Goal: Task Accomplishment & Management: Use online tool/utility

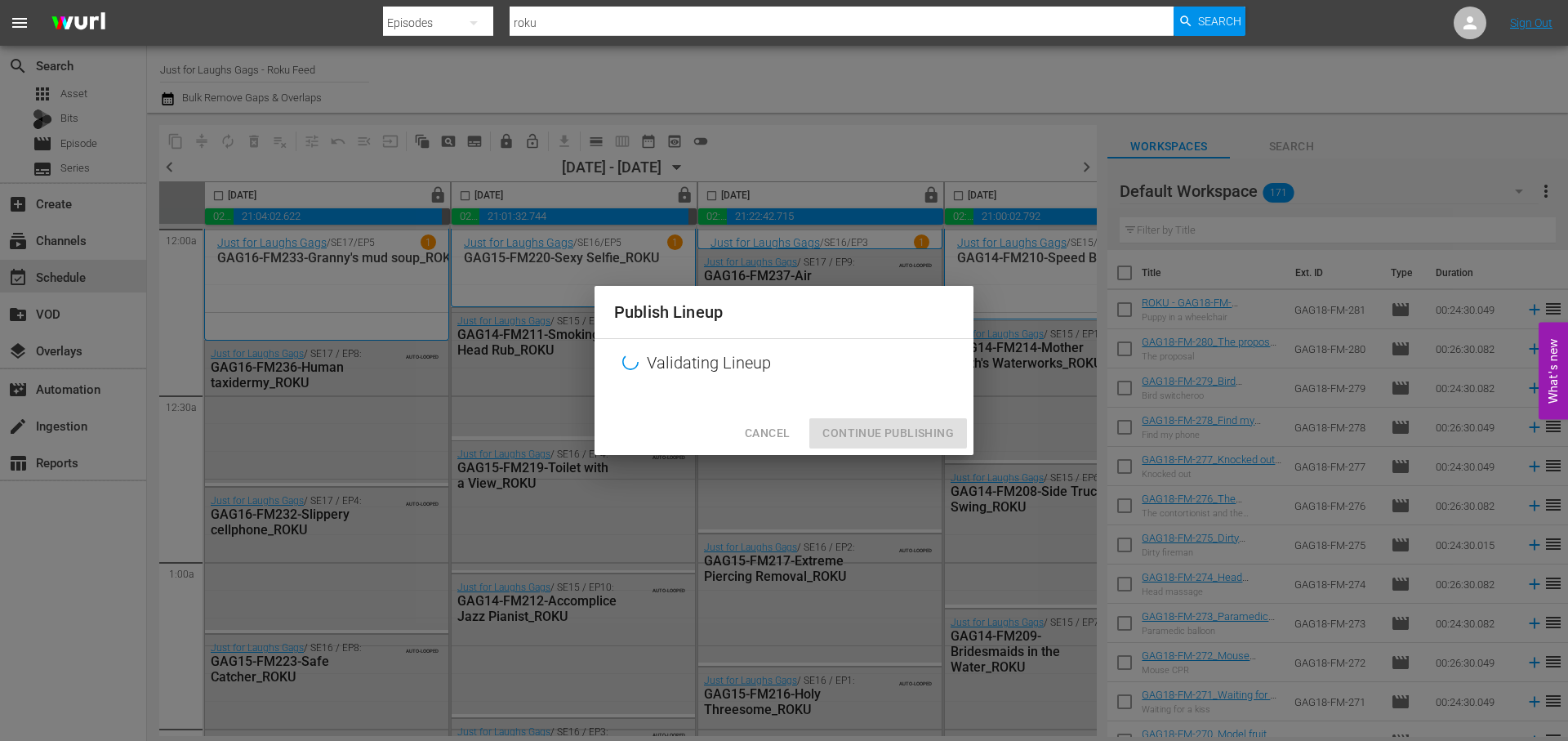
scroll to position [2560, 841]
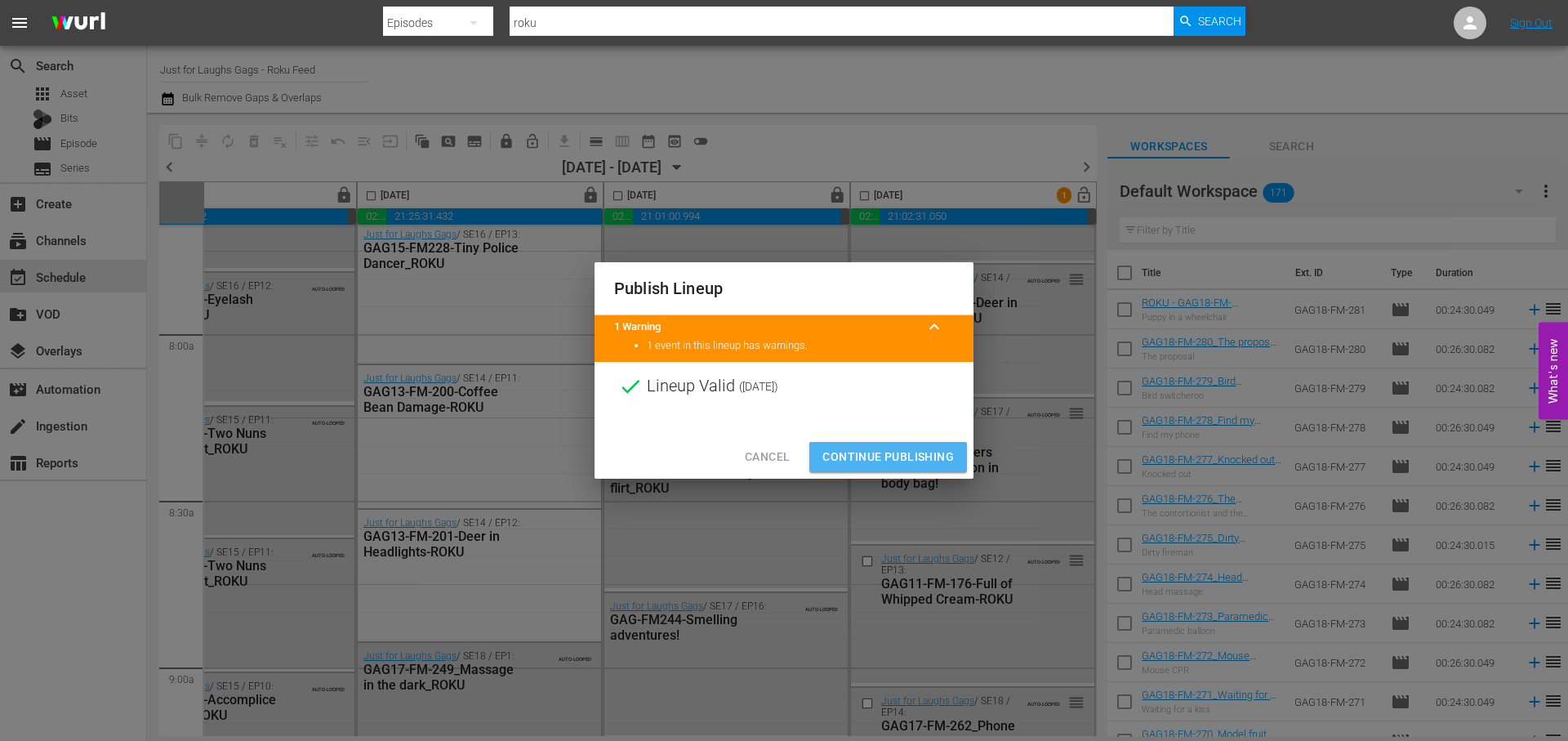
drag, startPoint x: 924, startPoint y: 454, endPoint x: 843, endPoint y: 451, distance: 81.1
click at [924, 454] on span "Continue Publishing" at bounding box center [888, 457] width 131 height 20
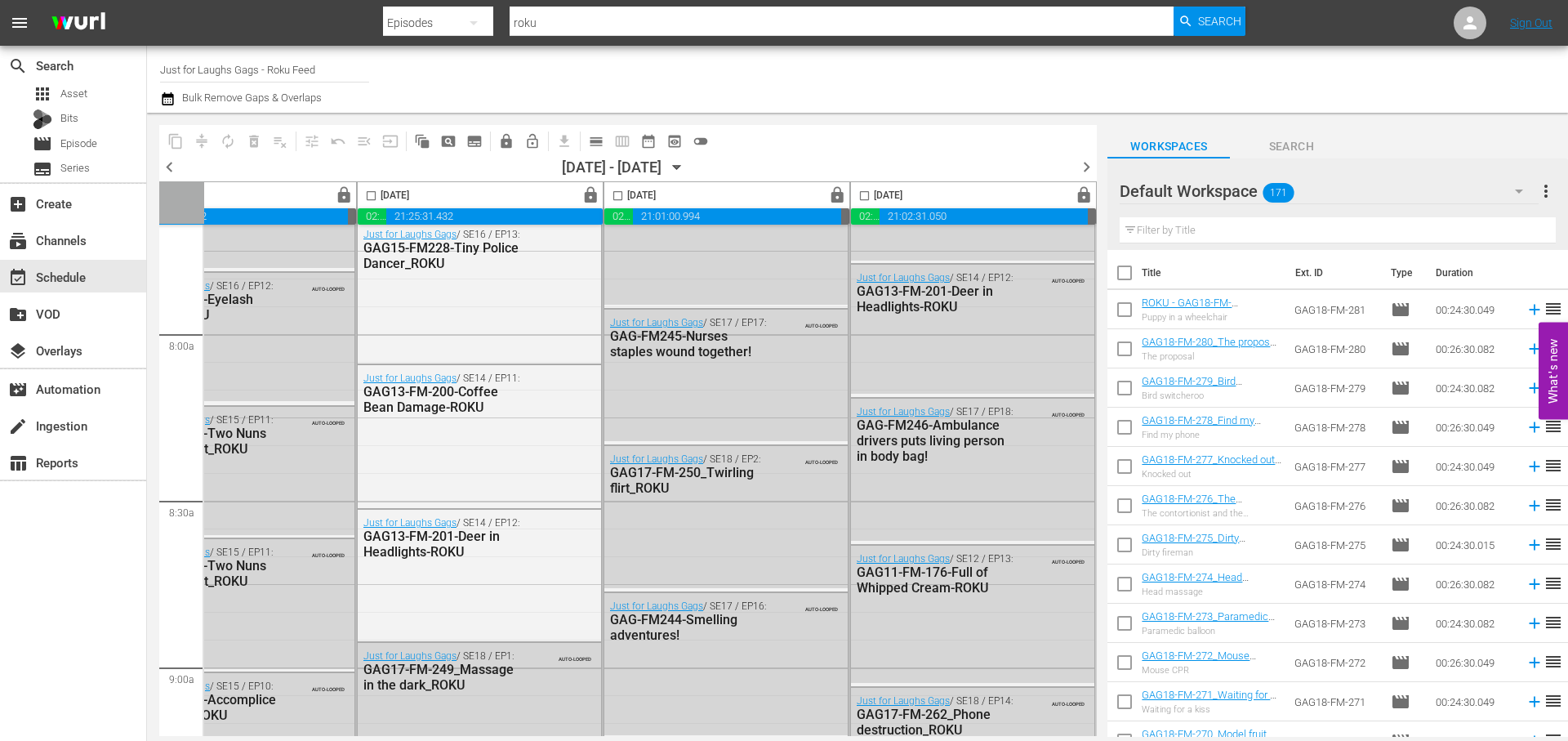
click at [1090, 159] on span "chevron_right" at bounding box center [1087, 167] width 20 height 20
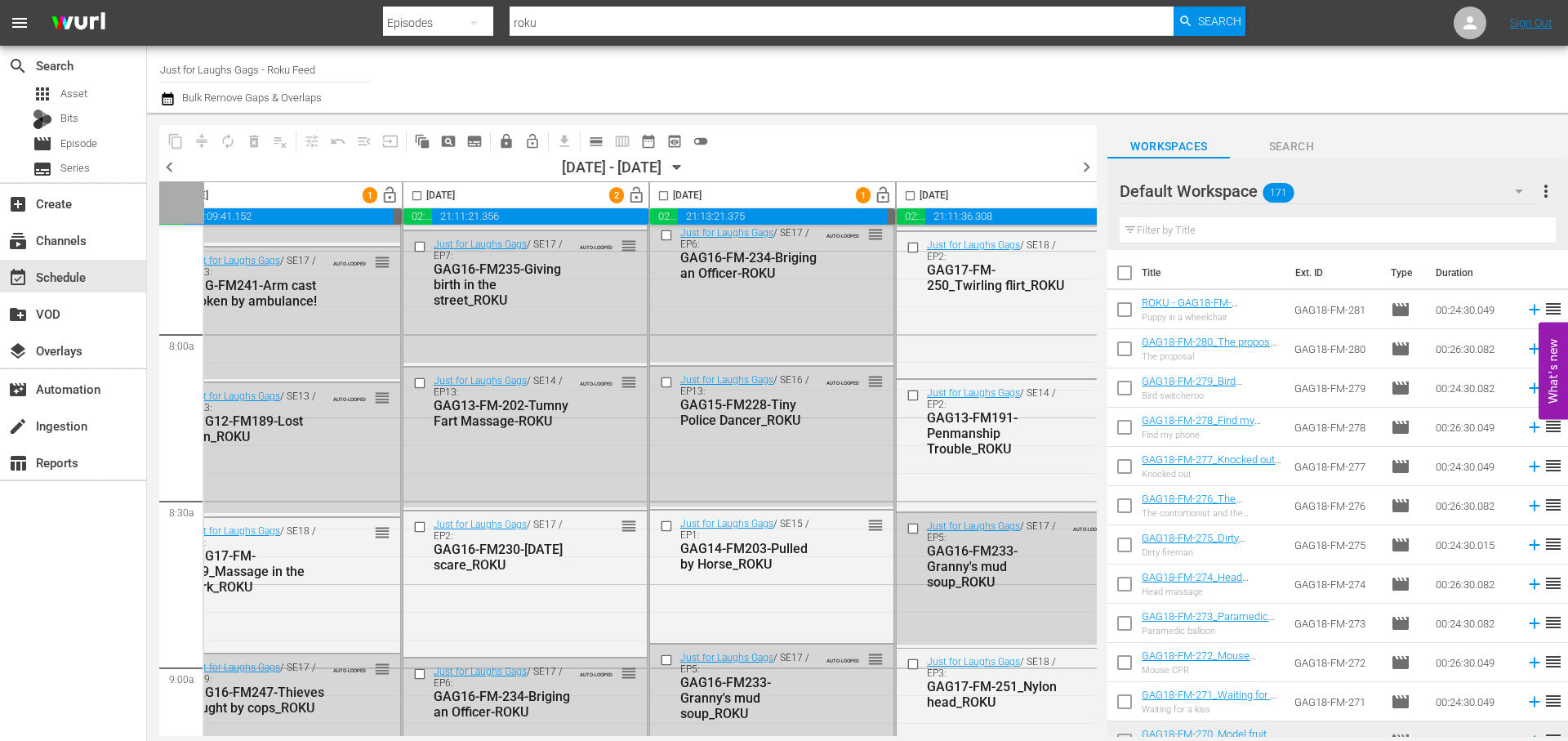
scroll to position [2560, 0]
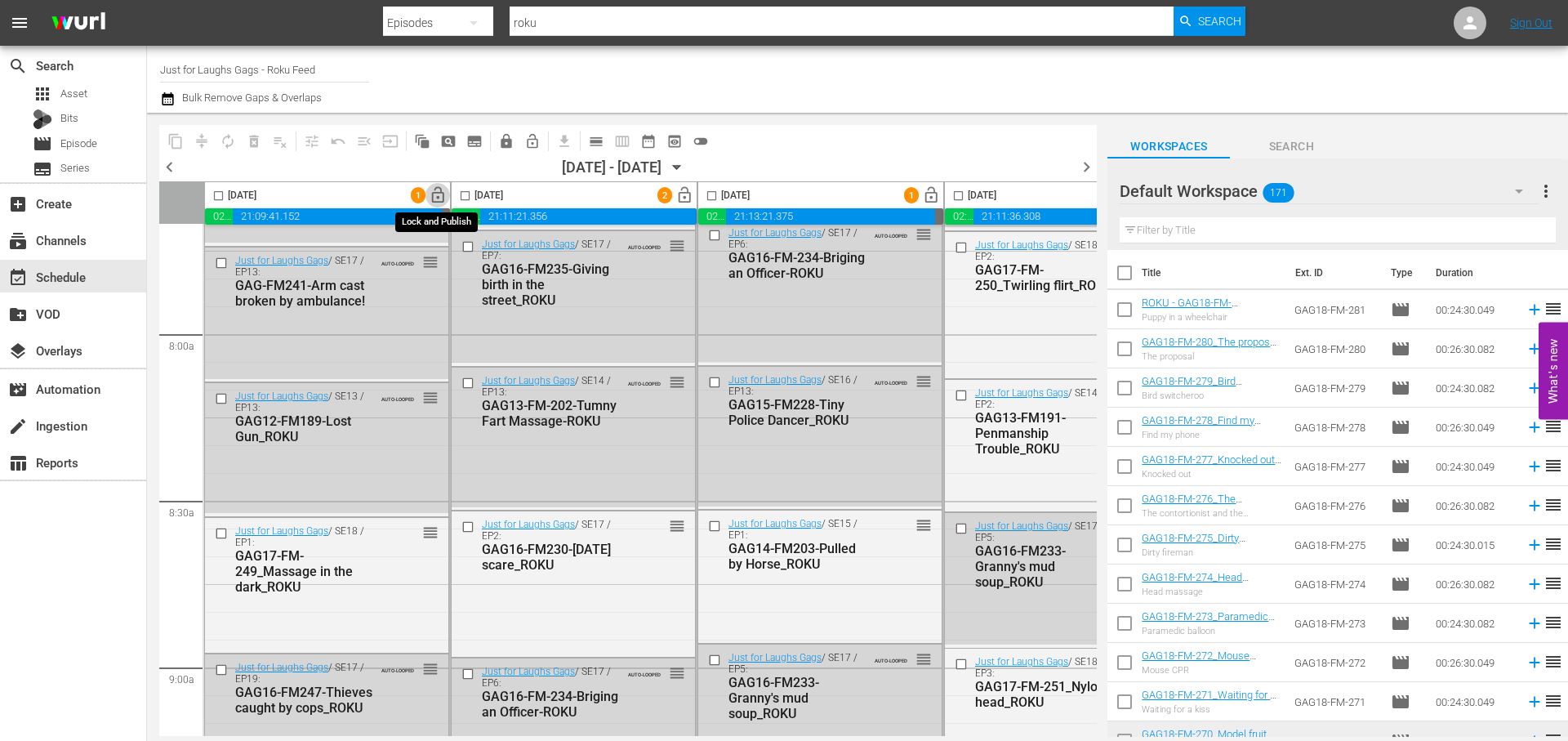
click at [438, 196] on span "lock_open" at bounding box center [438, 196] width 19 height 19
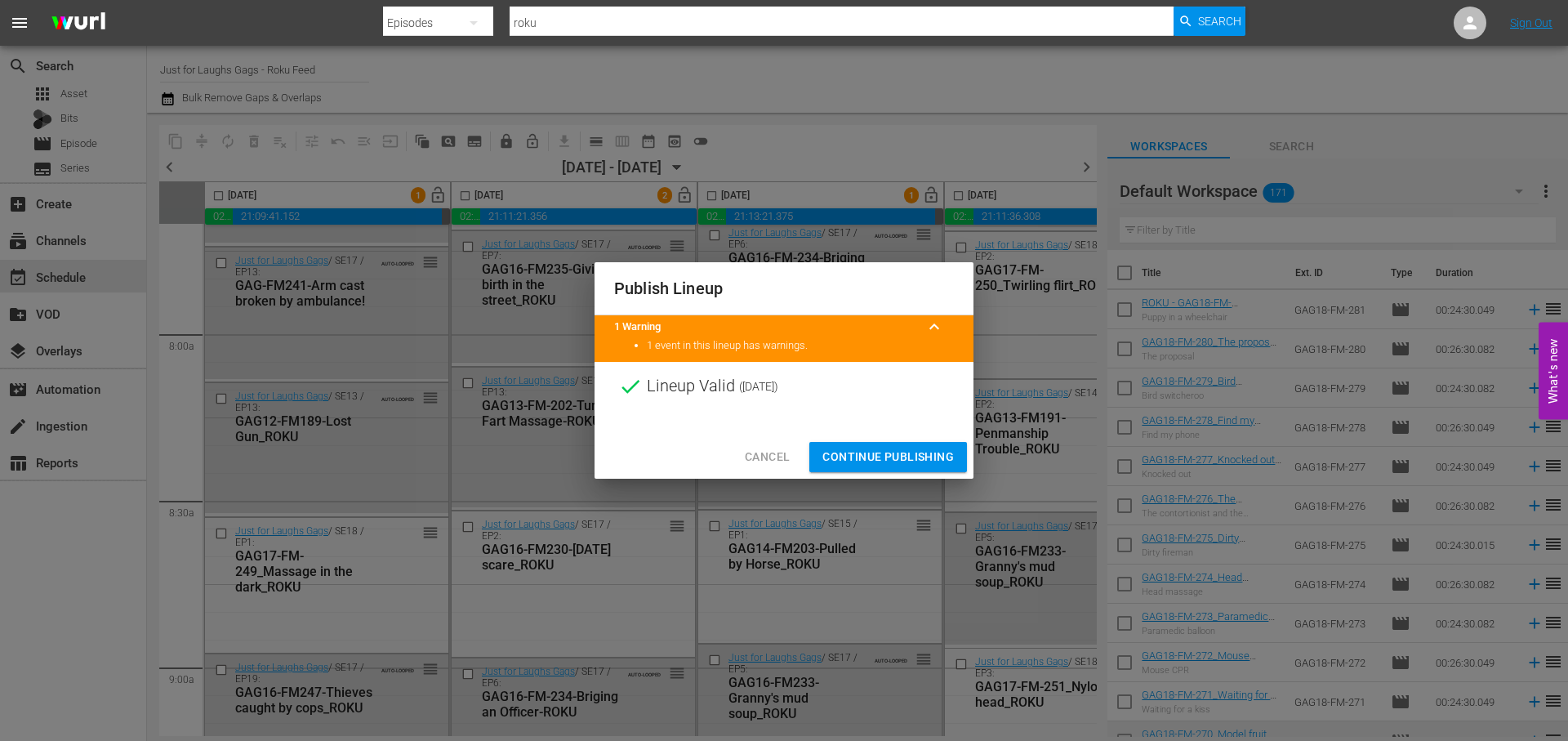
click at [893, 462] on span "Continue Publishing" at bounding box center [888, 457] width 131 height 20
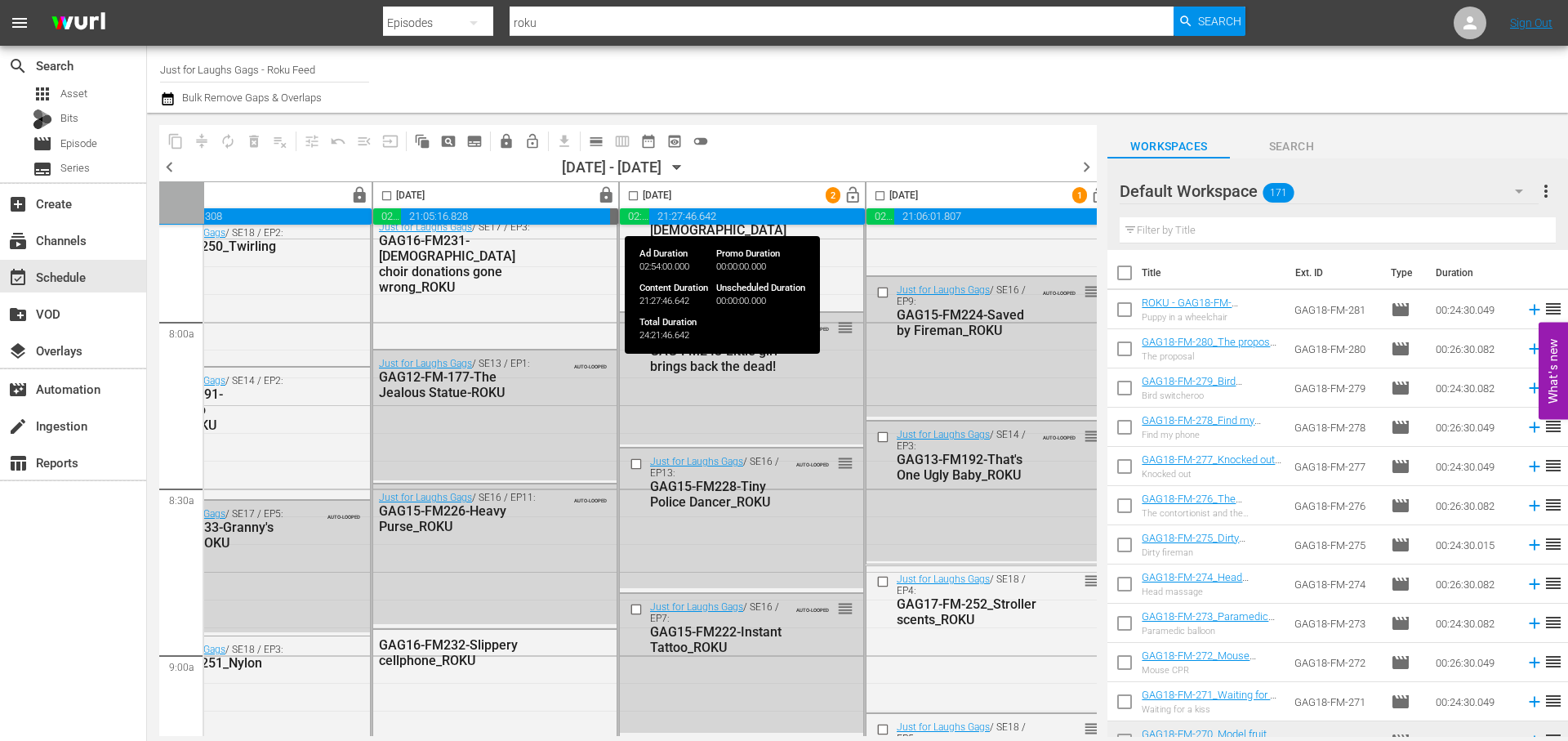
scroll to position [2573, 841]
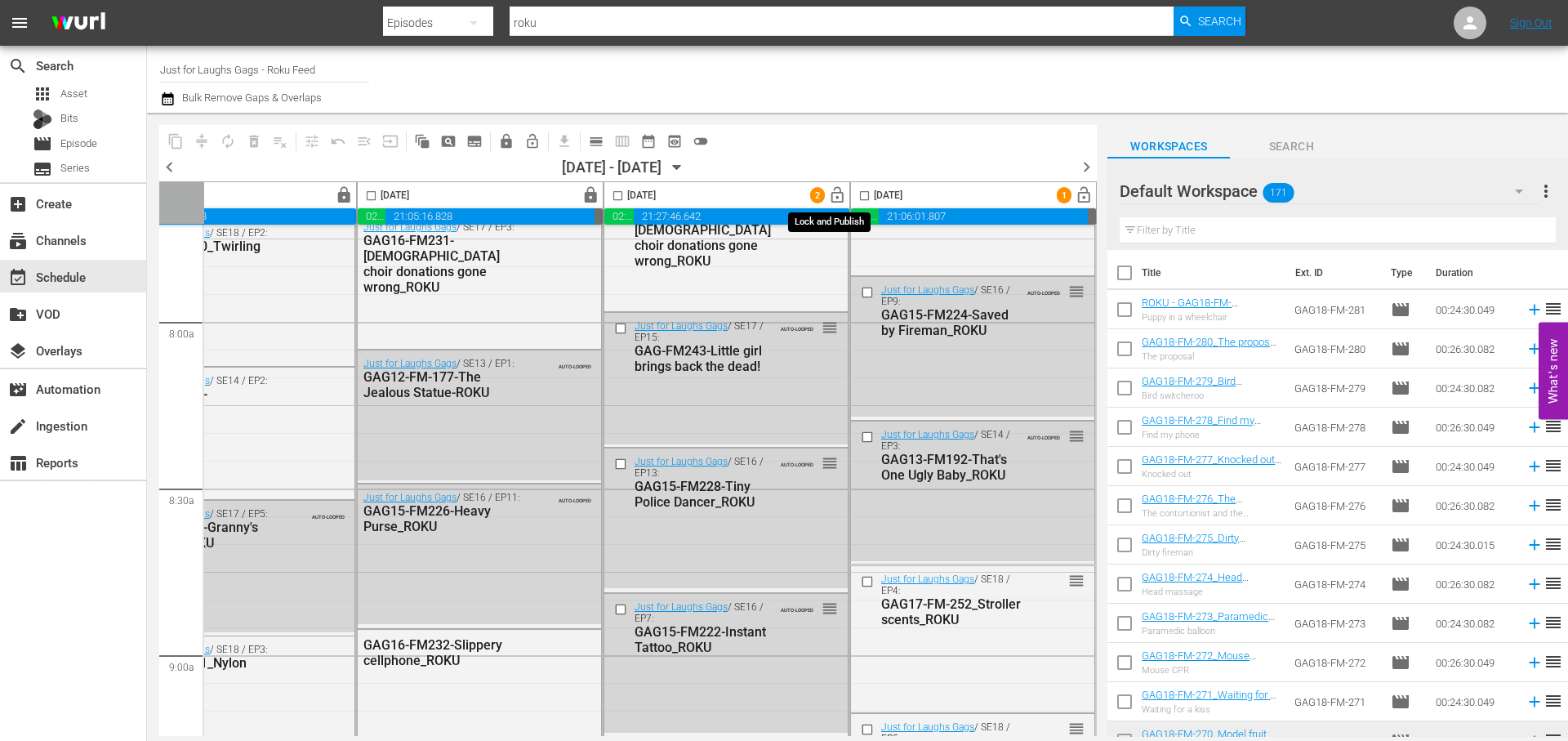
click at [836, 198] on span "lock_open" at bounding box center [837, 196] width 19 height 19
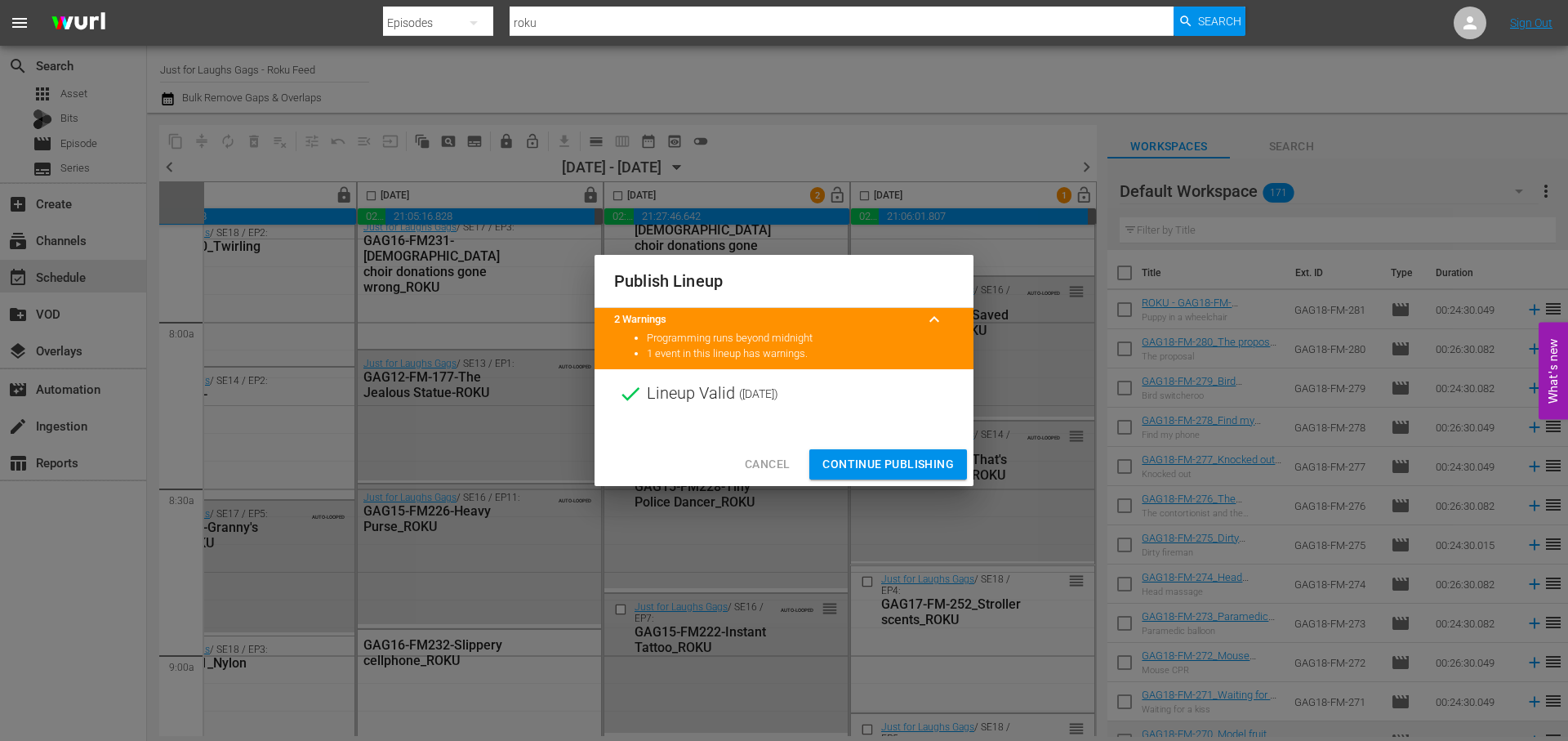
drag, startPoint x: 935, startPoint y: 473, endPoint x: 964, endPoint y: 334, distance: 142.0
click at [935, 473] on span "Continue Publishing" at bounding box center [888, 464] width 131 height 20
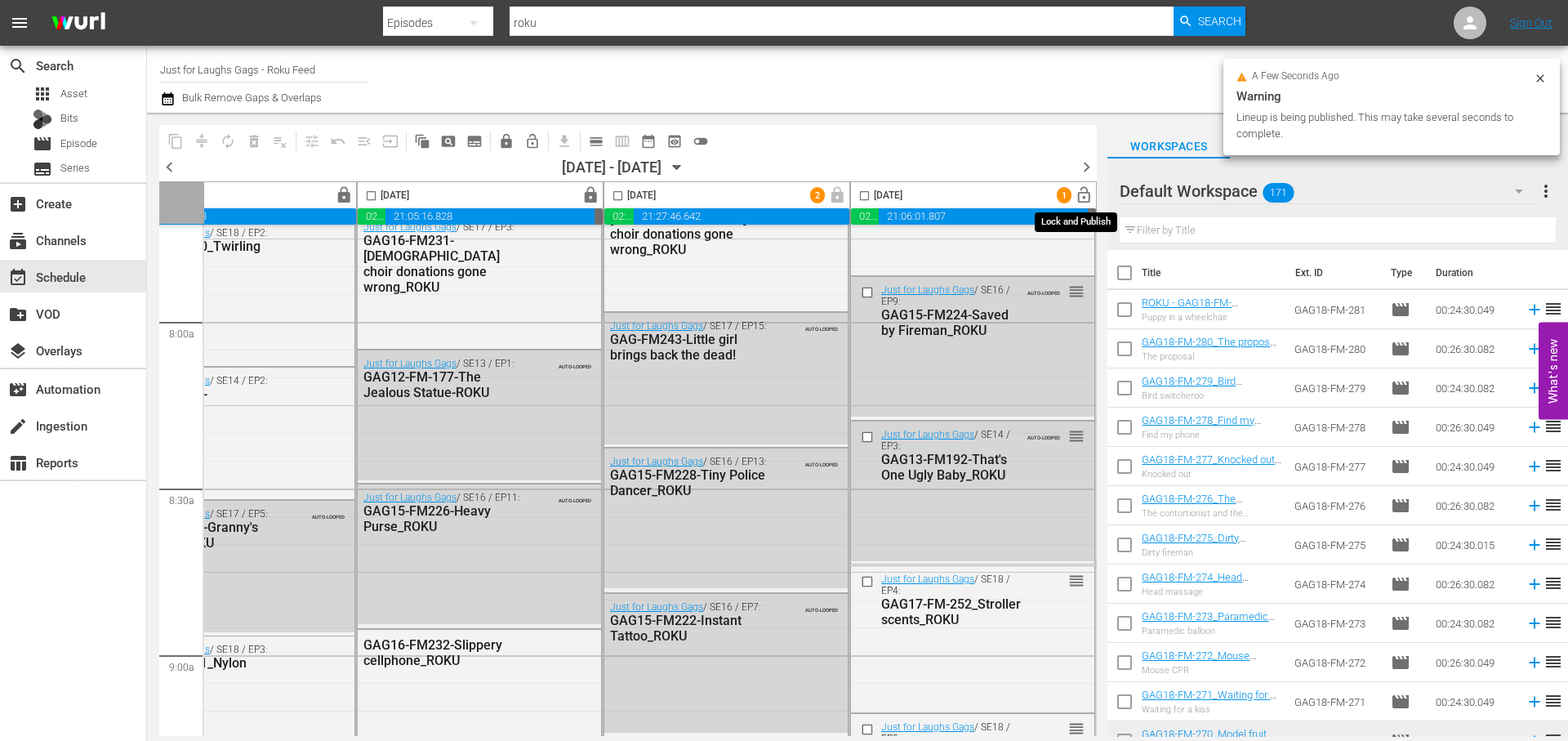
click at [1083, 195] on span "lock_open" at bounding box center [1084, 196] width 19 height 19
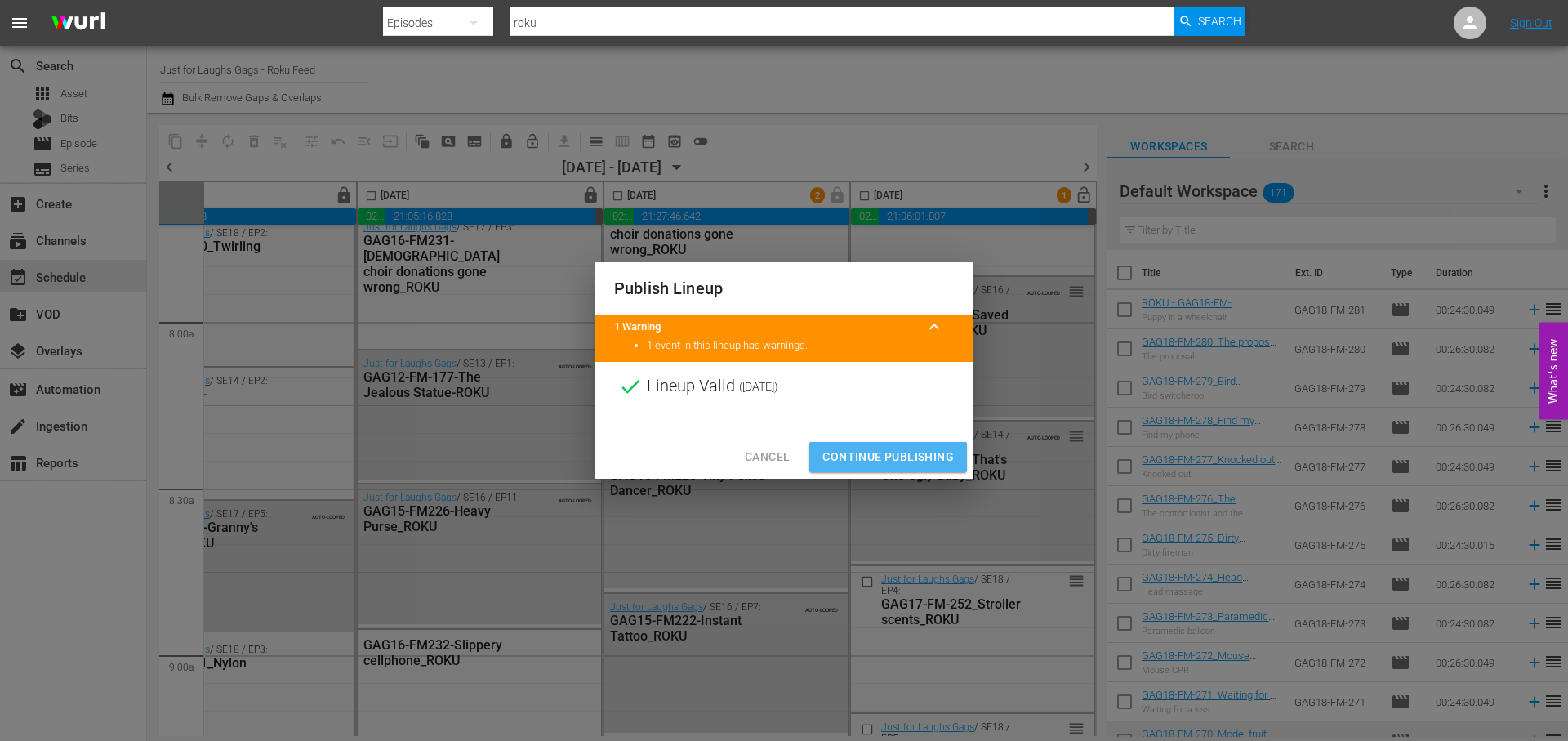
click at [882, 460] on span "Continue Publishing" at bounding box center [888, 457] width 131 height 20
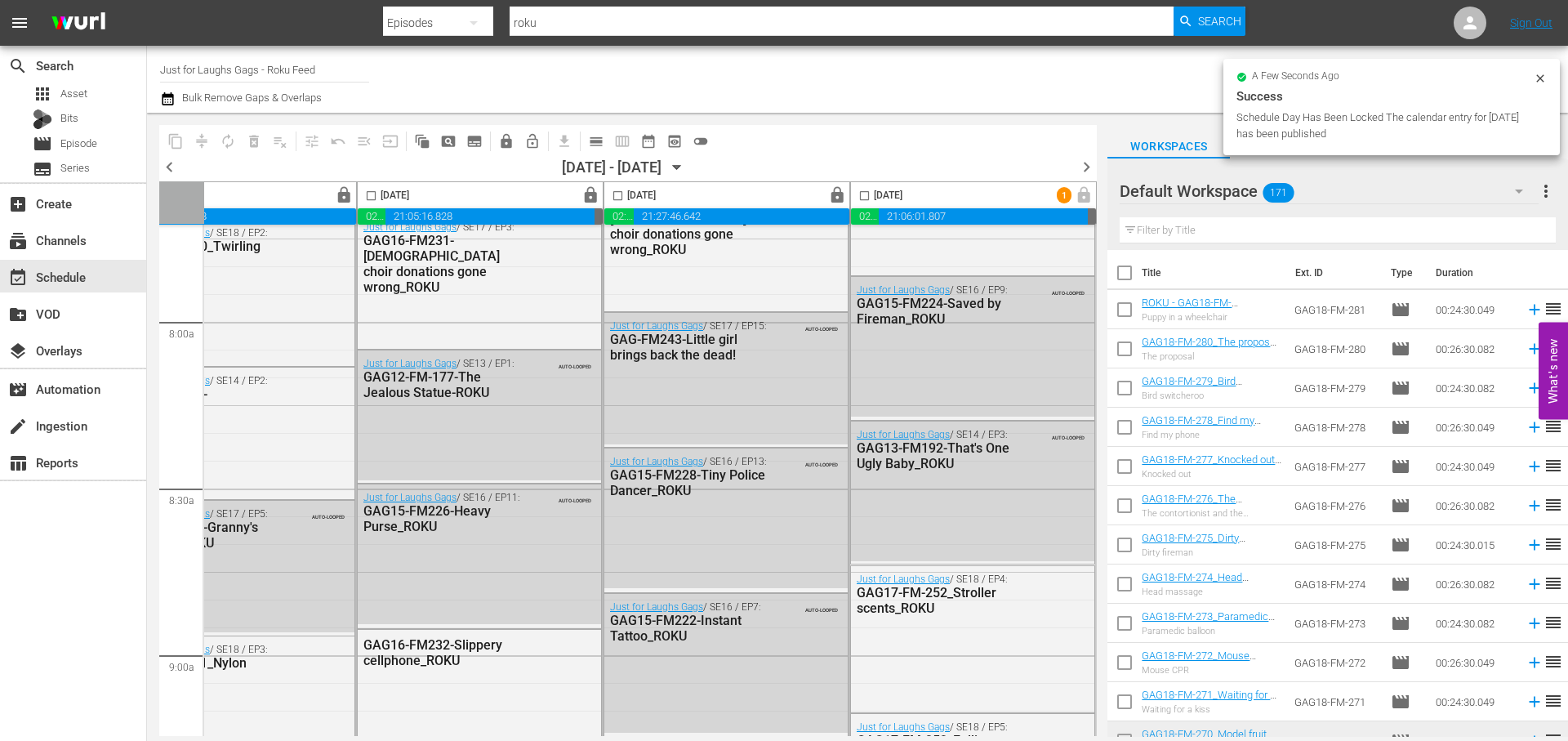
click at [1083, 167] on span "chevron_right" at bounding box center [1087, 167] width 20 height 20
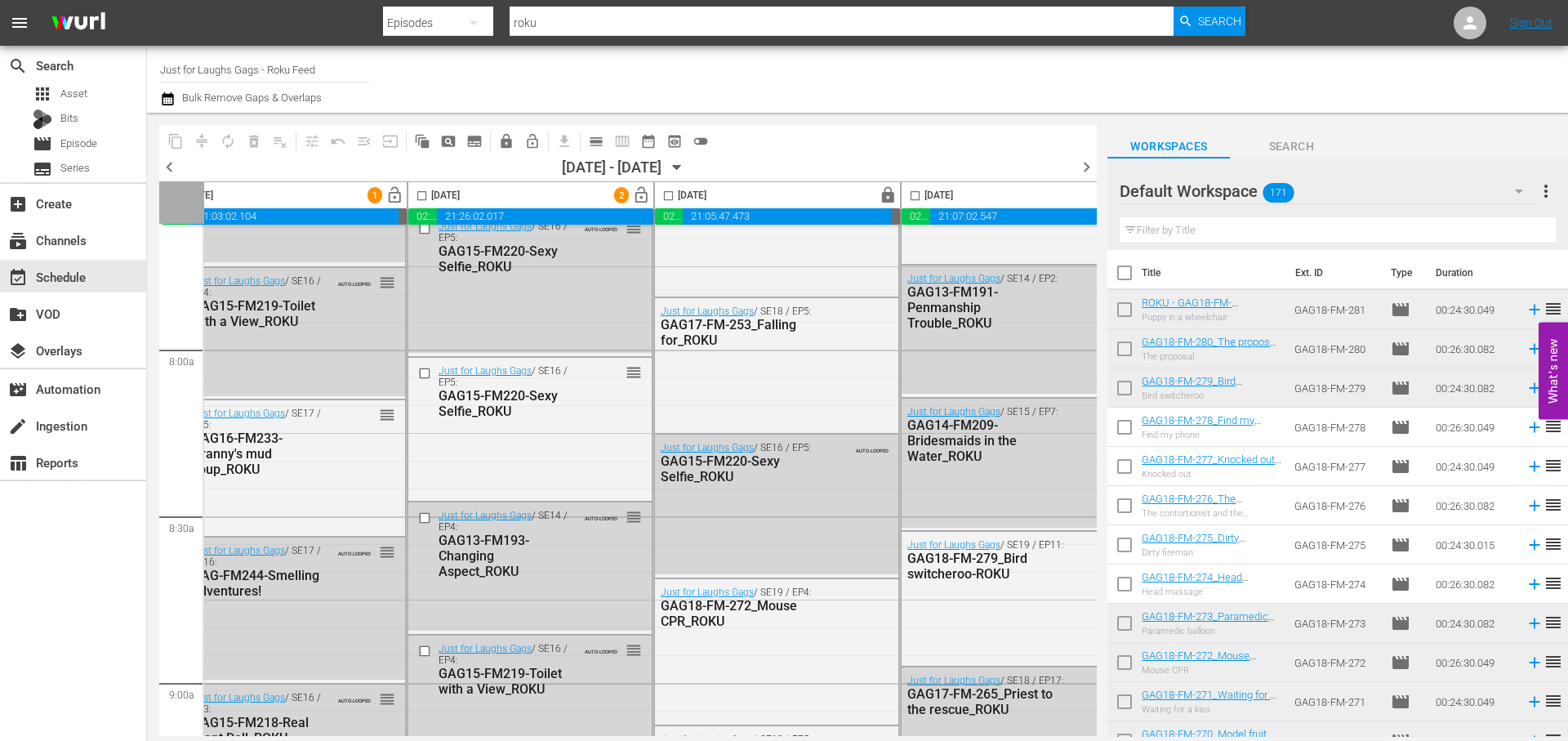
scroll to position [2545, 0]
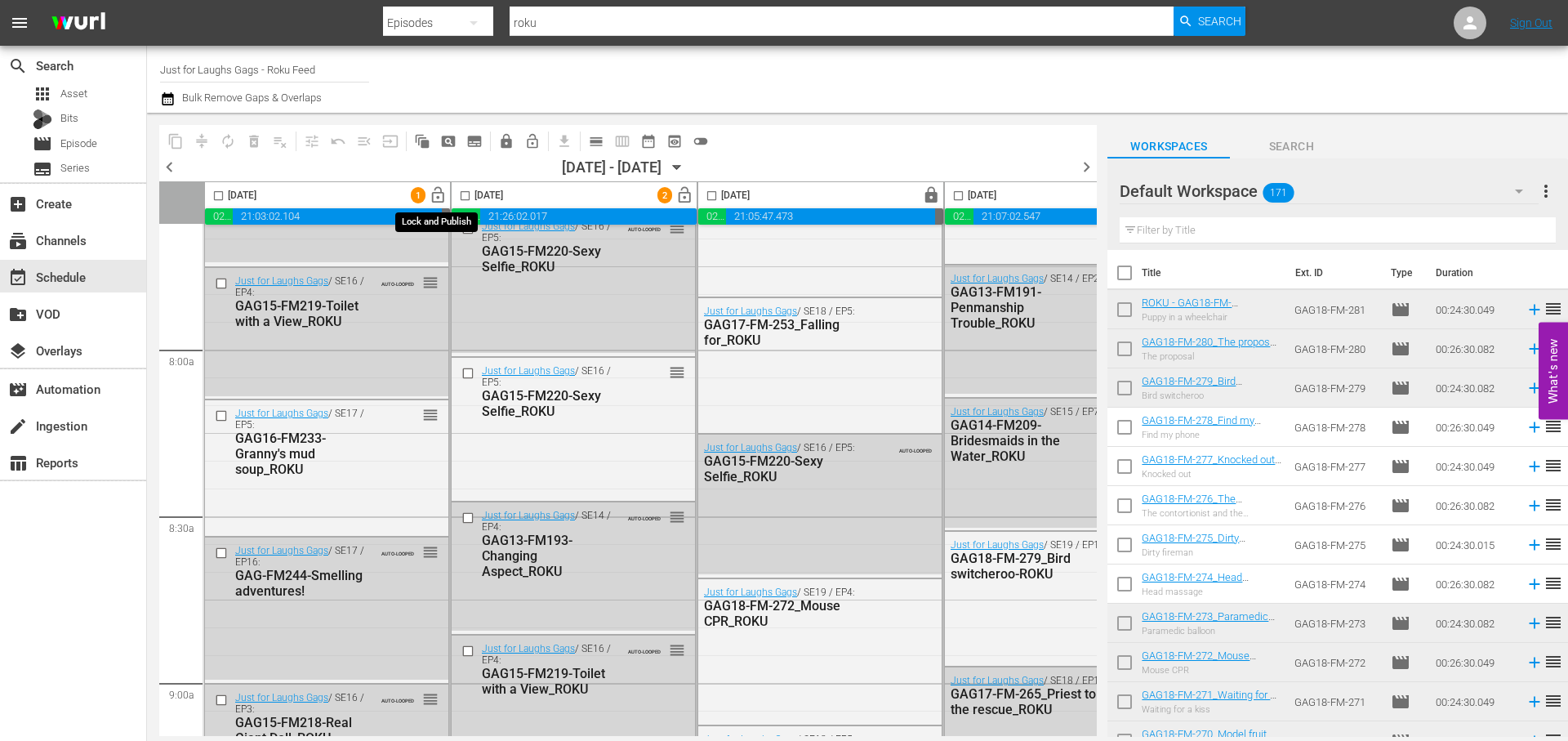
click at [439, 196] on span "lock_open" at bounding box center [438, 196] width 19 height 19
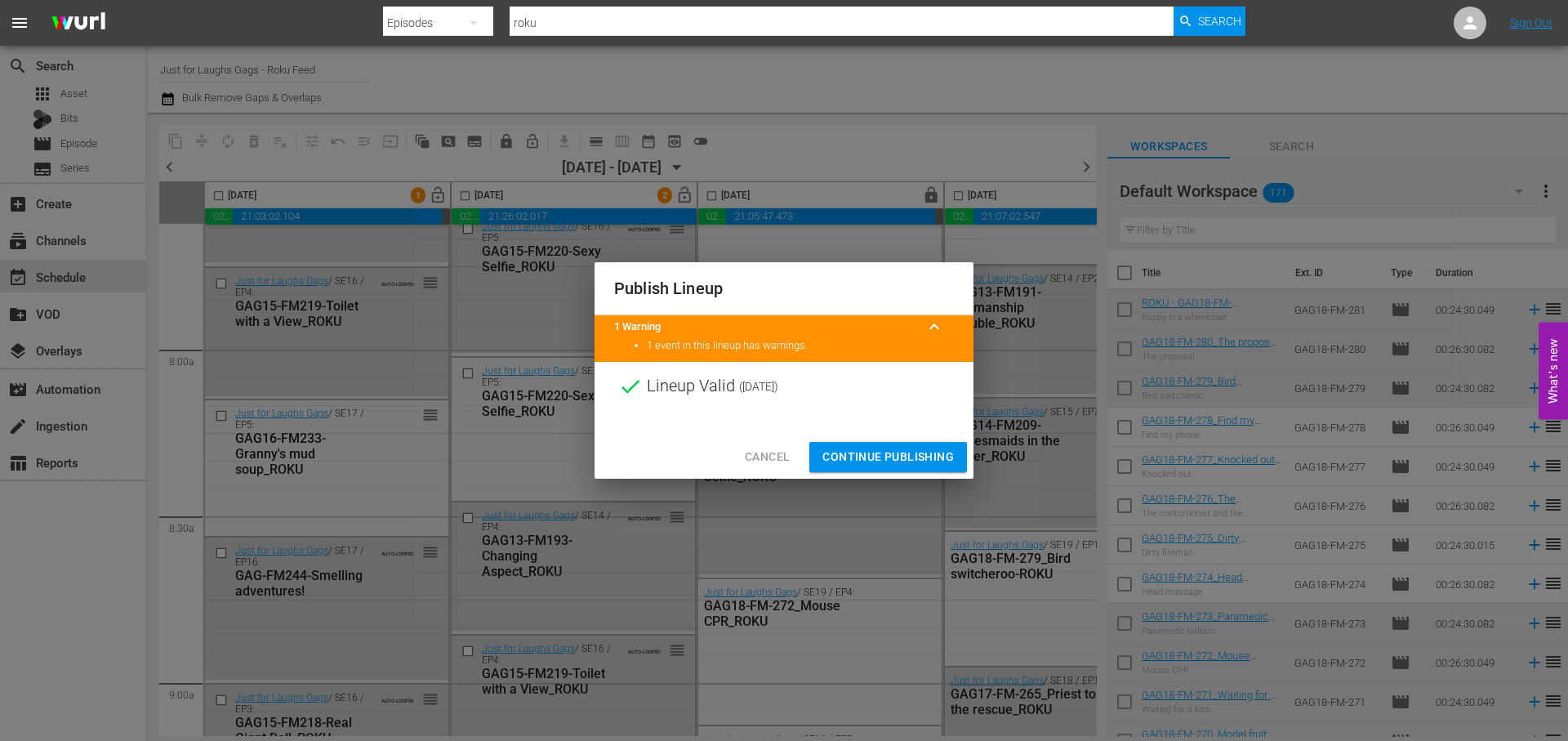
drag, startPoint x: 888, startPoint y: 462, endPoint x: 745, endPoint y: 192, distance: 305.5
click at [888, 461] on span "Continue Publishing" at bounding box center [888, 457] width 131 height 20
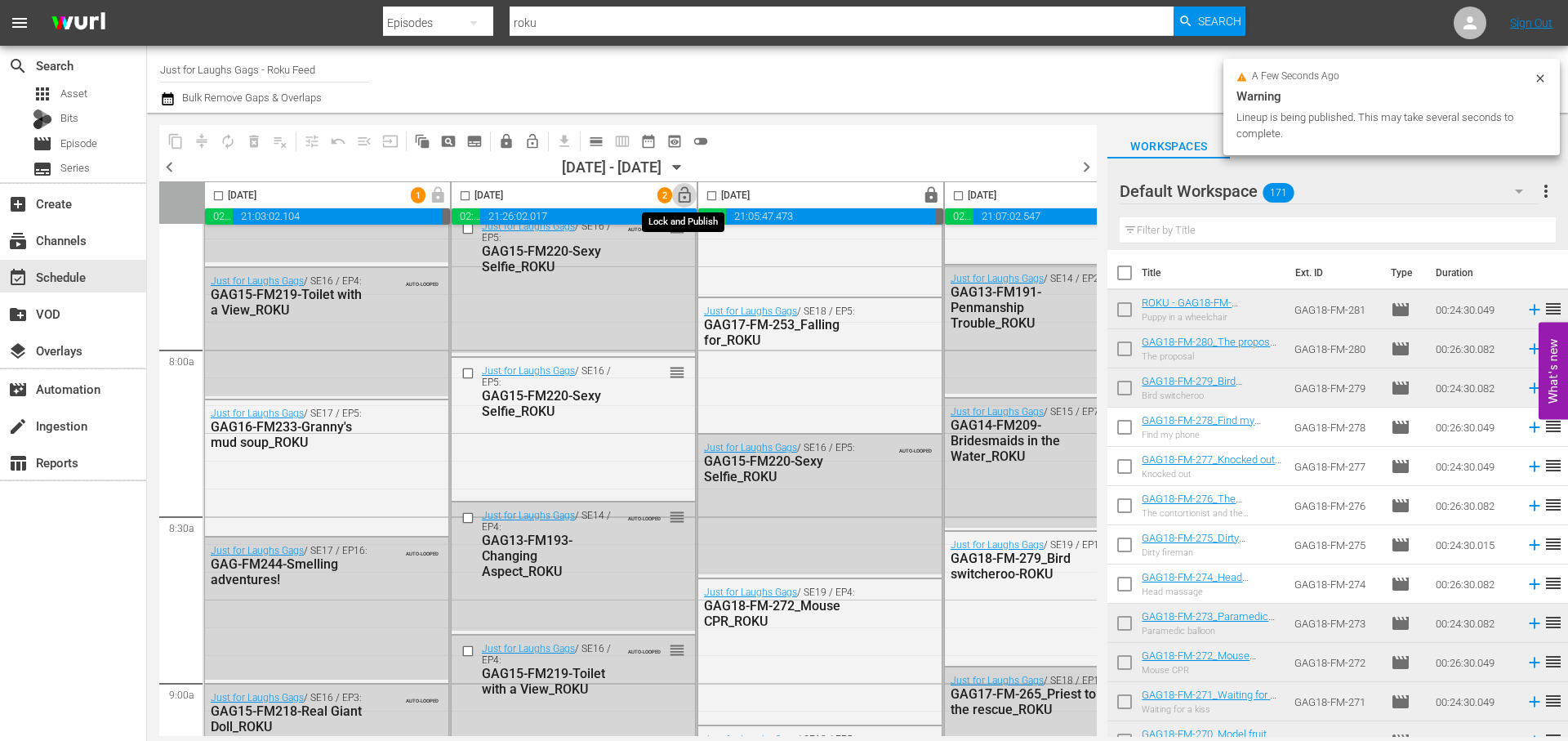
click at [686, 197] on span "lock_open" at bounding box center [685, 196] width 19 height 19
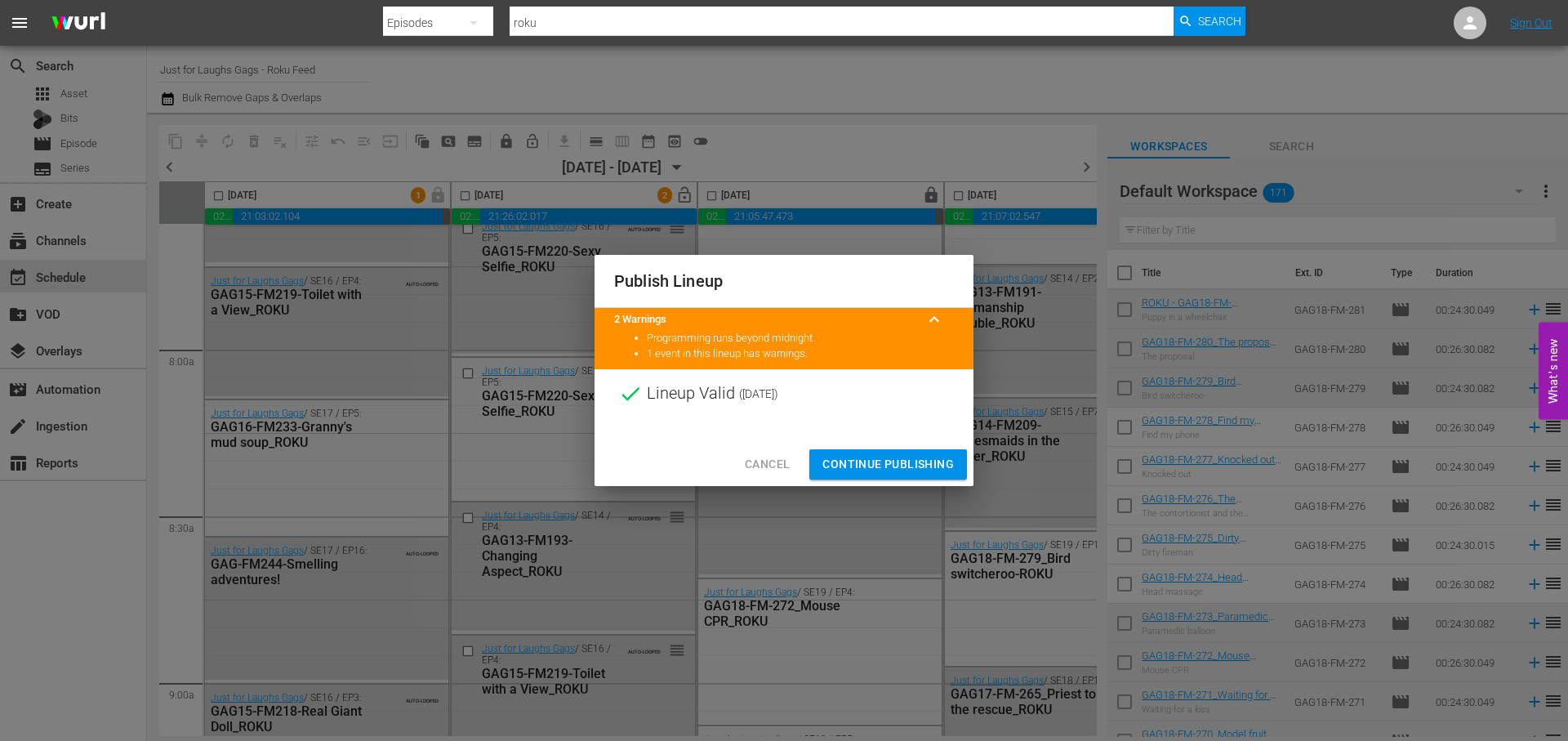
drag, startPoint x: 906, startPoint y: 457, endPoint x: 1482, endPoint y: 410, distance: 577.9
click at [906, 457] on span "Continue Publishing" at bounding box center [888, 464] width 131 height 20
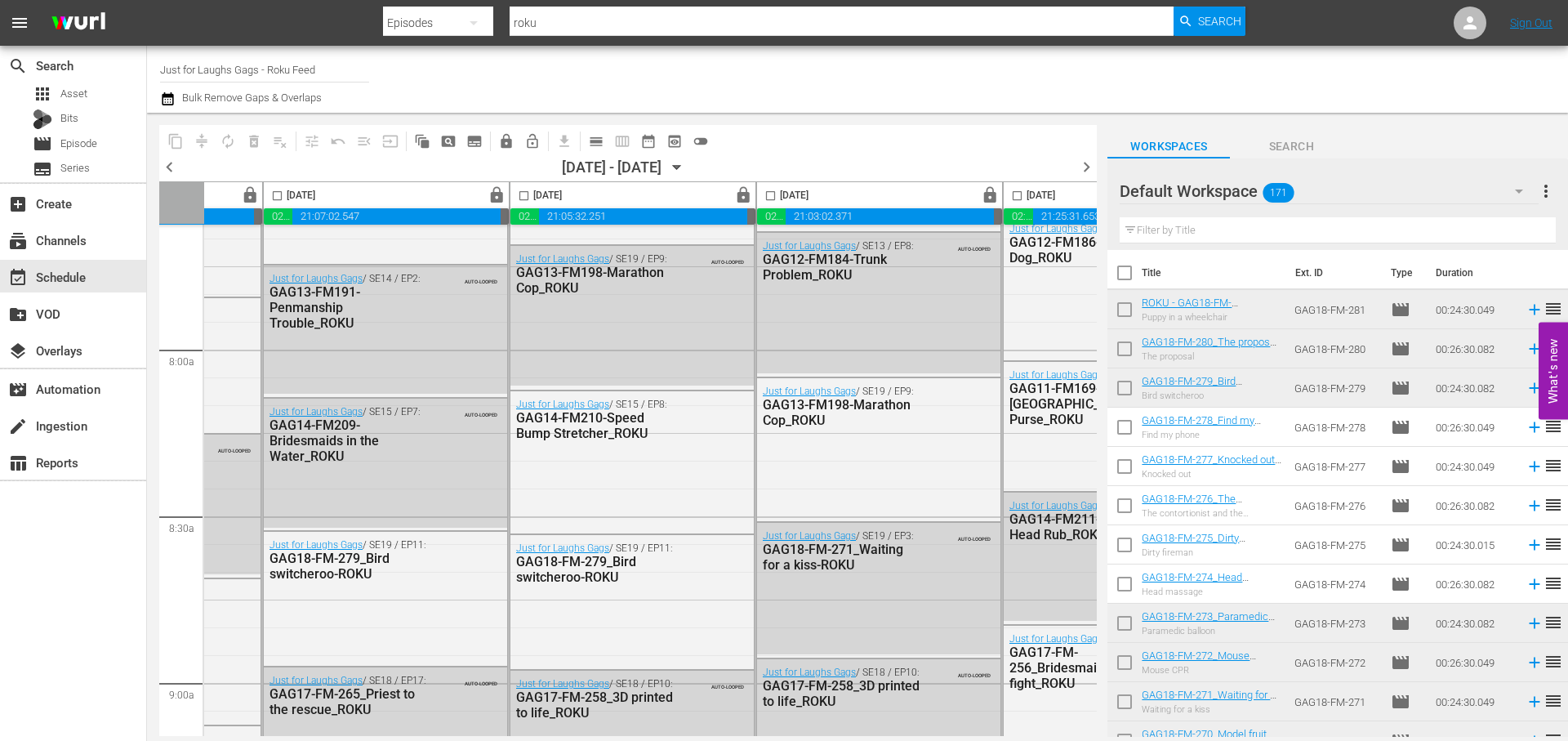
scroll to position [2545, 841]
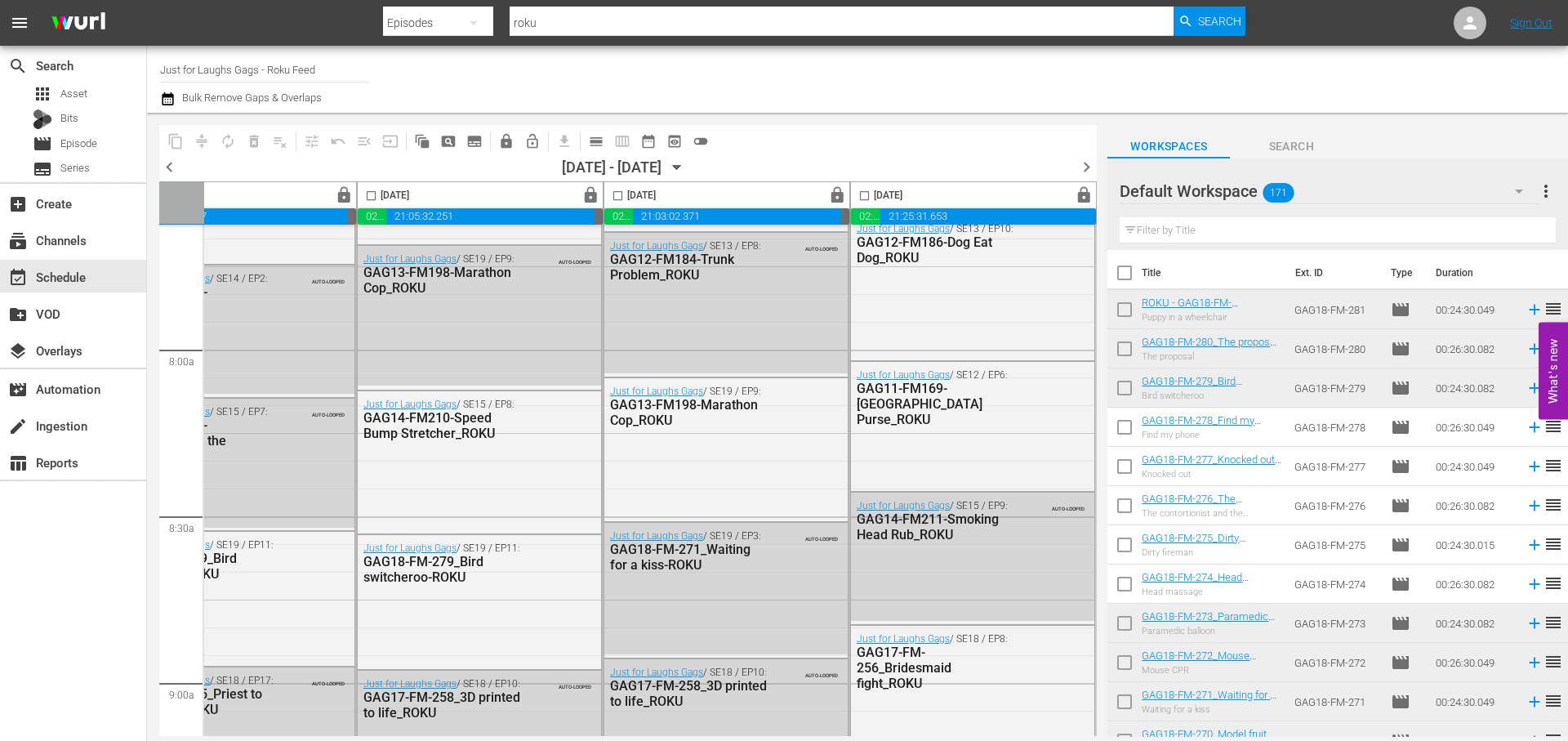
drag, startPoint x: 1091, startPoint y: 169, endPoint x: 981, endPoint y: 179, distance: 110.5
click at [1091, 169] on span "chevron_right" at bounding box center [1087, 167] width 20 height 20
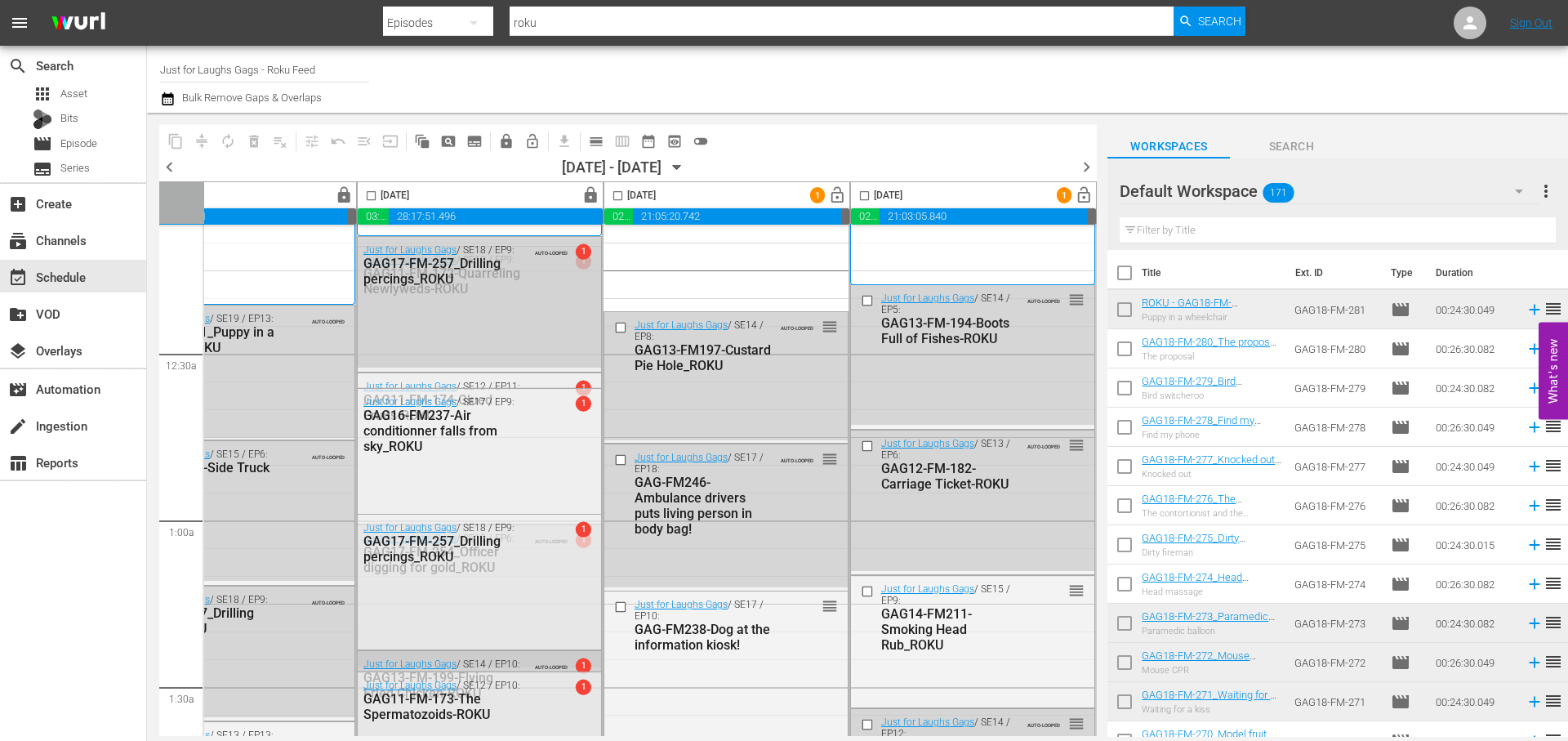
scroll to position [0, 841]
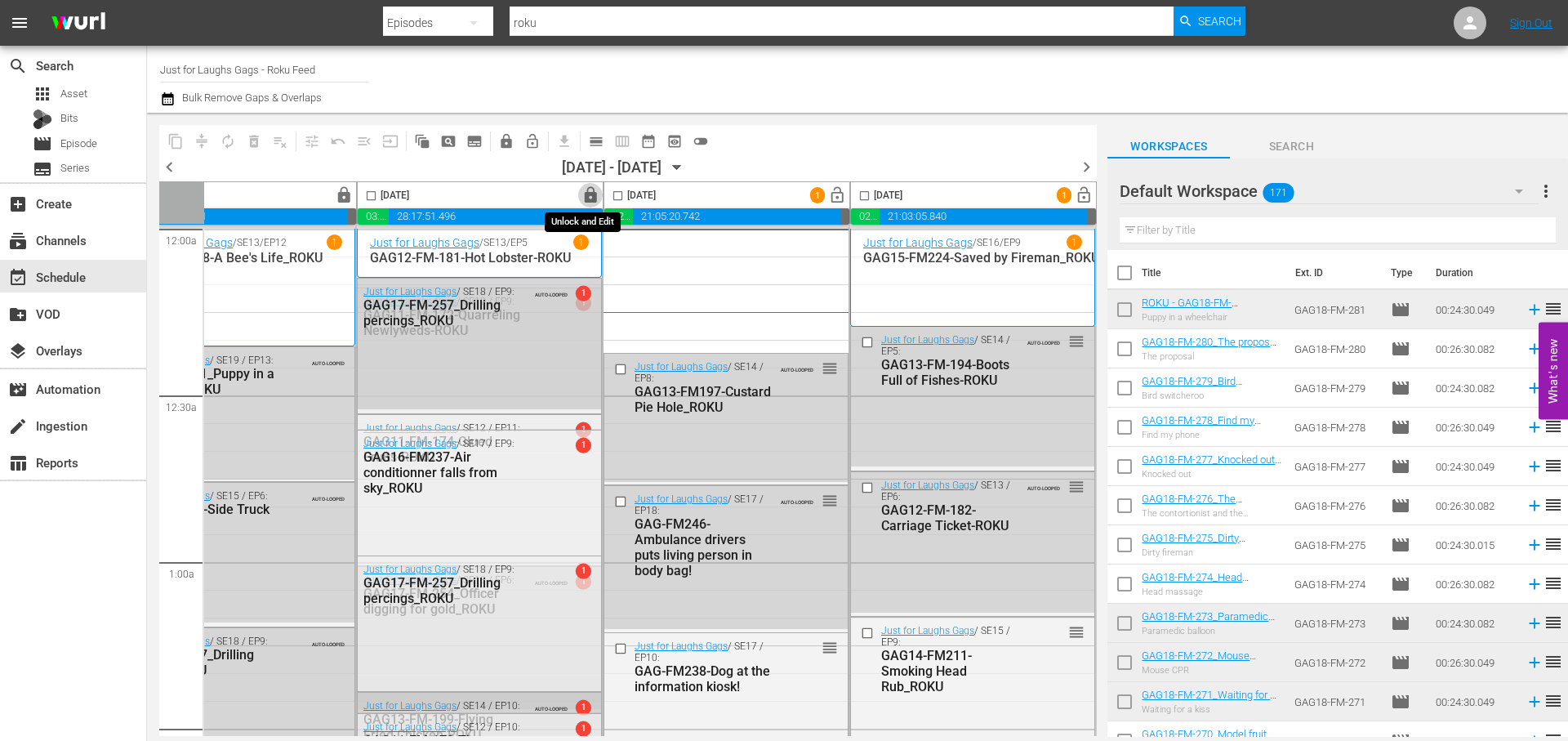
click at [589, 192] on span "lock" at bounding box center [591, 196] width 19 height 19
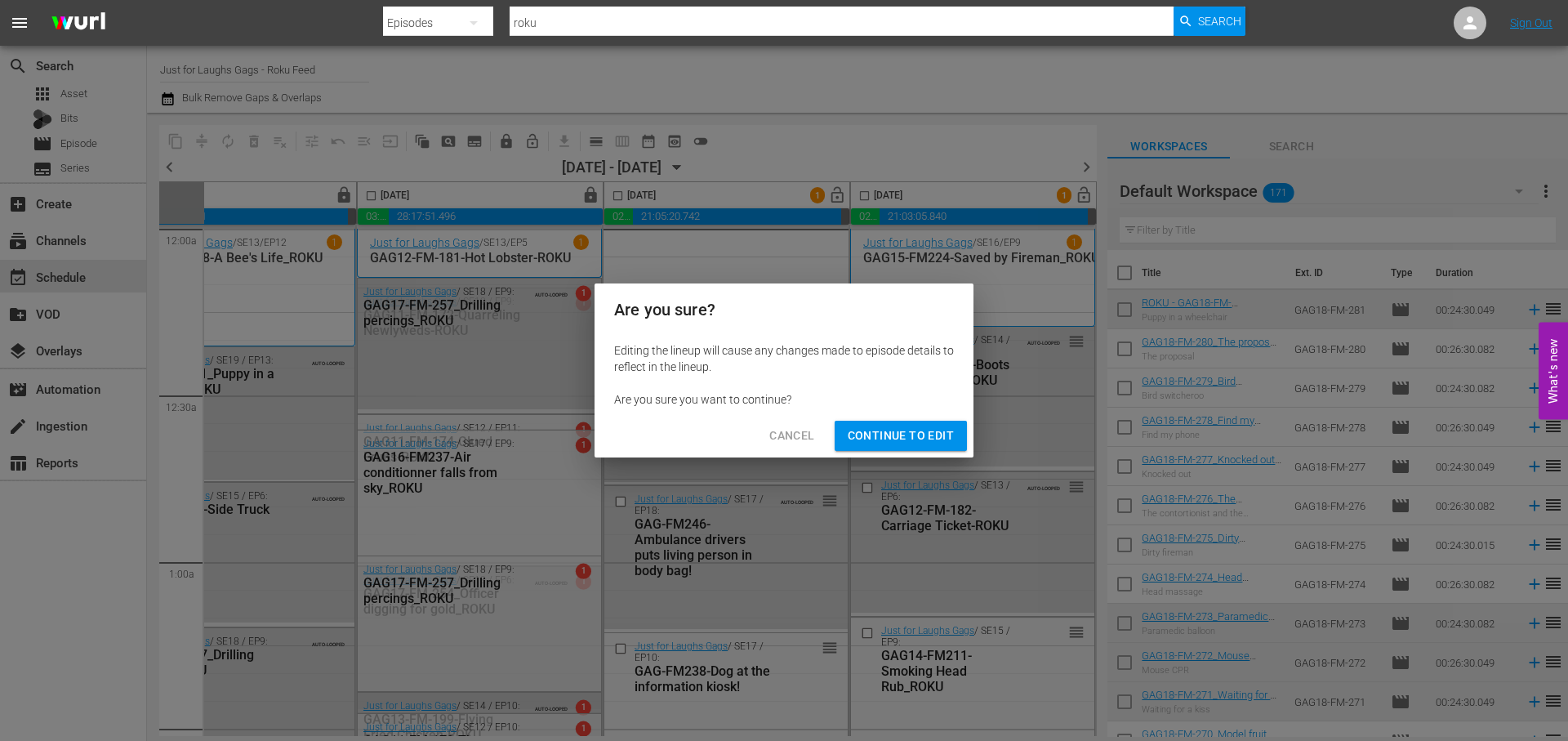
click at [945, 436] on span "Continue to Edit" at bounding box center [900, 436] width 106 height 20
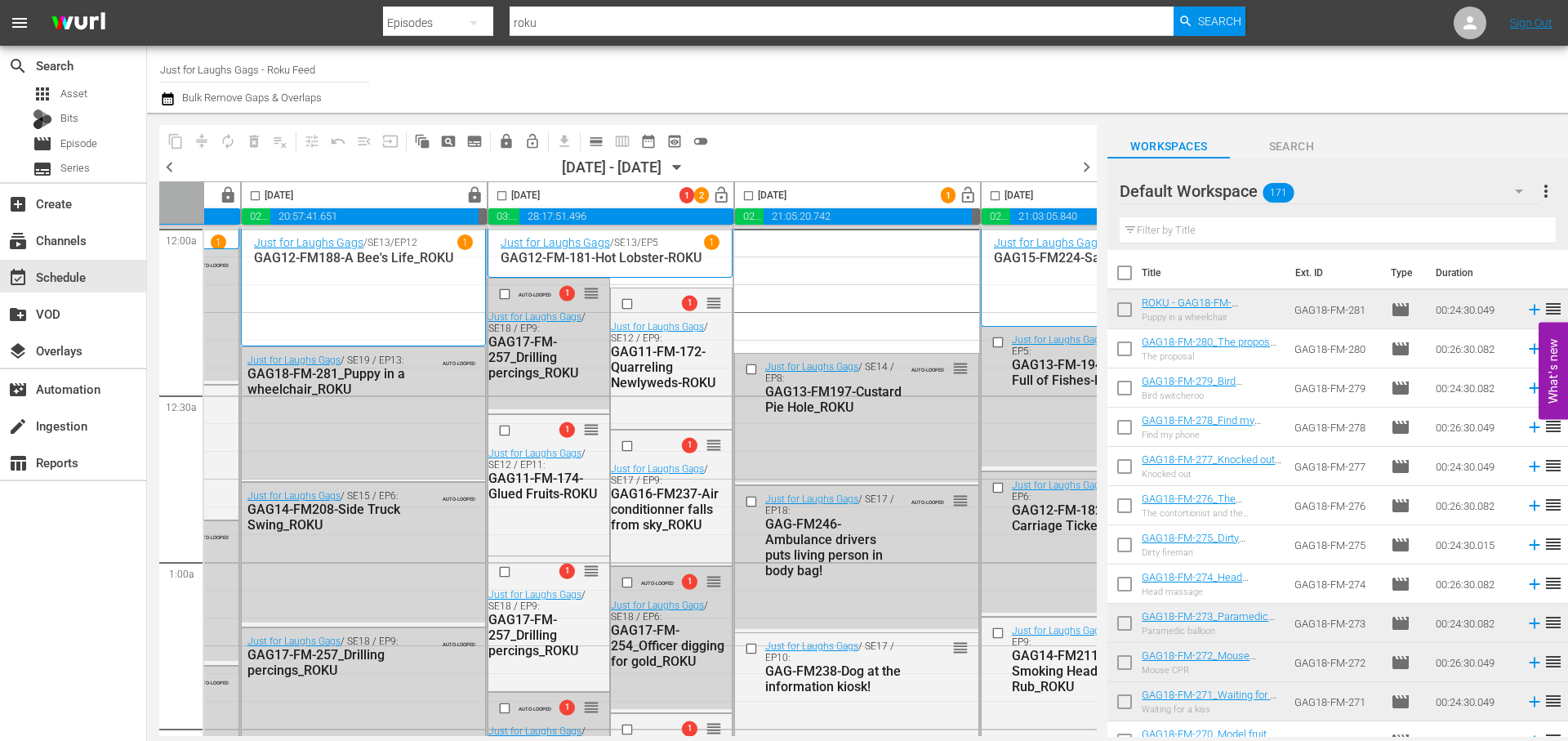
scroll to position [0, 708]
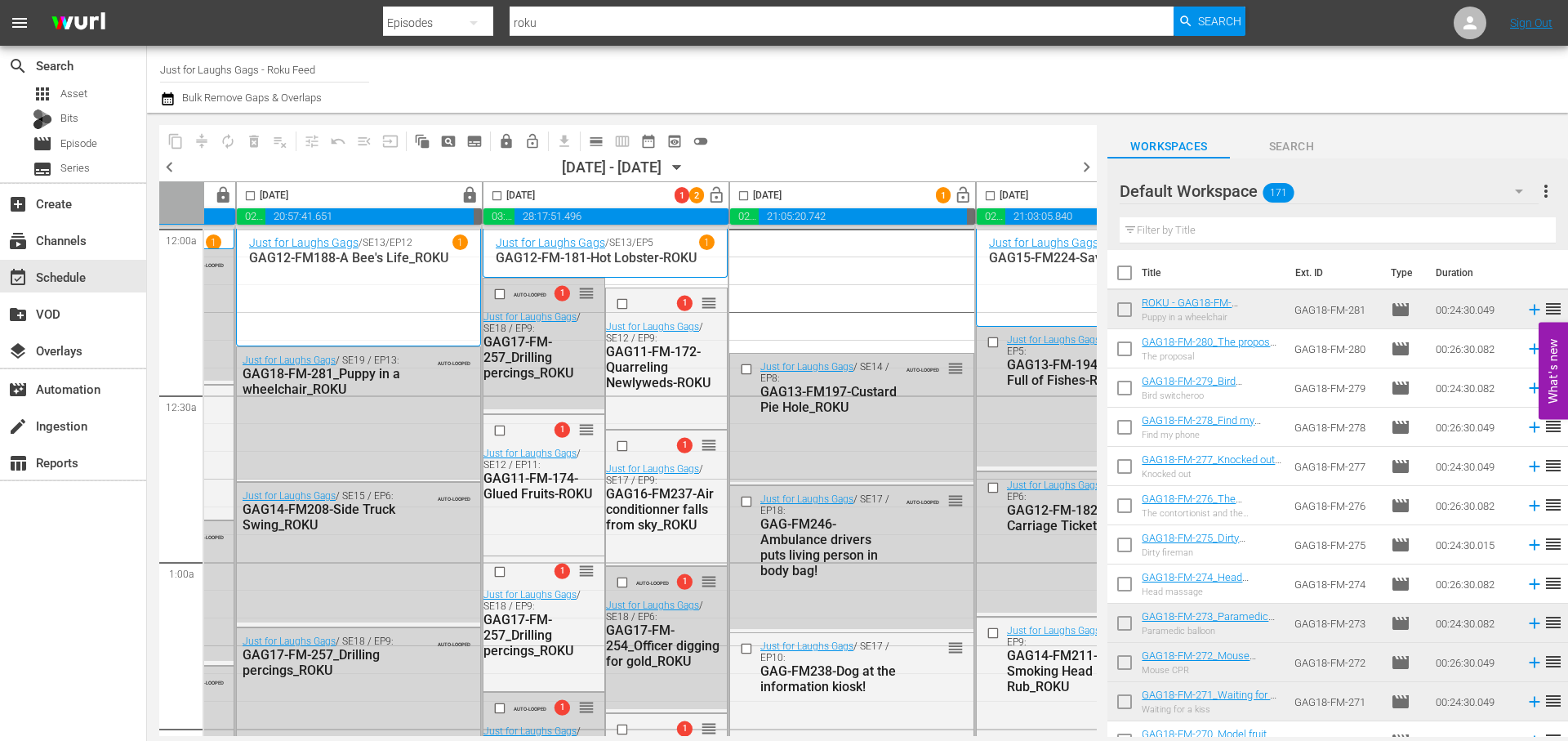
click at [498, 192] on input "checkbox" at bounding box center [497, 198] width 19 height 19
checkbox input "true"
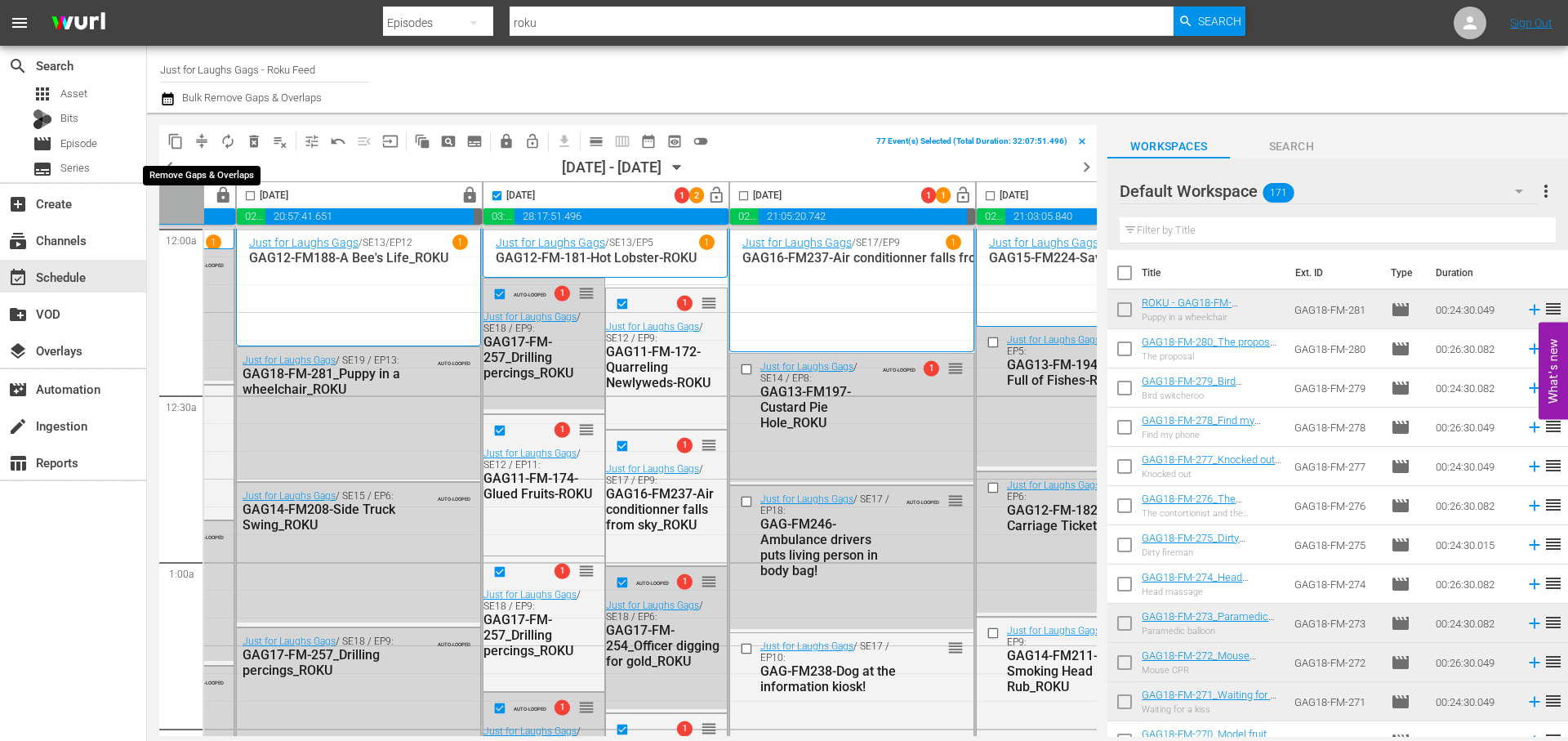
click at [201, 141] on span "compress" at bounding box center [201, 141] width 16 height 16
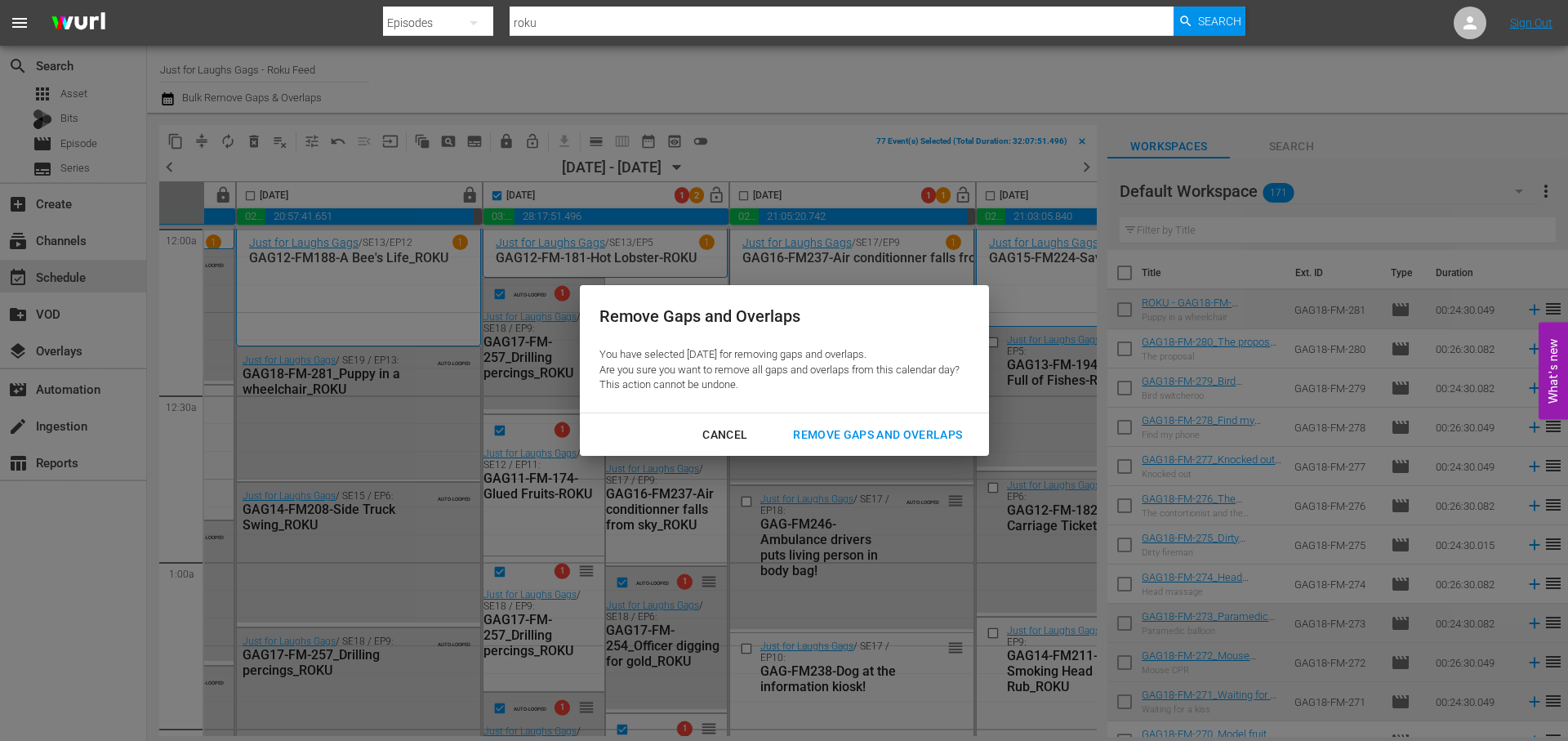
click at [912, 440] on div "Remove Gaps and Overlaps" at bounding box center [877, 435] width 195 height 20
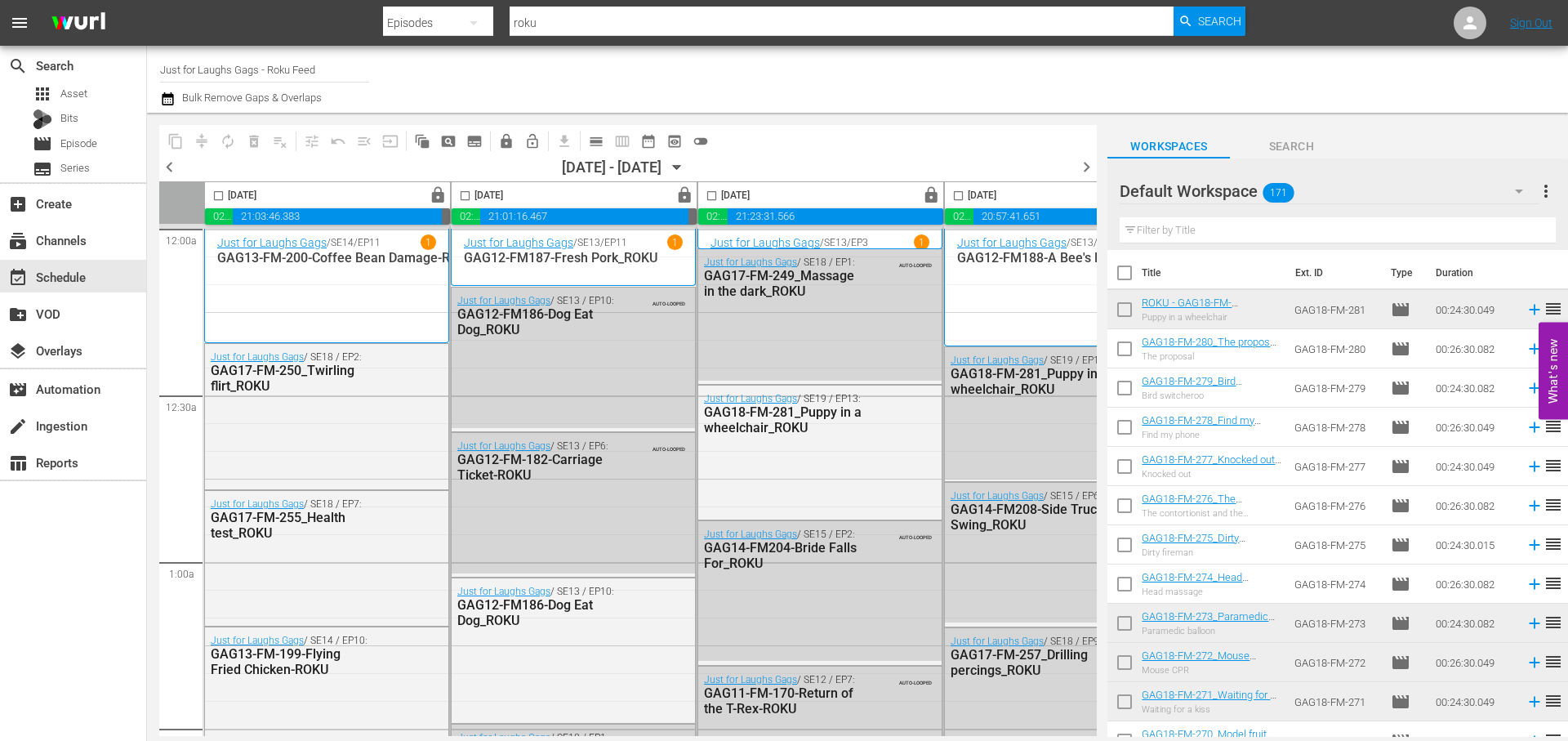
scroll to position [0, 708]
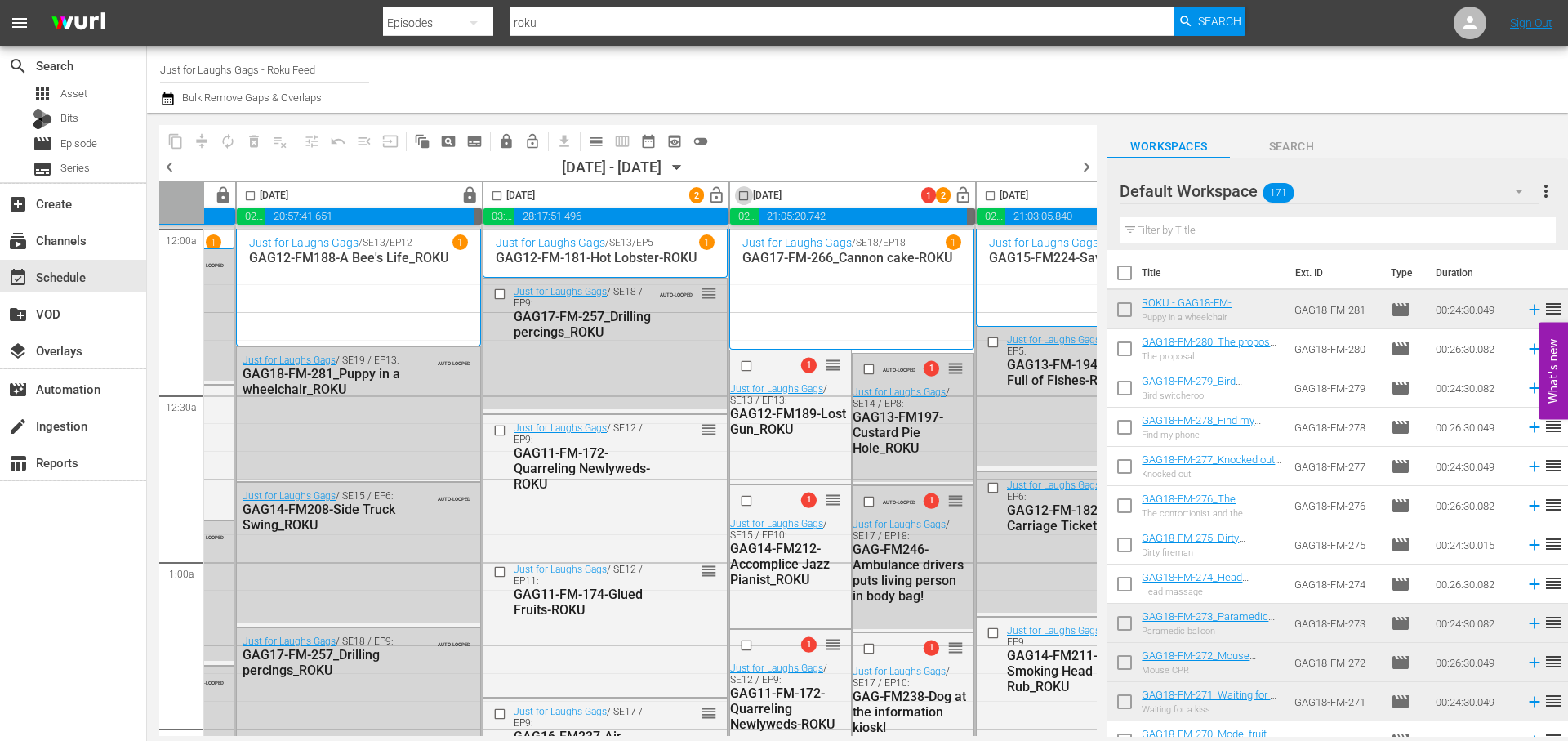
drag, startPoint x: 746, startPoint y: 198, endPoint x: 269, endPoint y: 184, distance: 477.2
click at [745, 198] on input "checkbox" at bounding box center [744, 198] width 19 height 19
click at [203, 136] on span "compress" at bounding box center [201, 141] width 16 height 16
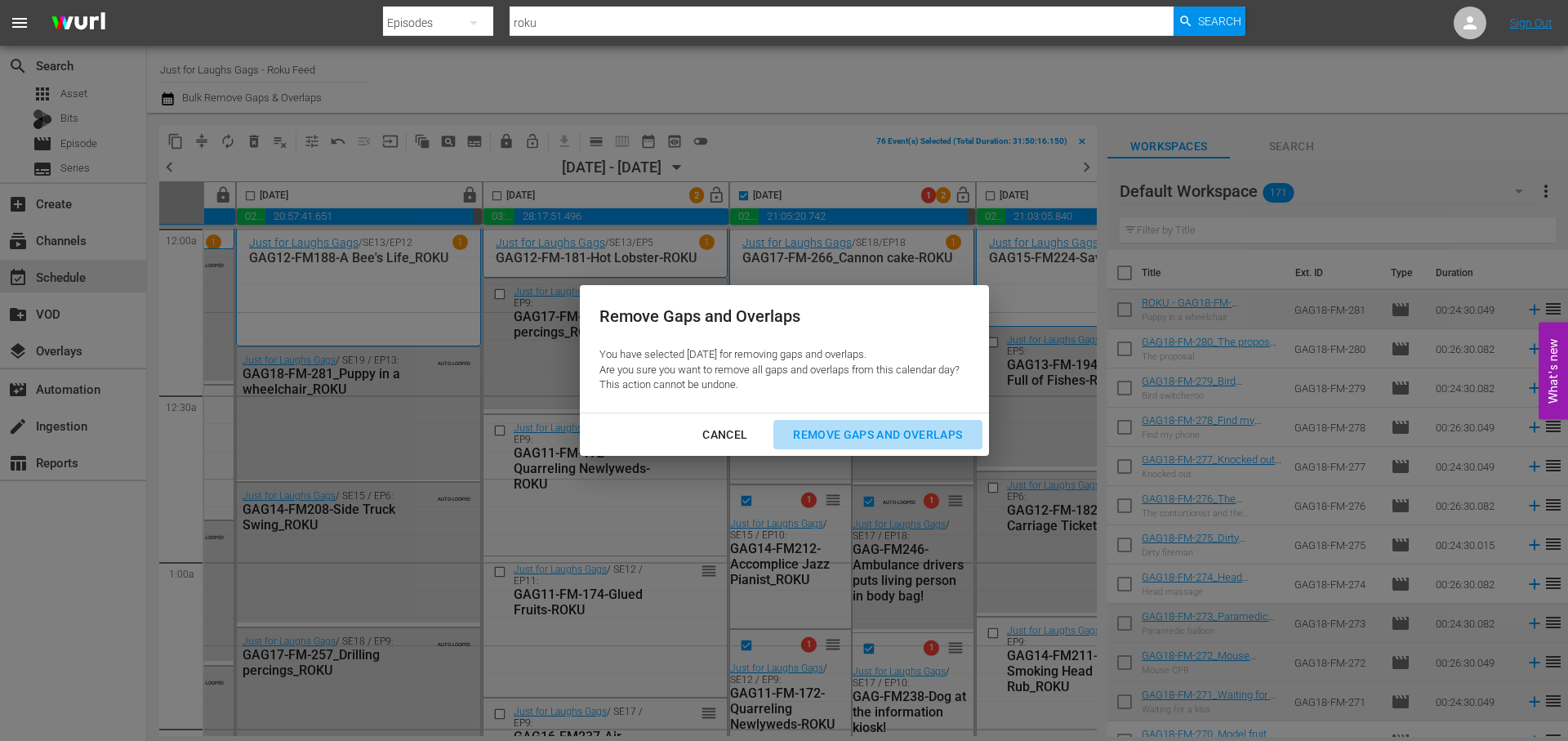
drag, startPoint x: 882, startPoint y: 434, endPoint x: 794, endPoint y: 411, distance: 91.0
click at [882, 433] on div "Remove Gaps and Overlaps" at bounding box center [877, 435] width 195 height 20
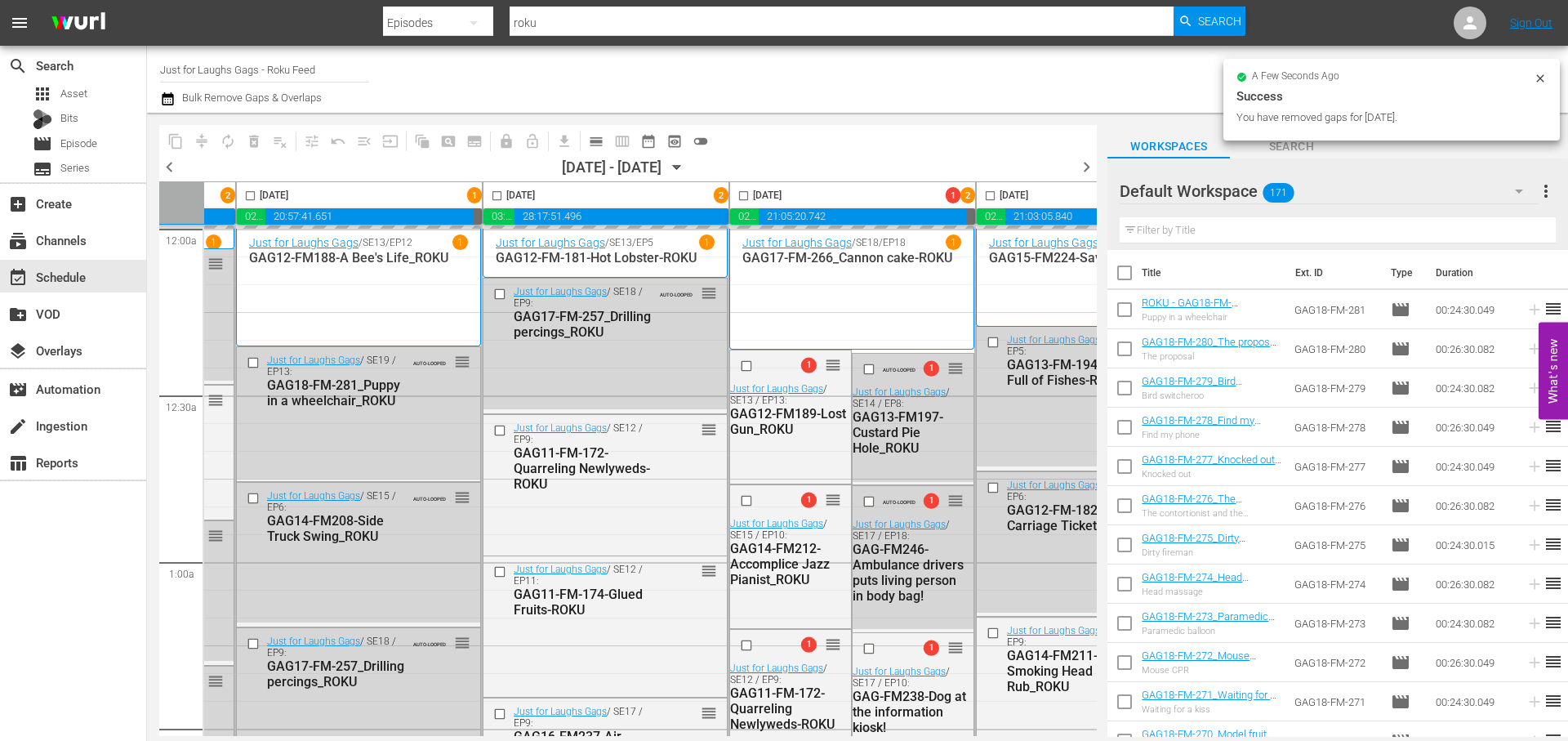
checkbox input "false"
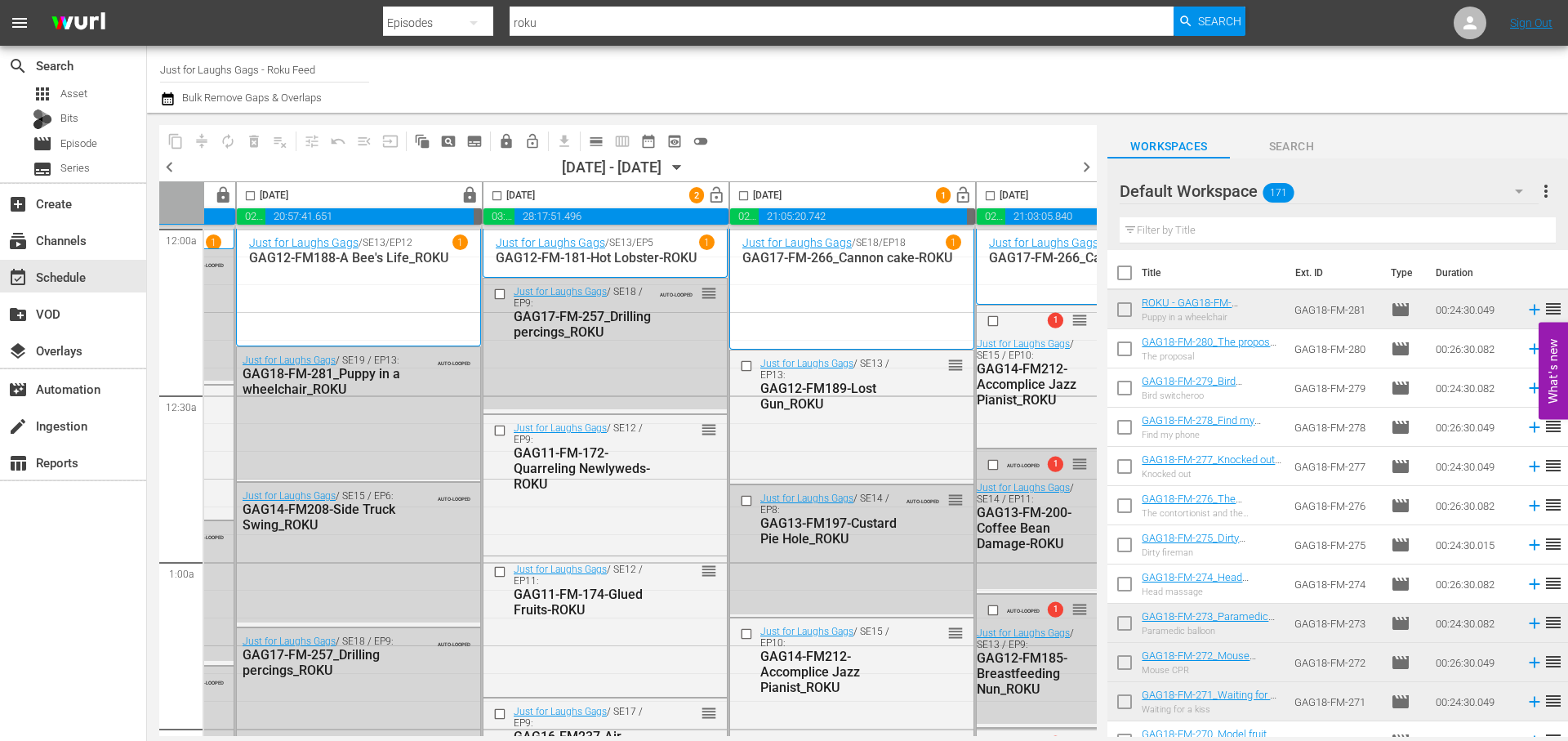
scroll to position [0, 841]
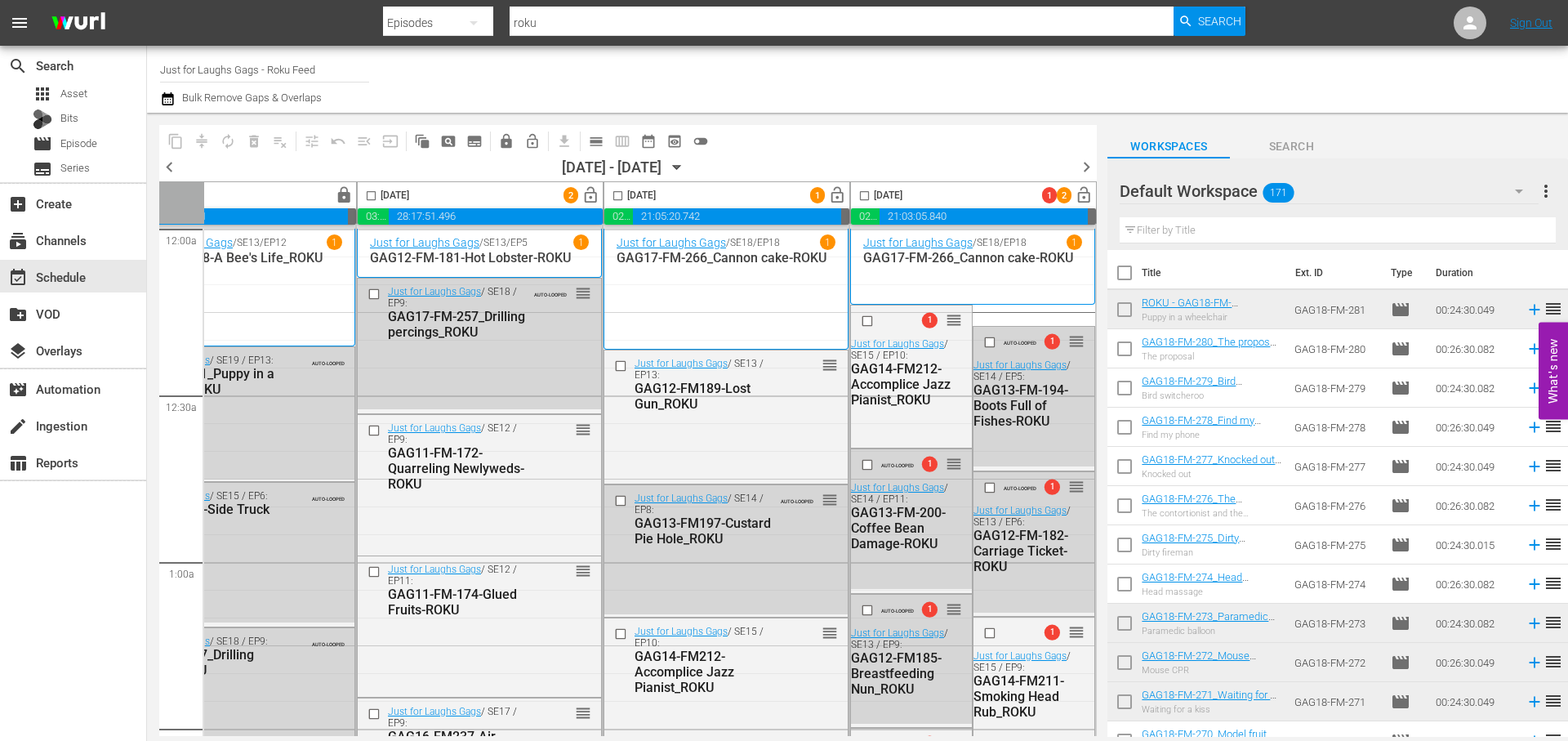
click at [164, 101] on icon "button" at bounding box center [168, 99] width 15 height 20
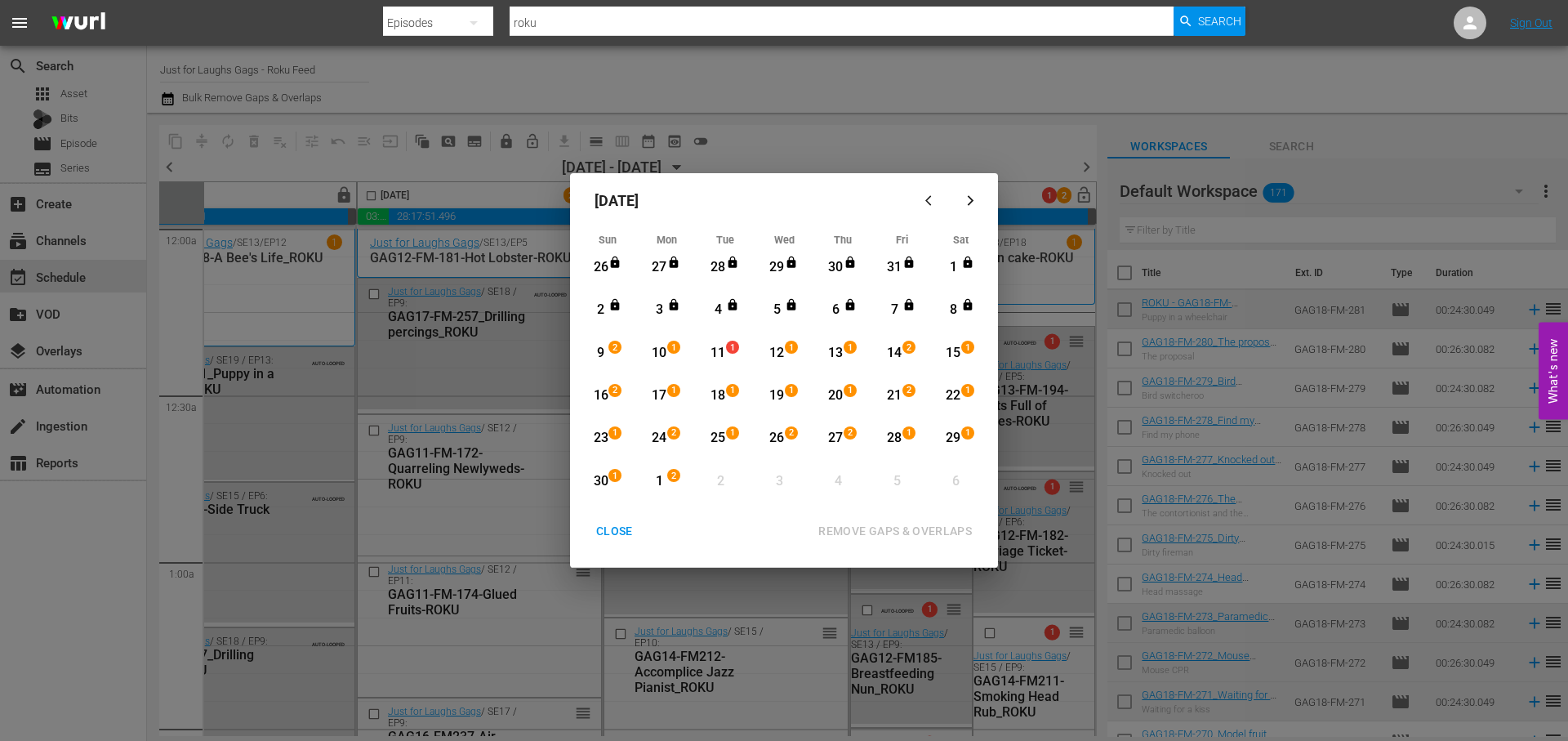
click at [717, 359] on div "11" at bounding box center [718, 353] width 20 height 19
drag, startPoint x: 663, startPoint y: 442, endPoint x: 792, endPoint y: 512, distance: 146.8
click at [663, 442] on div "24" at bounding box center [659, 438] width 20 height 19
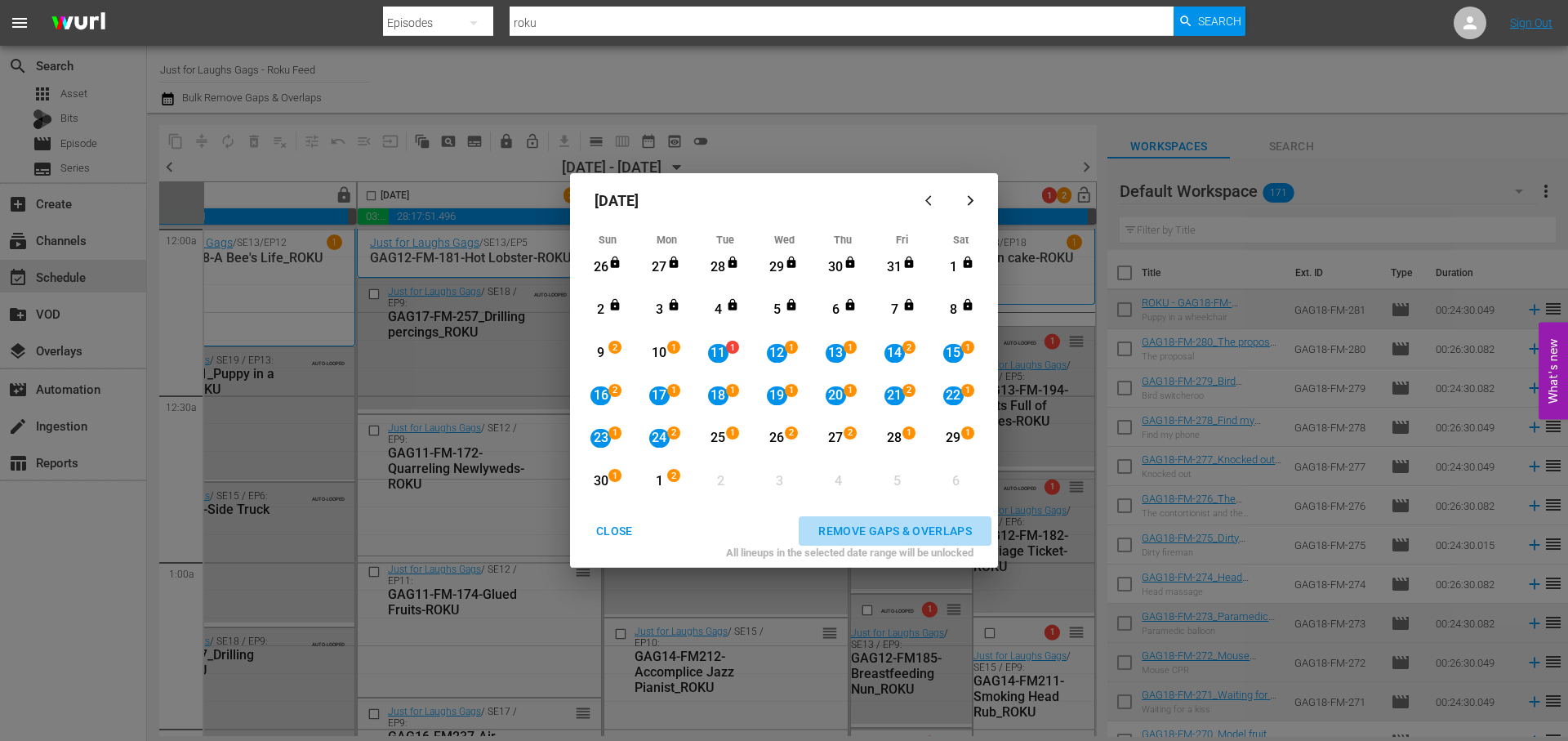
click at [884, 528] on div "REMOVE GAPS & OVERLAPS" at bounding box center [894, 531] width 180 height 20
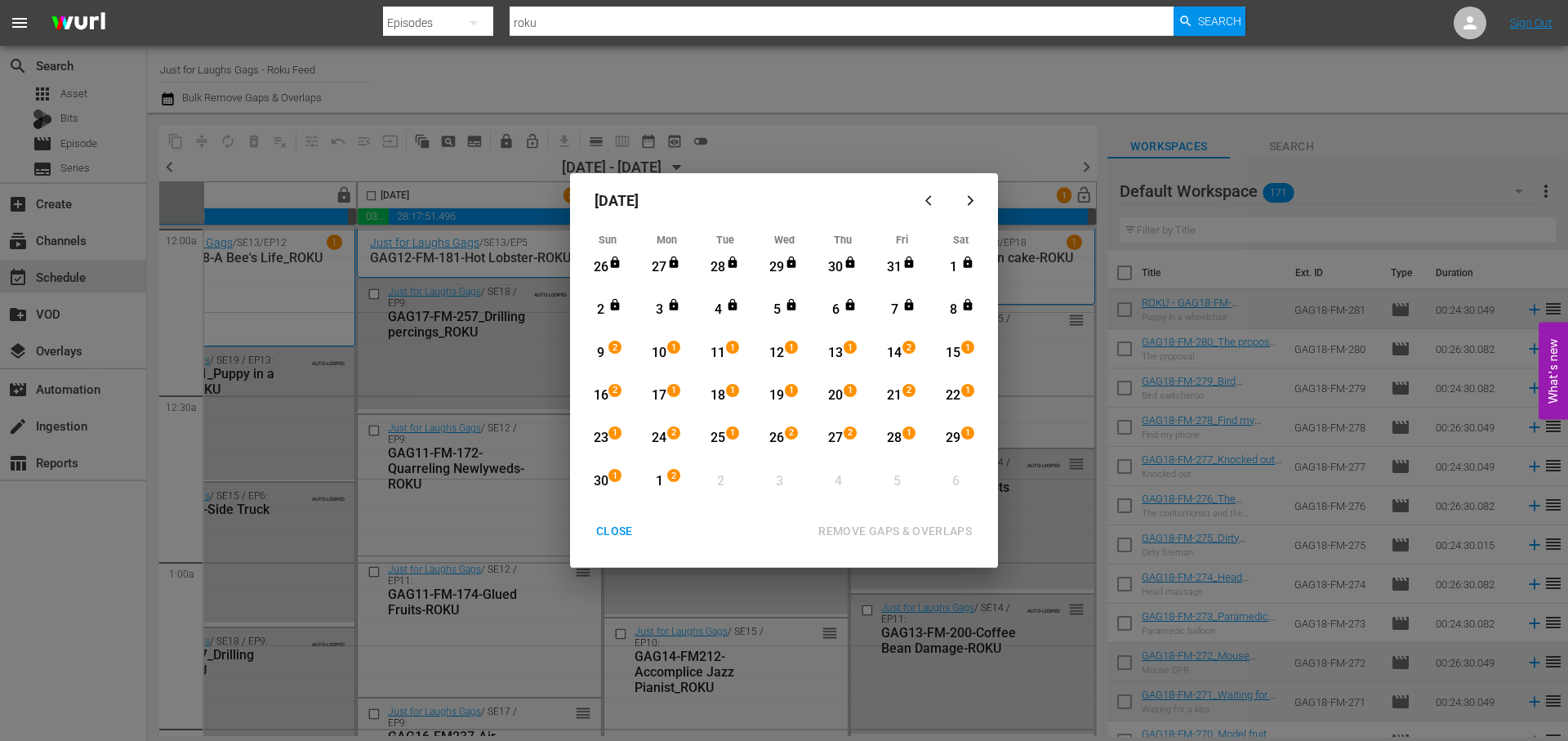
click at [613, 529] on div "CLOSE" at bounding box center [615, 531] width 63 height 20
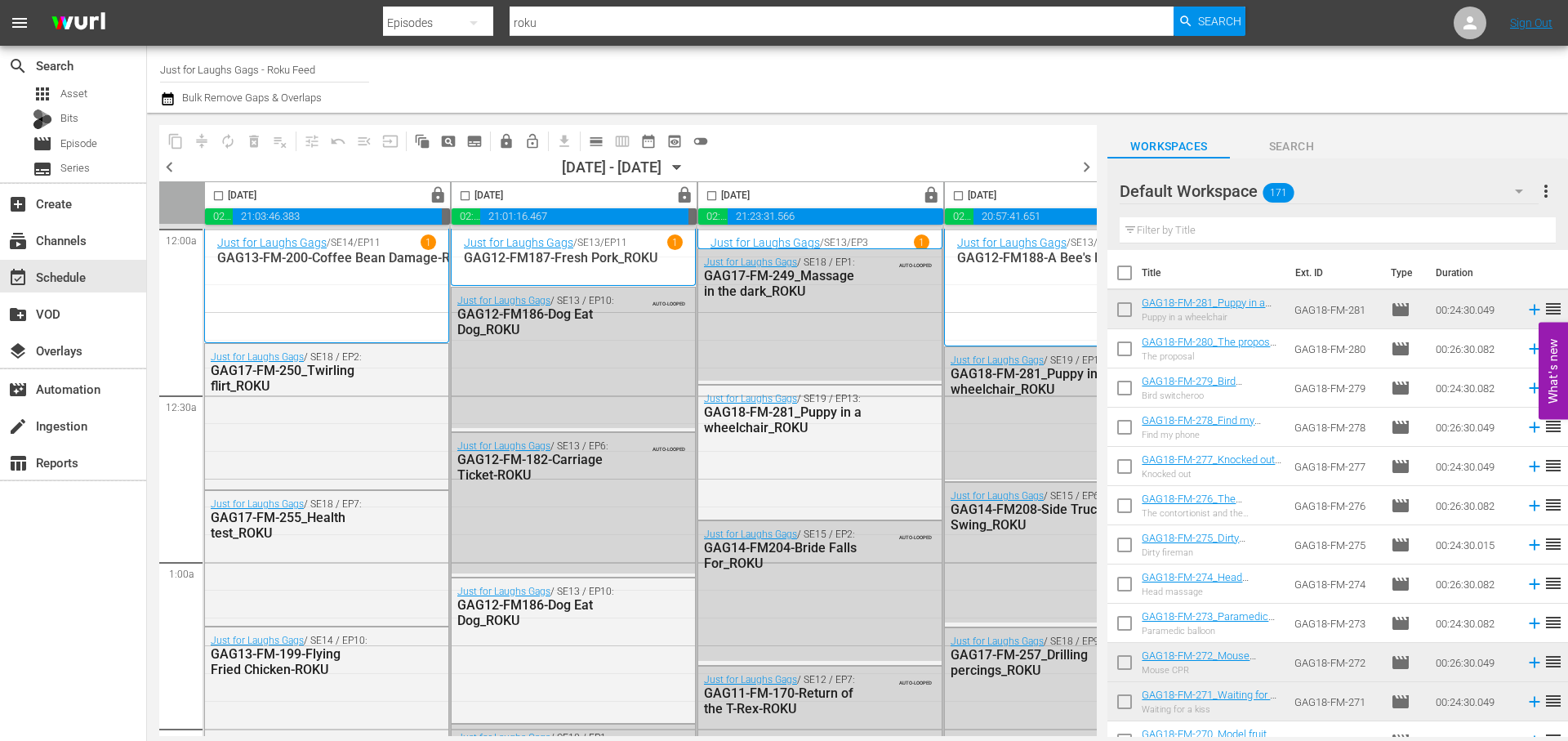
scroll to position [0, 841]
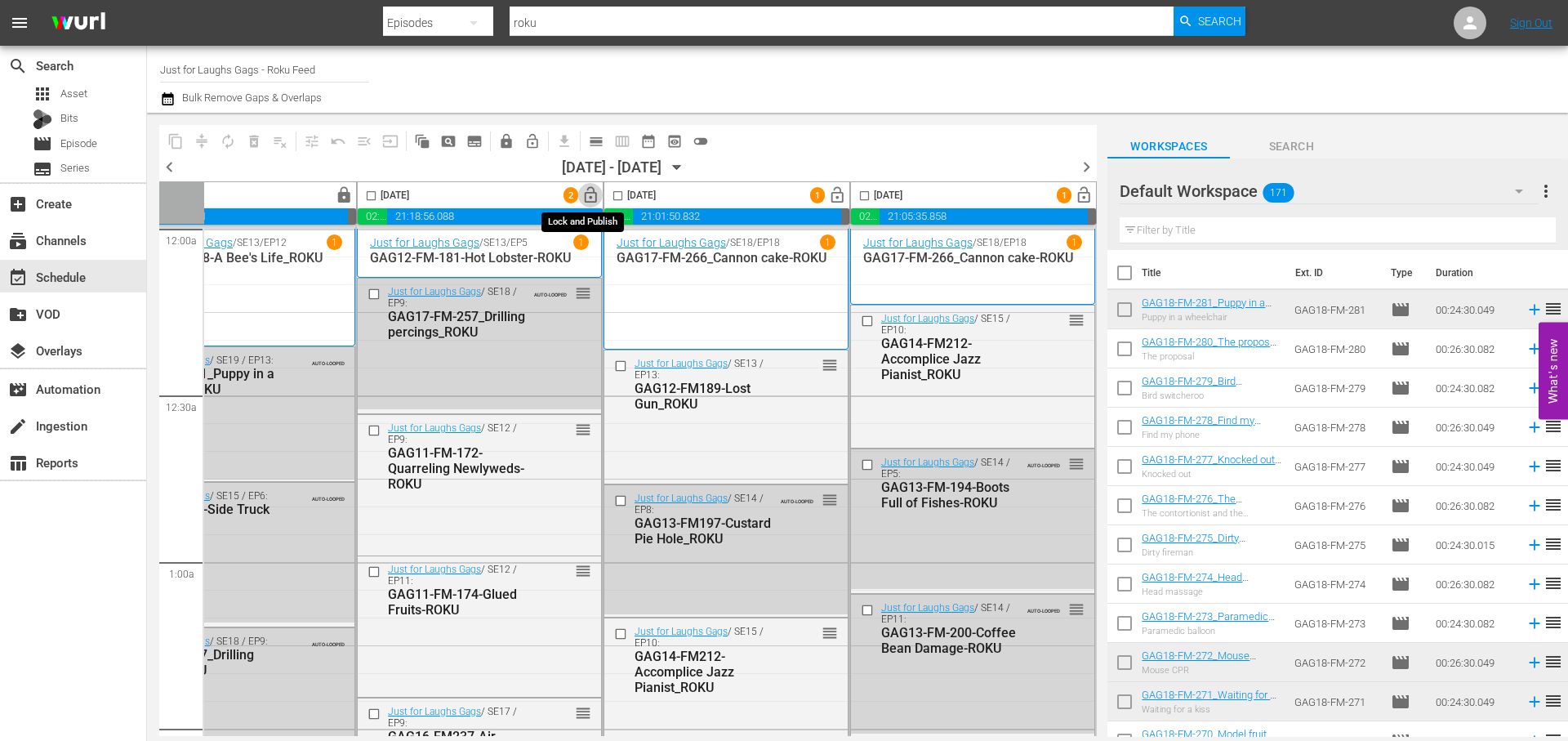
click at [587, 199] on span "lock_open" at bounding box center [591, 196] width 19 height 19
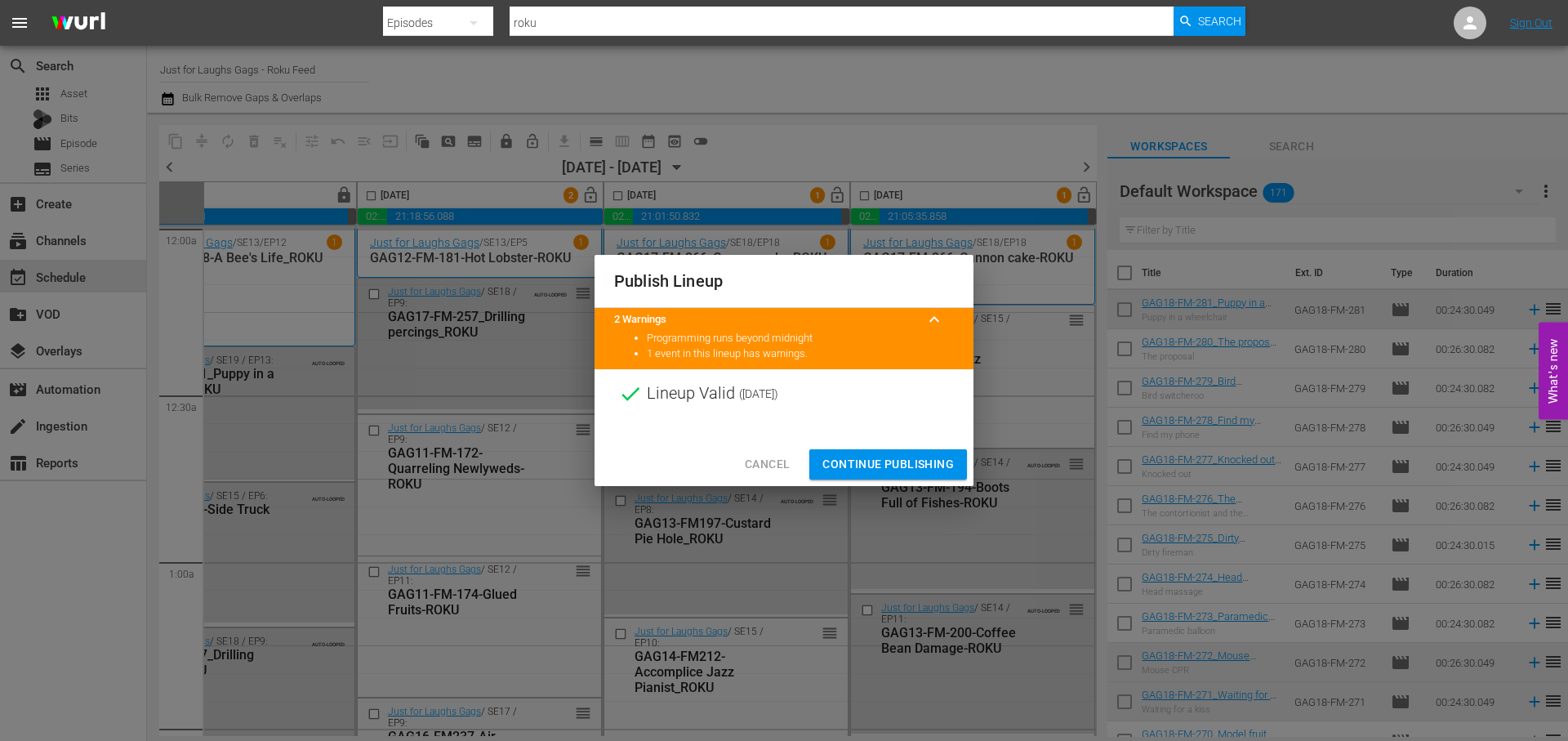
click at [875, 468] on span "Continue Publishing" at bounding box center [888, 464] width 131 height 20
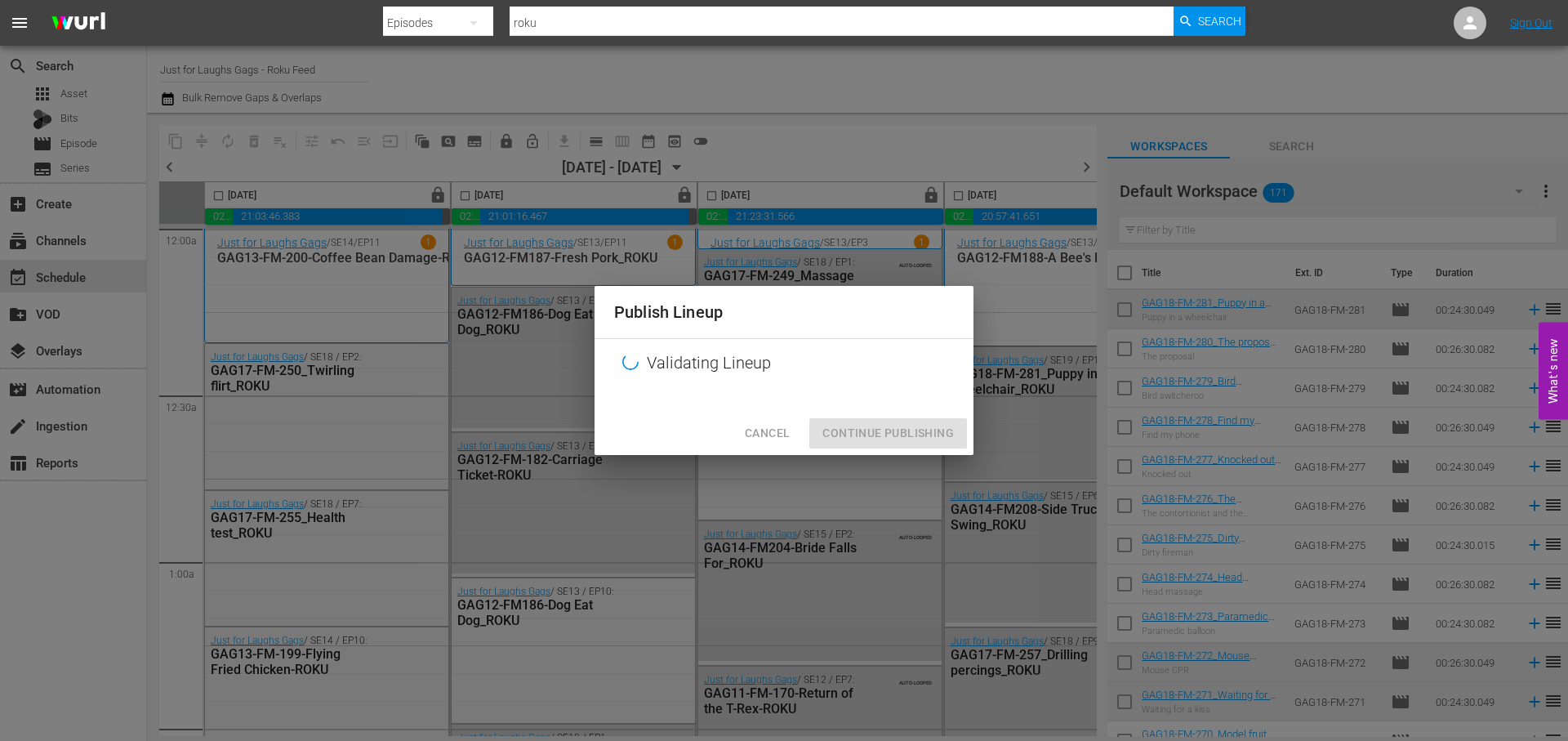
scroll to position [0, 841]
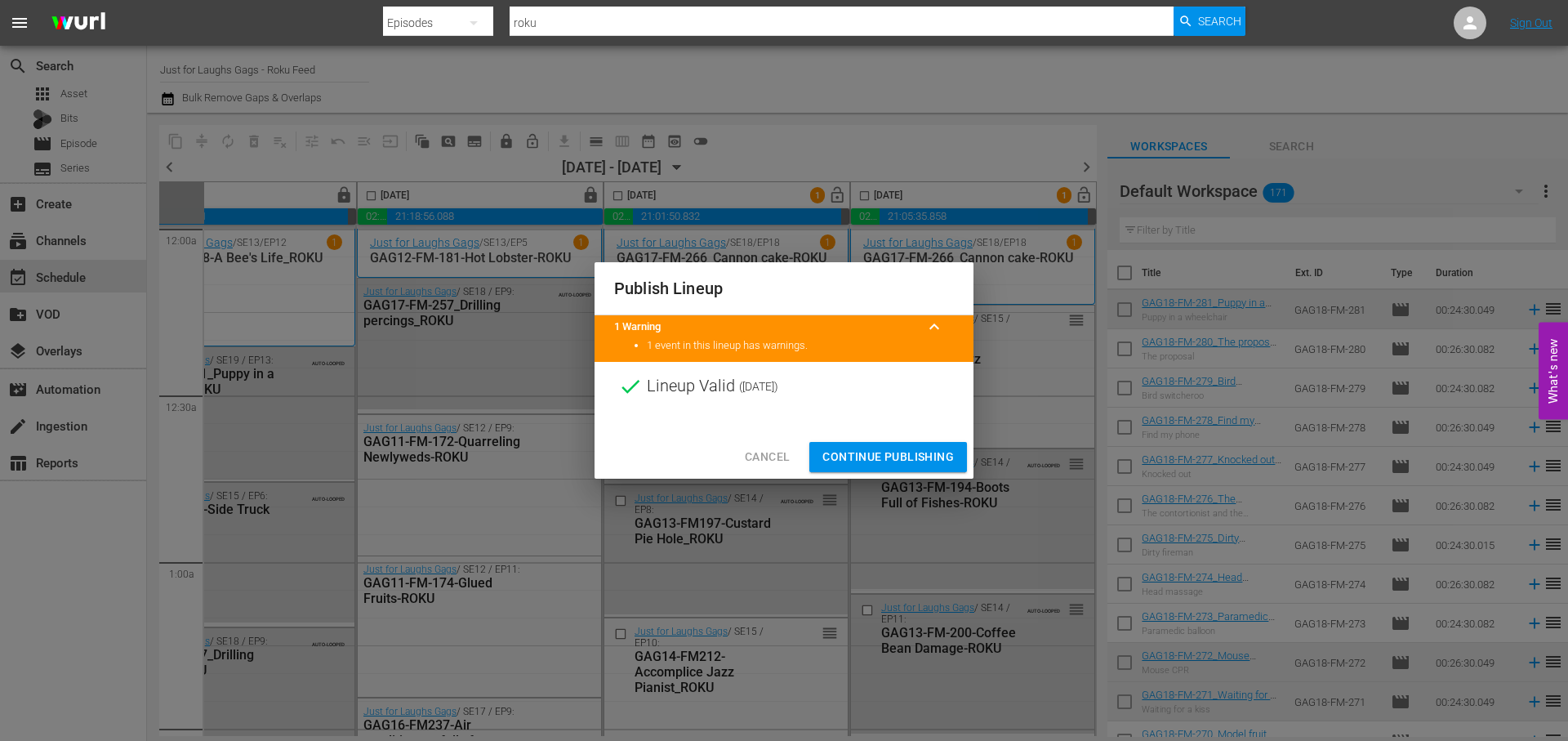
drag, startPoint x: 892, startPoint y: 448, endPoint x: 884, endPoint y: 399, distance: 49.6
click at [892, 448] on span "Continue Publishing" at bounding box center [888, 457] width 131 height 20
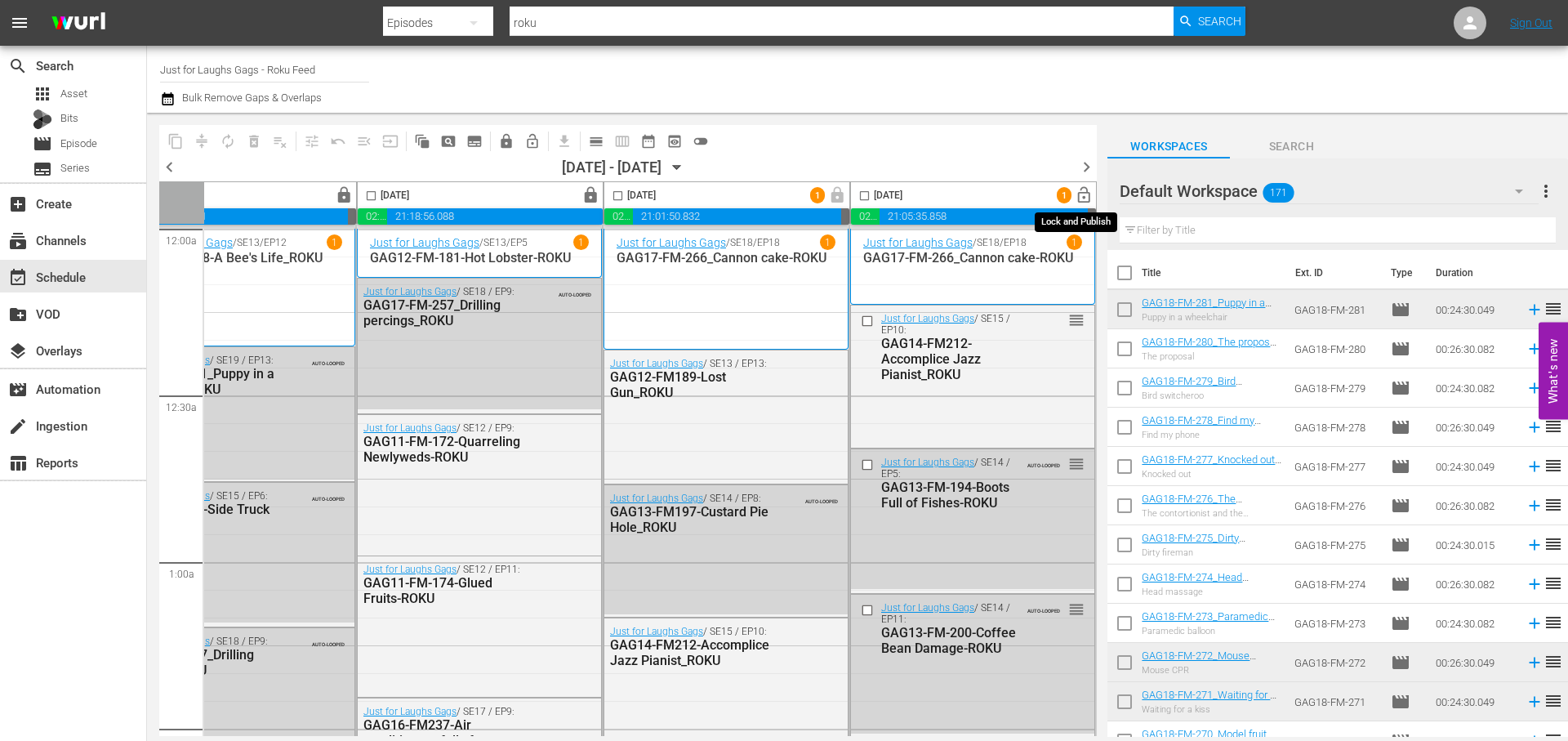
click at [1080, 199] on span "lock_open" at bounding box center [1084, 196] width 19 height 19
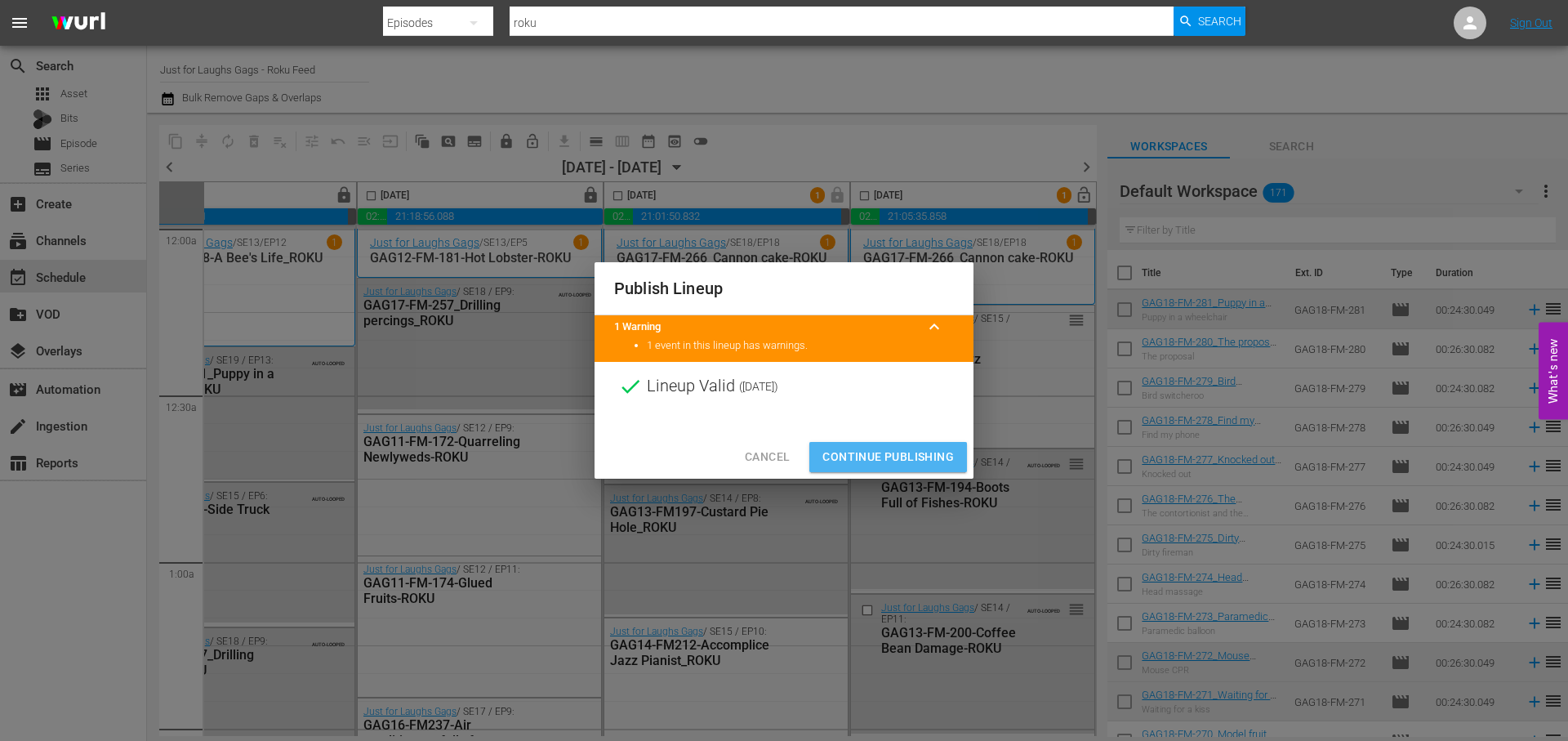
click at [916, 456] on span "Continue Publishing" at bounding box center [888, 457] width 131 height 20
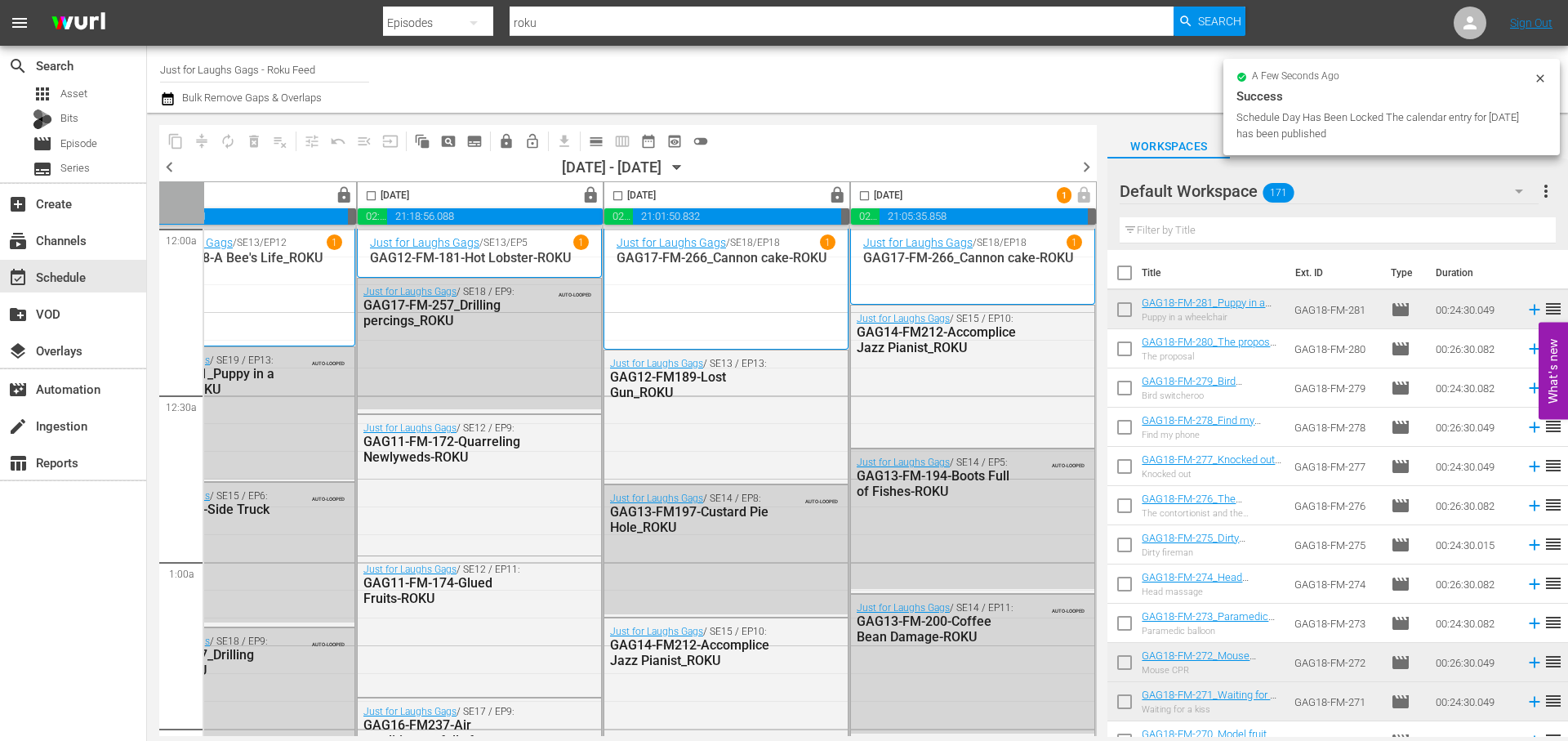
click at [1089, 170] on span "chevron_right" at bounding box center [1087, 167] width 20 height 20
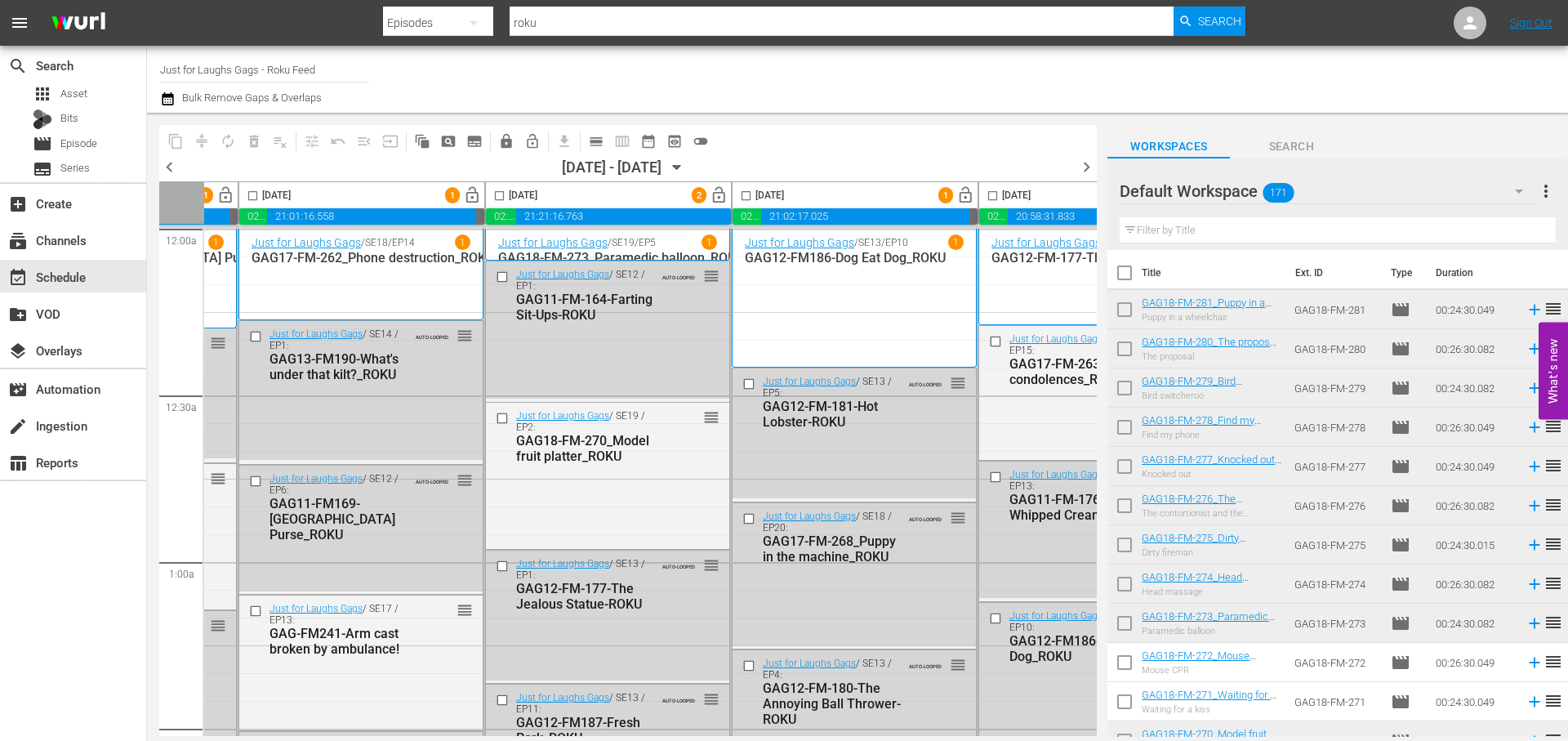
scroll to position [0, 586]
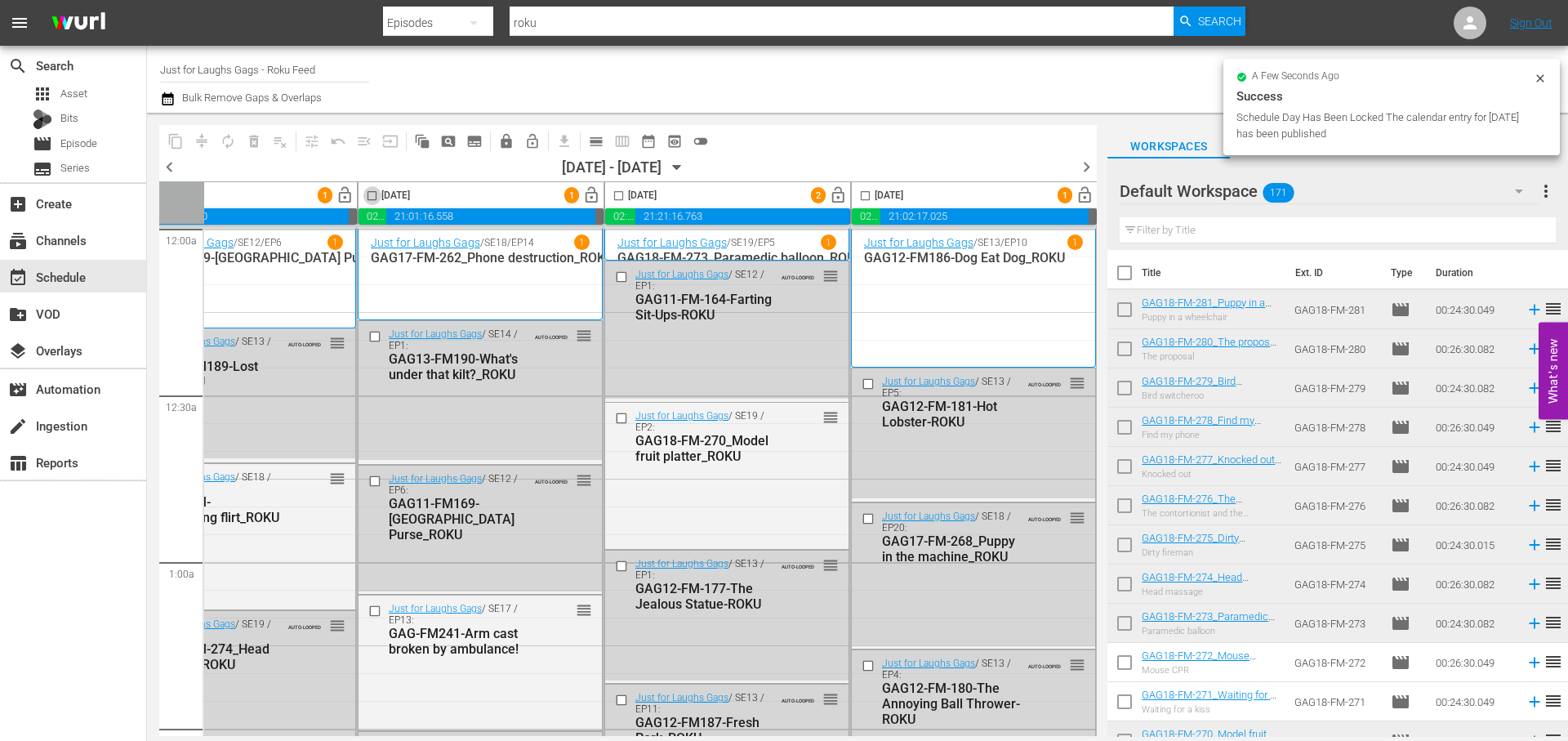
click at [382, 196] on input "checkbox" at bounding box center [372, 198] width 19 height 19
checkbox input "true"
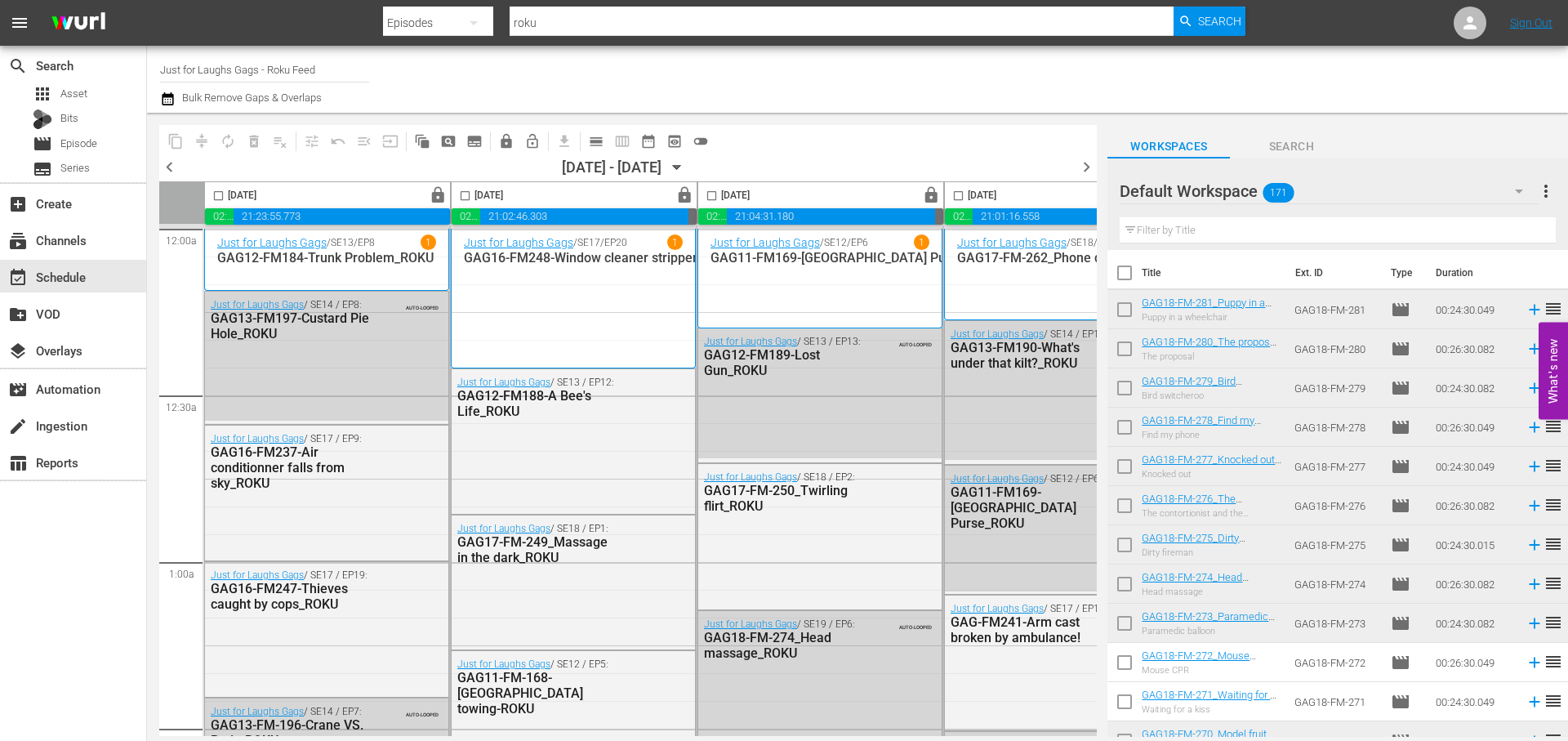
scroll to position [0, 841]
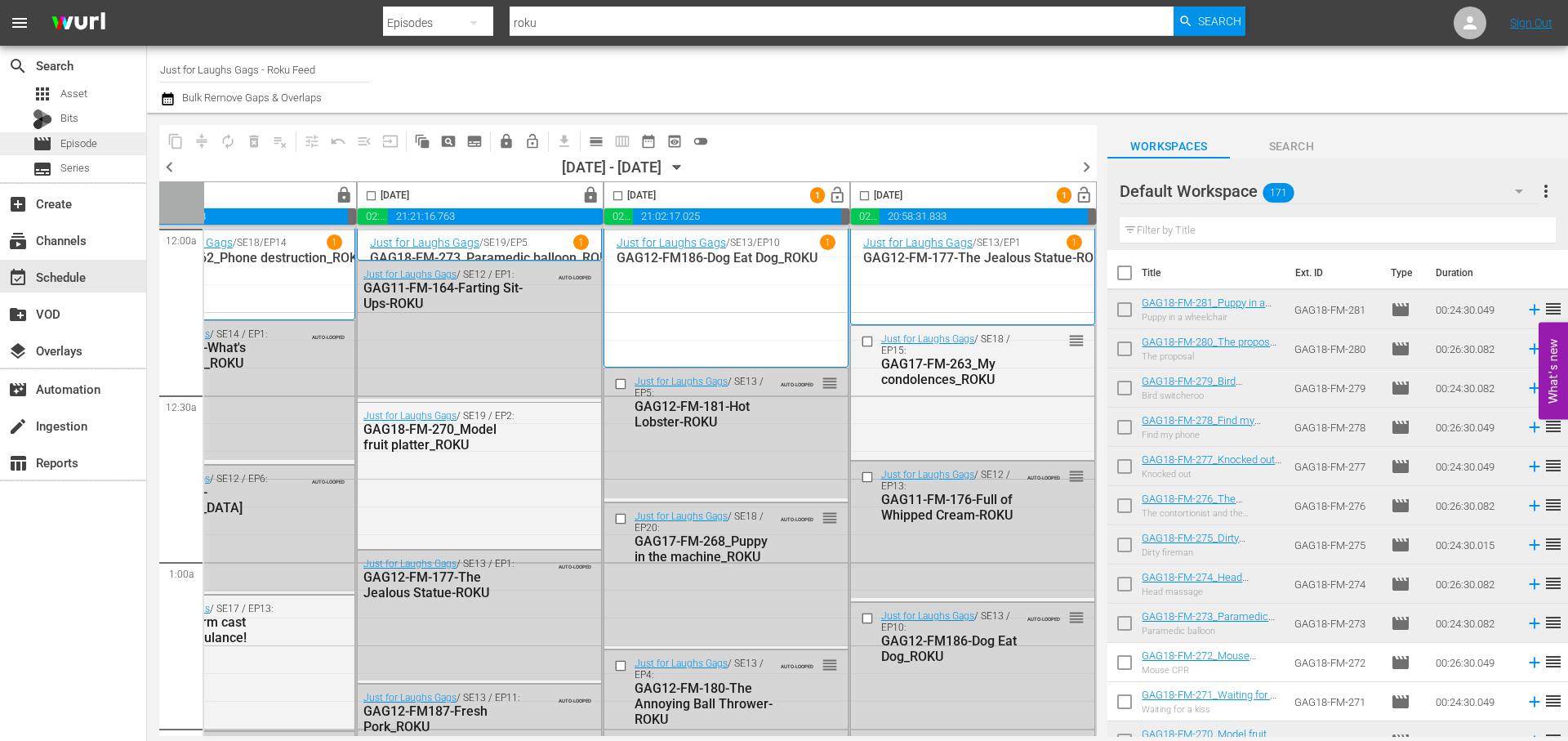
click at [91, 144] on span "Episode" at bounding box center [78, 143] width 37 height 16
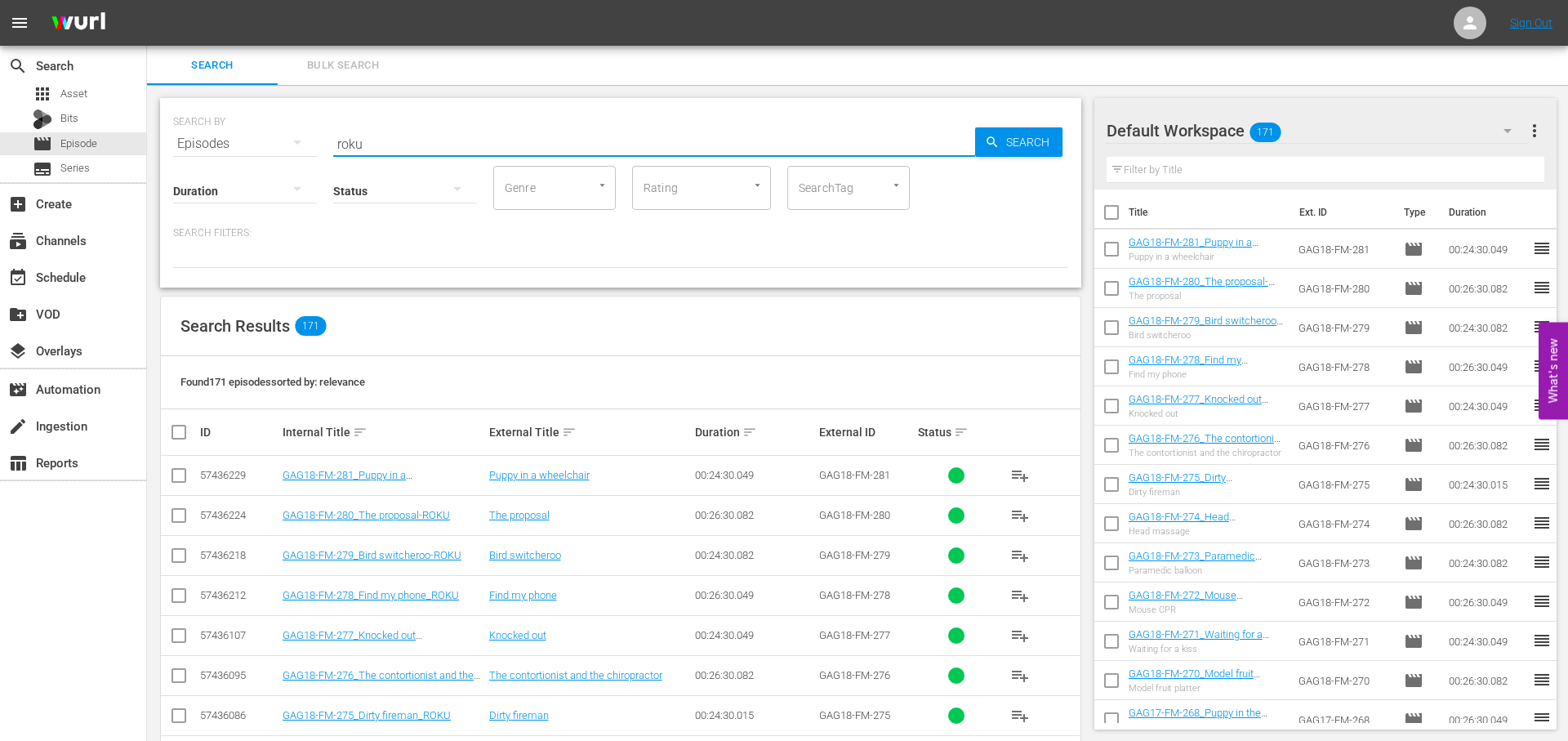
click at [476, 145] on input "roku" at bounding box center [654, 144] width 642 height 39
click at [475, 145] on input "roku" at bounding box center [654, 144] width 642 height 39
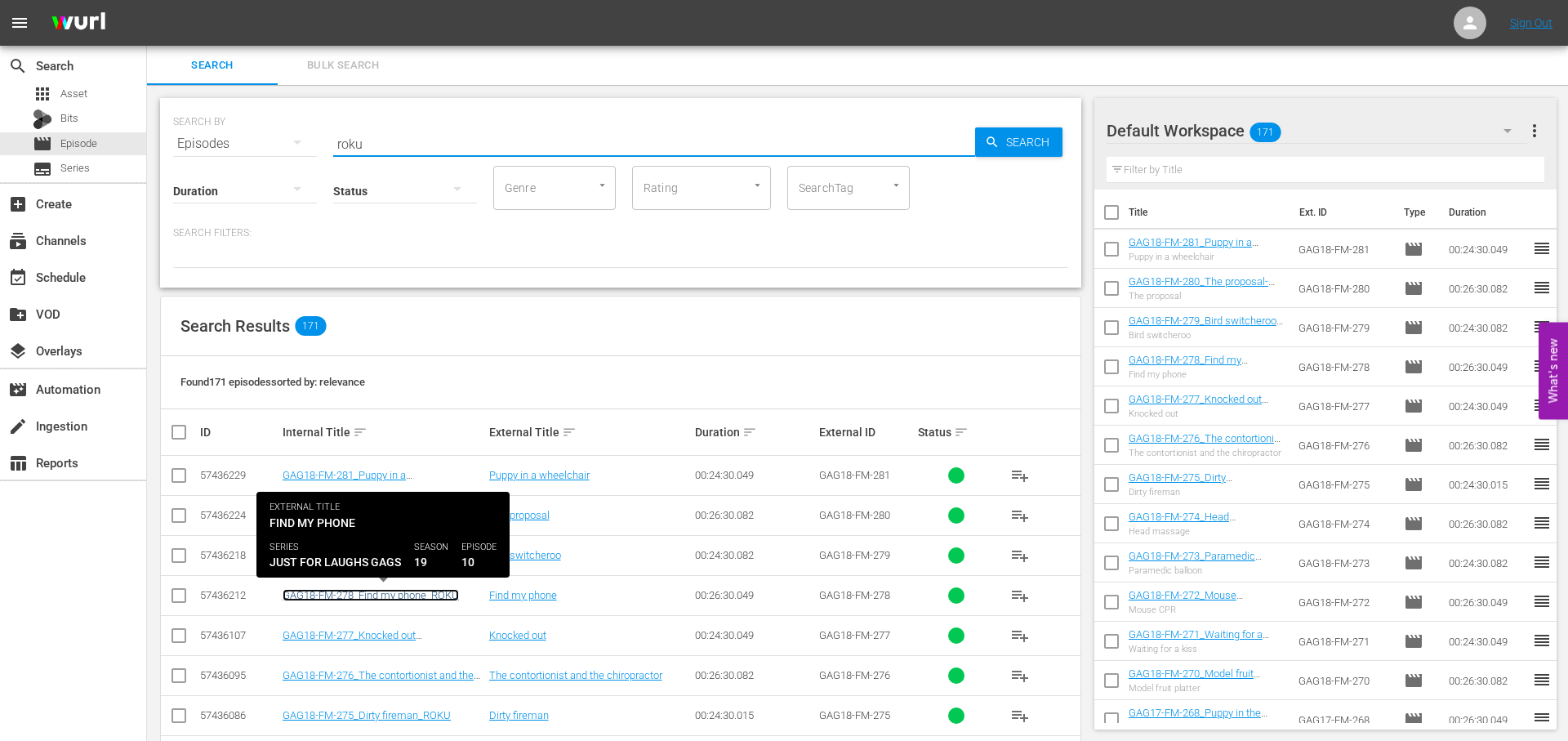
click at [422, 595] on link "GAG18-FM-278_Find my phone_ROKU" at bounding box center [370, 595] width 176 height 12
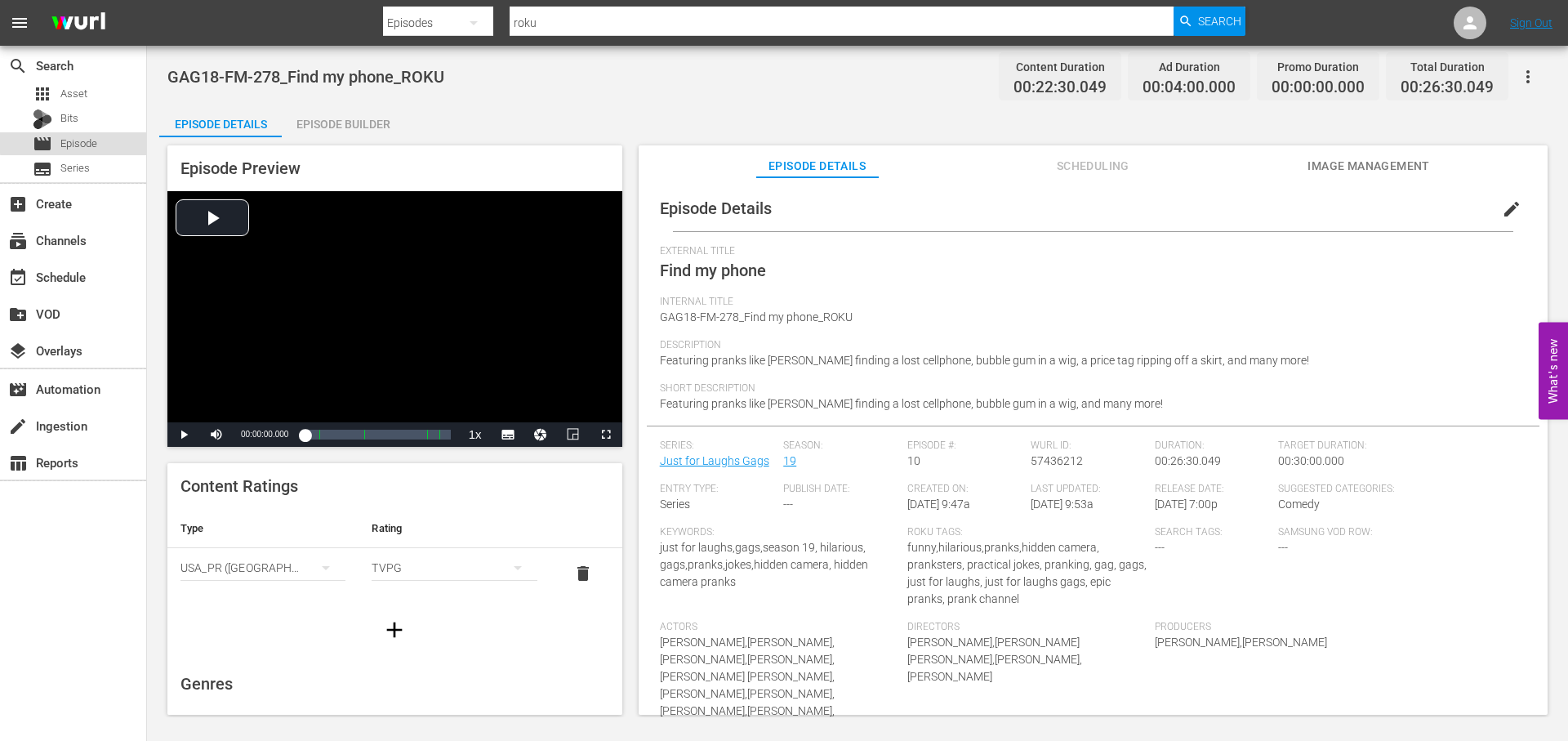
click at [105, 140] on div "movie Episode" at bounding box center [73, 143] width 146 height 23
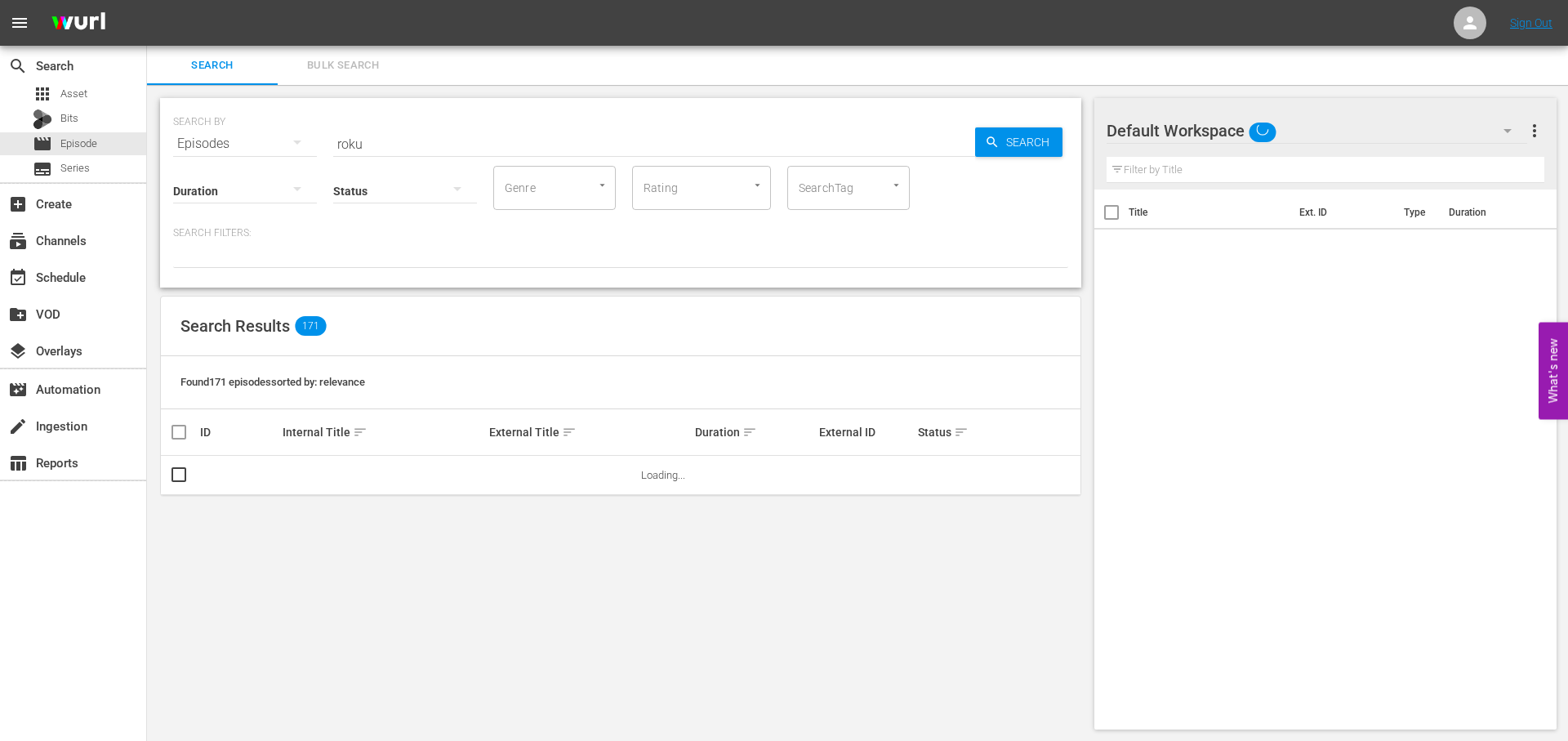
click at [572, 144] on input "roku" at bounding box center [654, 144] width 642 height 39
click at [572, 145] on input "roku" at bounding box center [654, 144] width 642 height 39
click at [571, 145] on input "roku" at bounding box center [654, 144] width 642 height 39
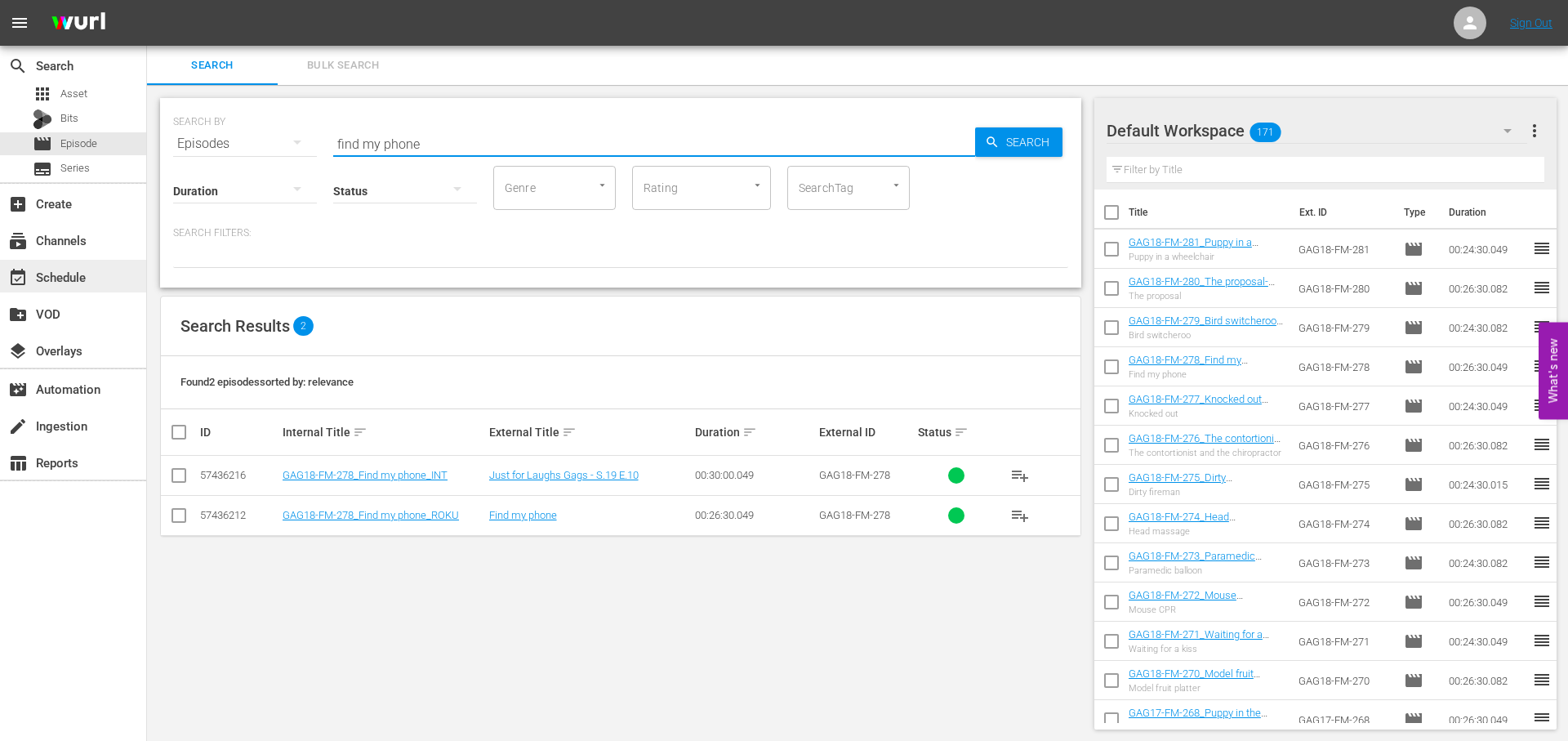
type input "find my phone"
click at [72, 268] on div "event_available Schedule" at bounding box center [45, 274] width 91 height 14
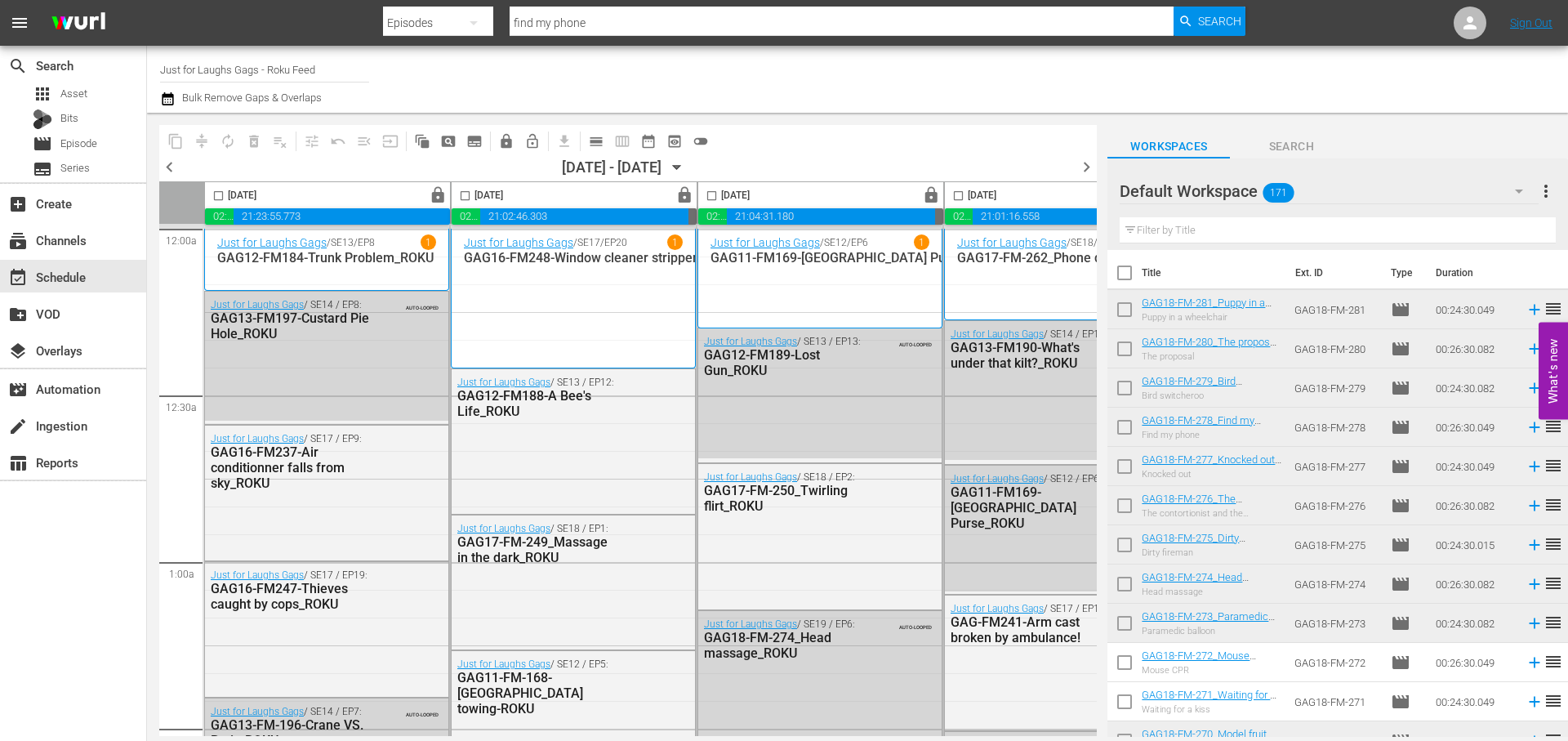
click at [558, 287] on div "Just for Laughs Gags / SE17 / EP20 1 GAG16-FM248-Window cleaner stripper_ROKU" at bounding box center [573, 298] width 219 height 128
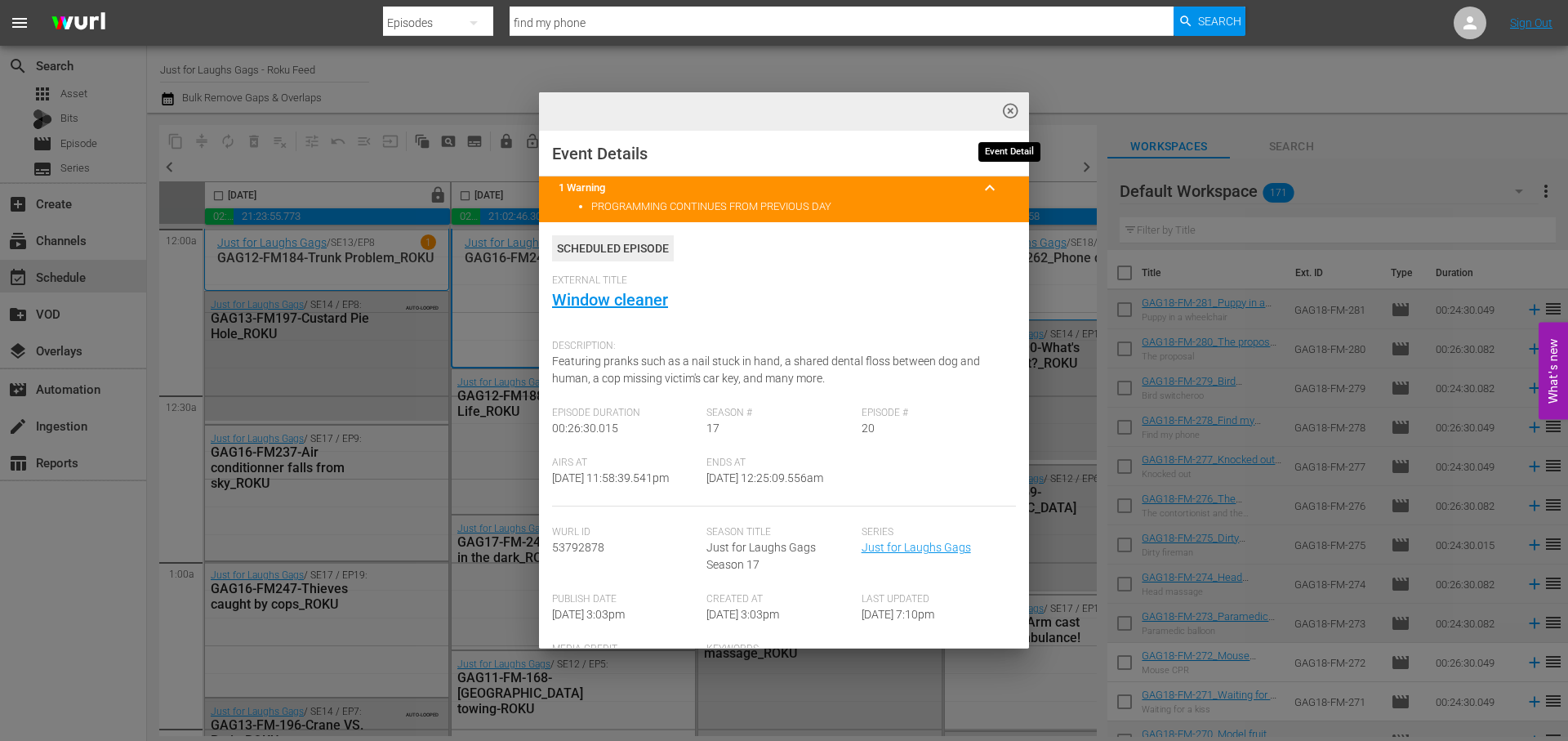
click at [1006, 108] on span "highlight_off_icon" at bounding box center [1011, 112] width 19 height 19
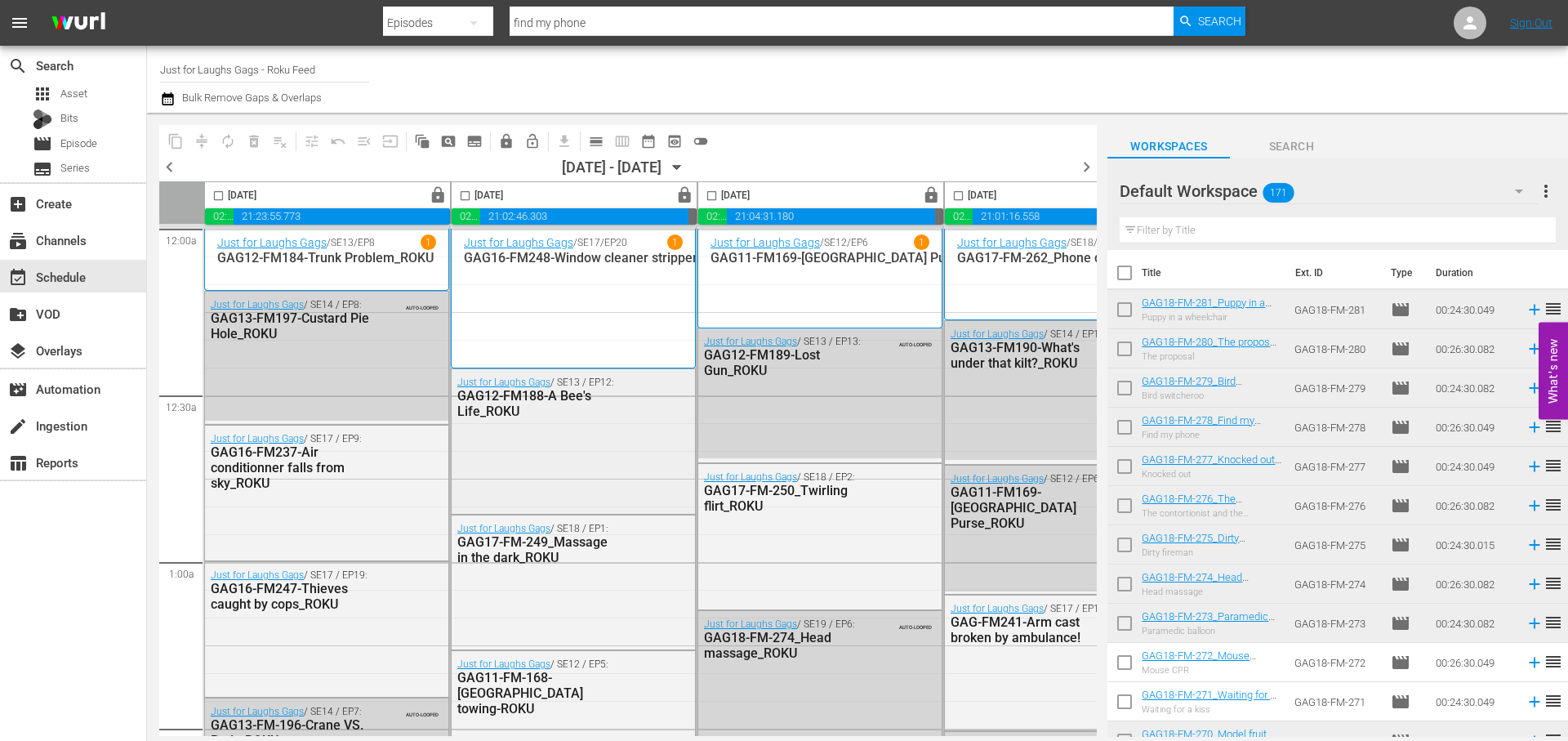
click at [583, 407] on div "GAG12-FM188-A Bee's Life_ROKU" at bounding box center [537, 403] width 160 height 31
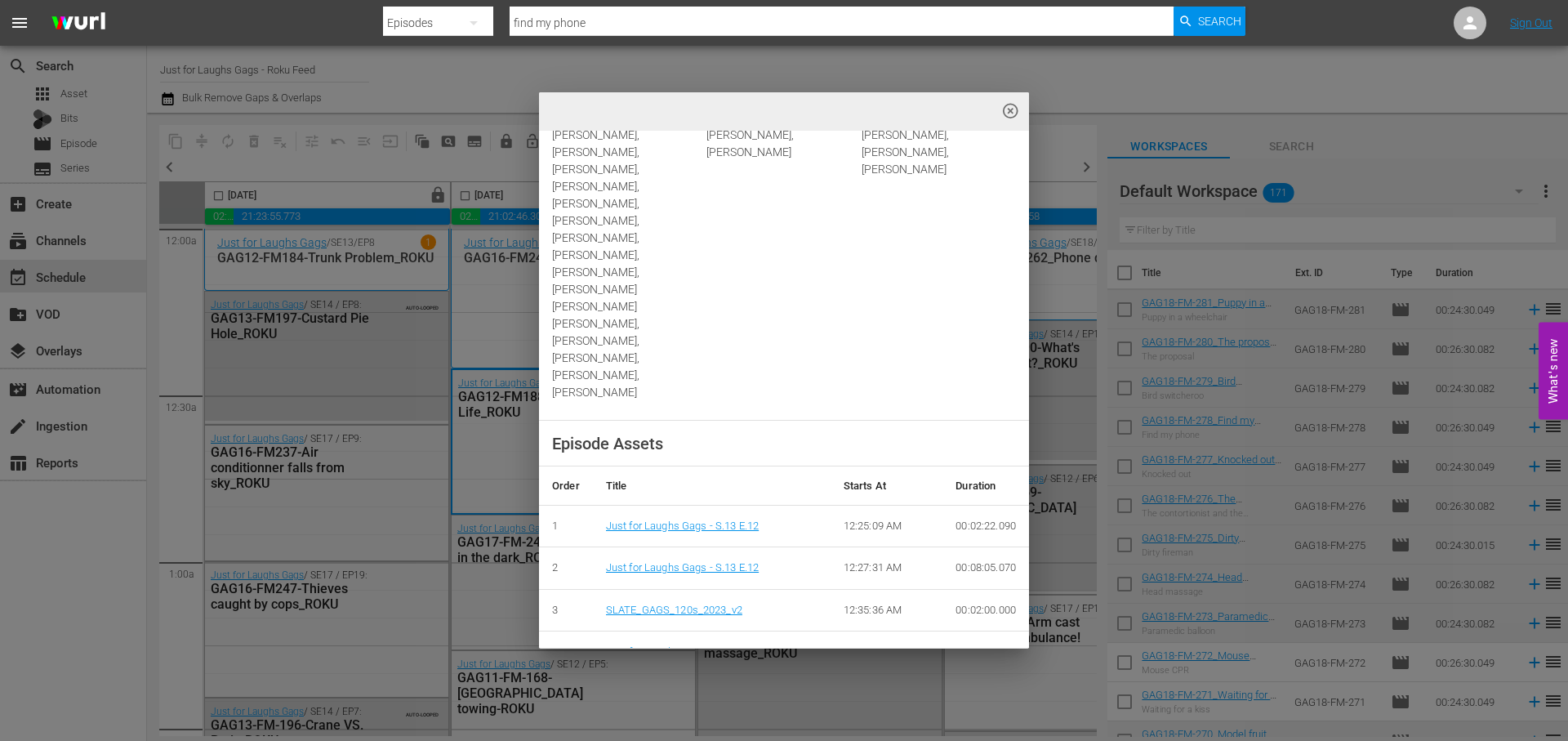
scroll to position [609, 0]
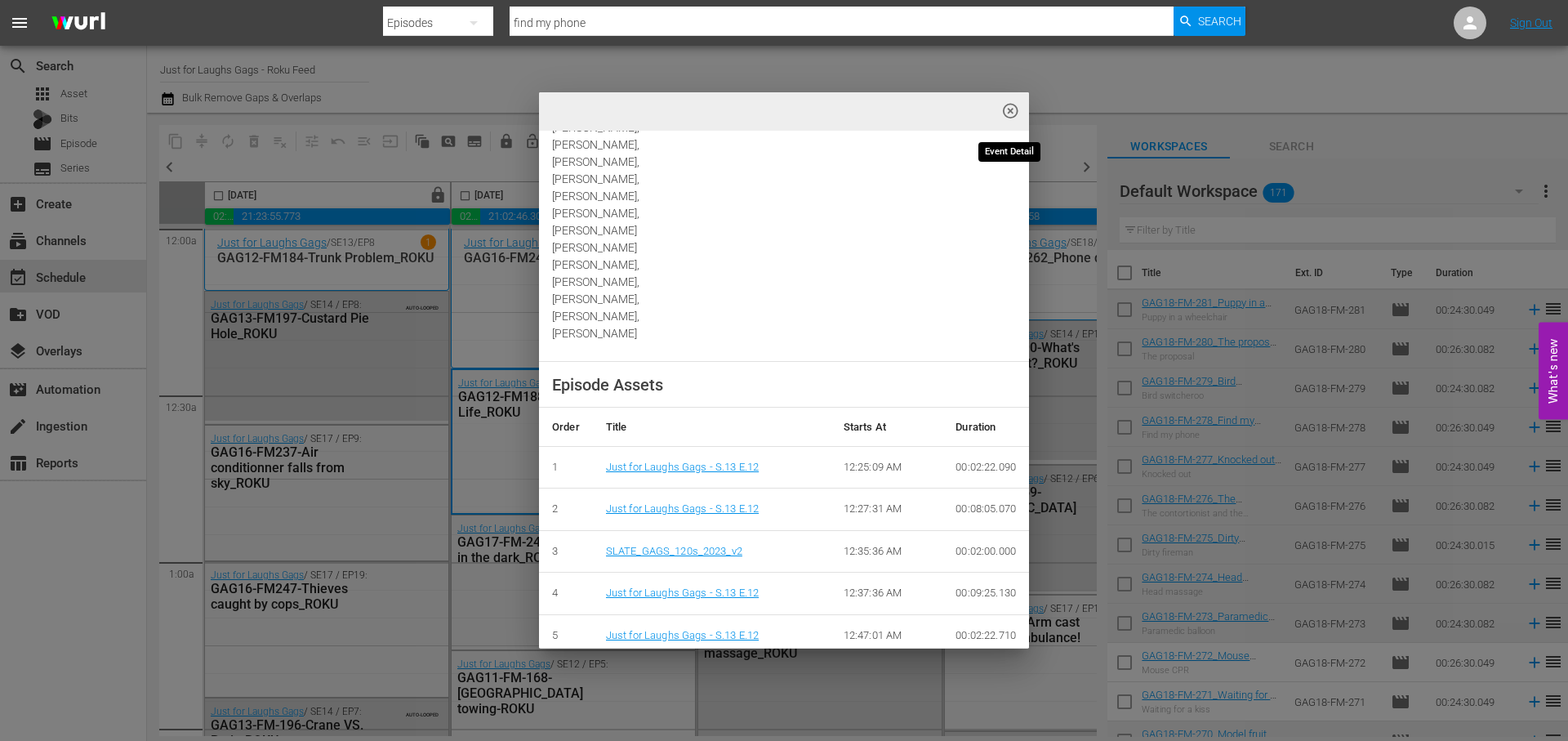
click at [1009, 110] on span "highlight_off_icon" at bounding box center [1011, 112] width 19 height 19
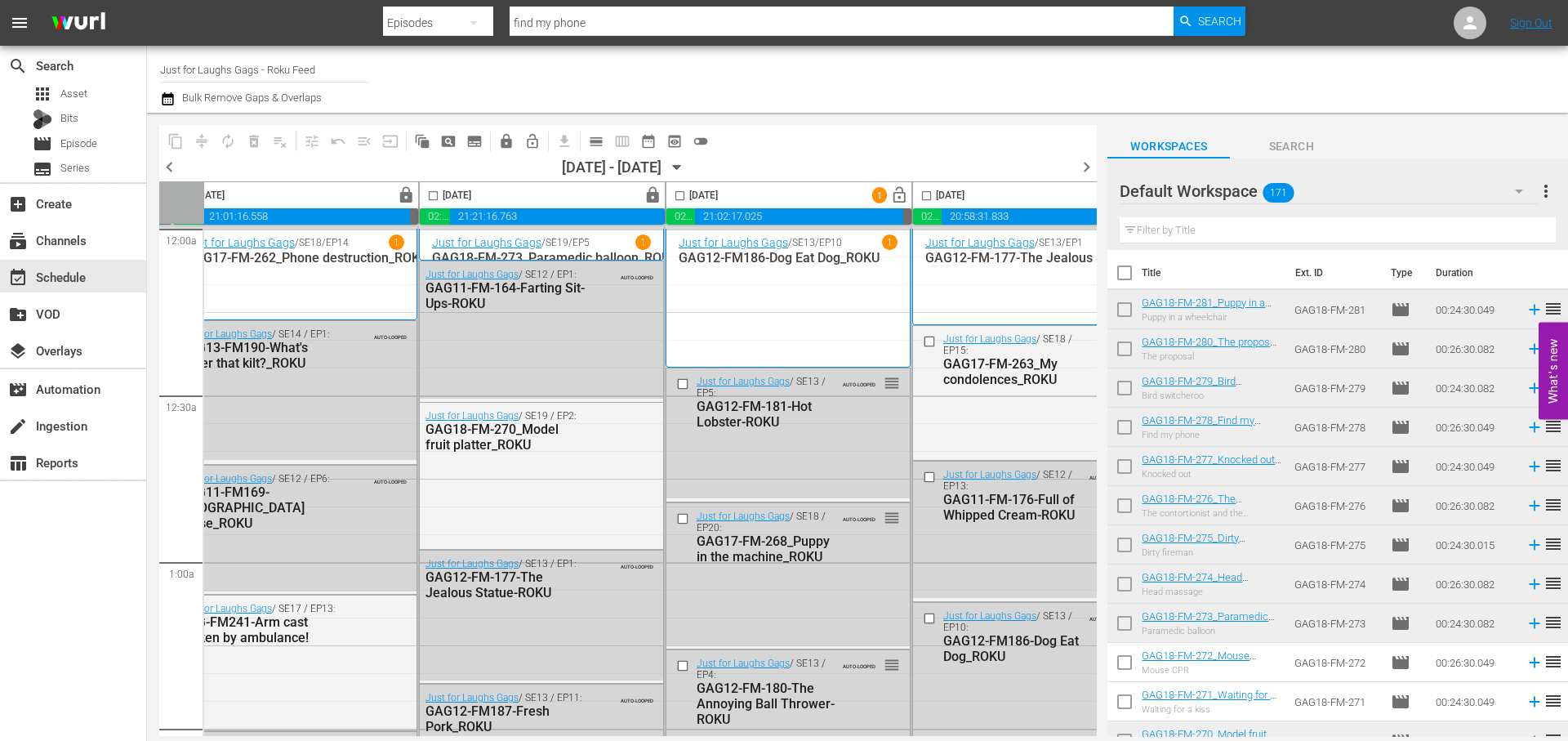
scroll to position [0, 841]
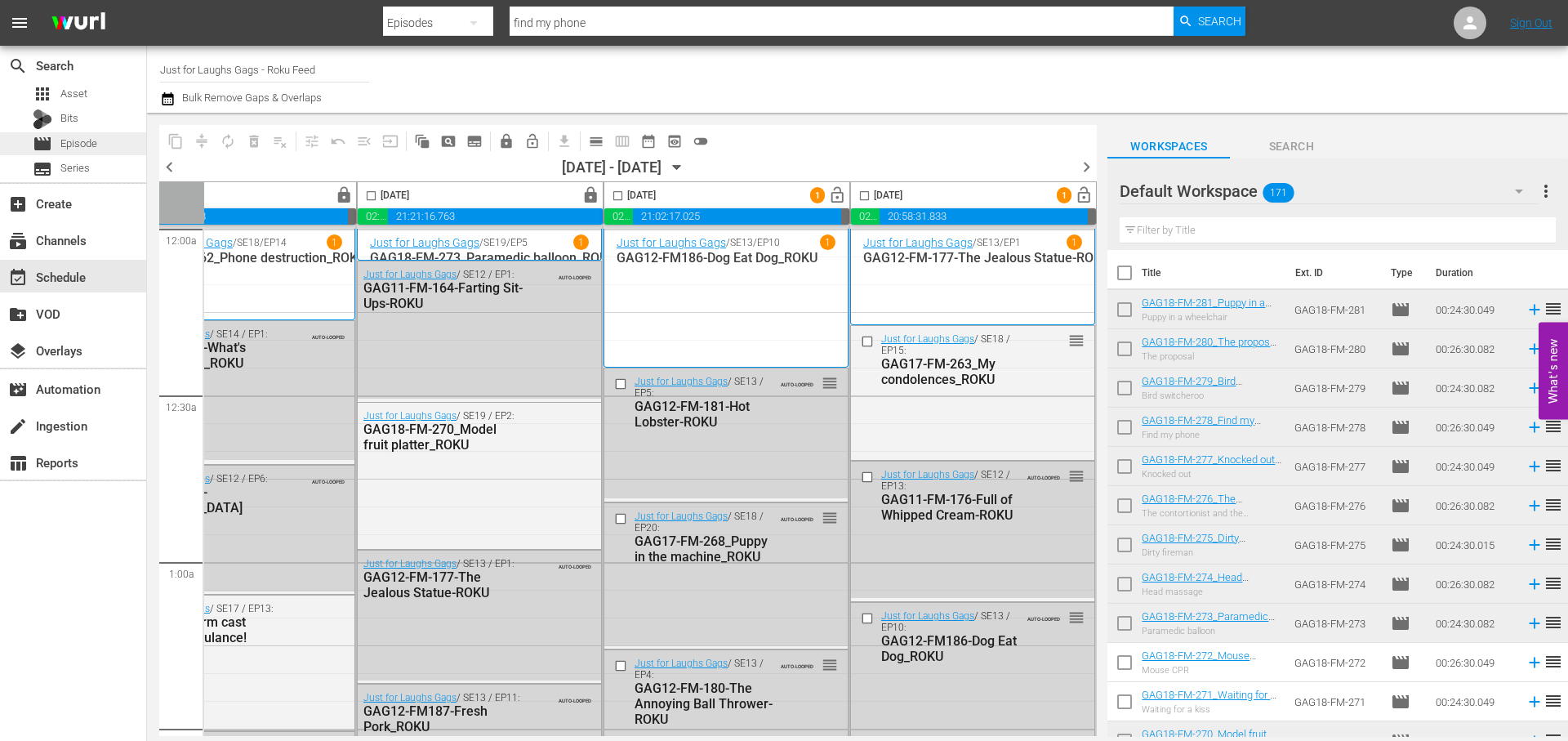
click at [115, 151] on div "movie Episode" at bounding box center [73, 143] width 146 height 23
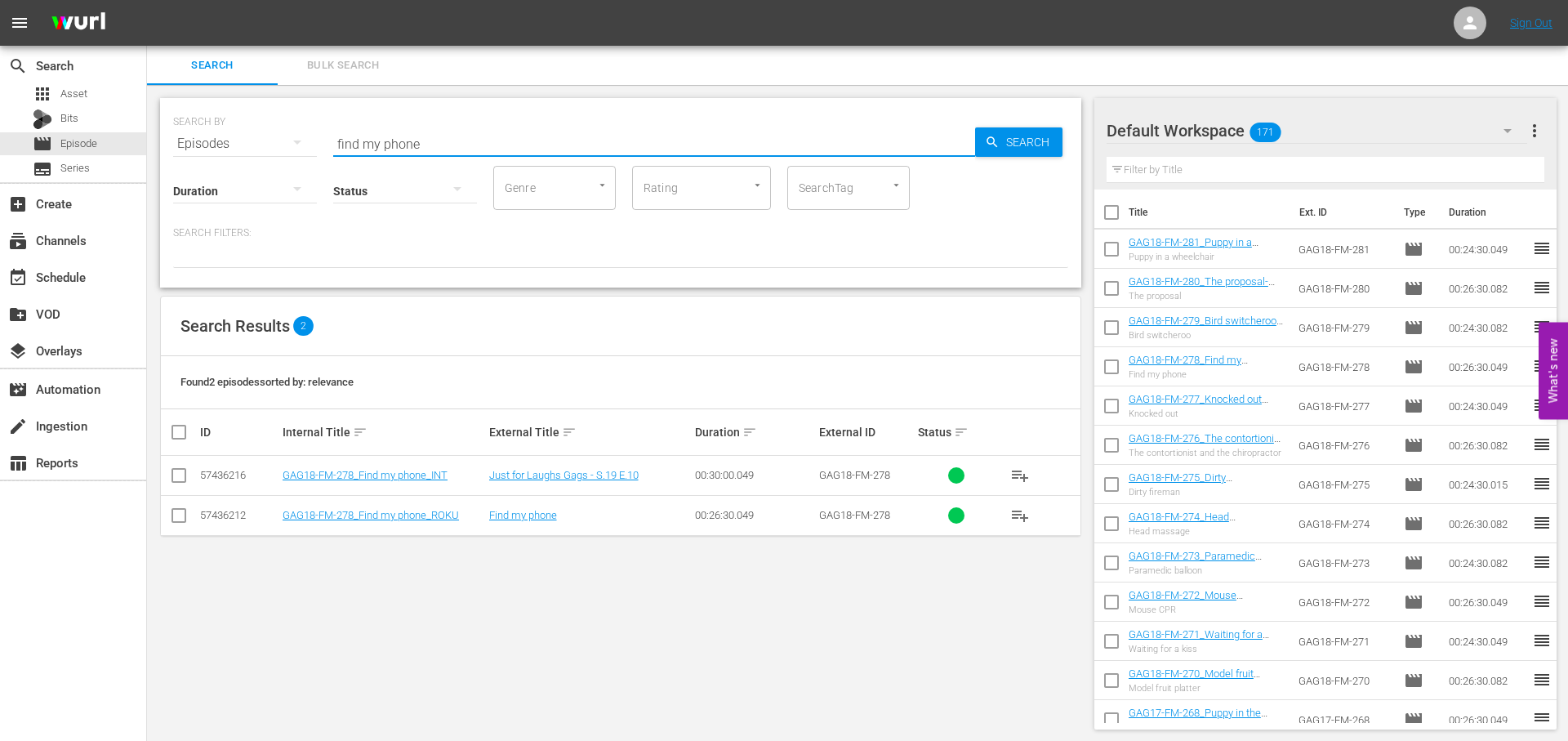
click at [451, 141] on input "find my phone" at bounding box center [654, 144] width 642 height 39
click at [451, 141] on input "find my phone" at bounding box center [654, 144] width 642 height 39
click at [451, 143] on input "find my phone" at bounding box center [654, 144] width 642 height 39
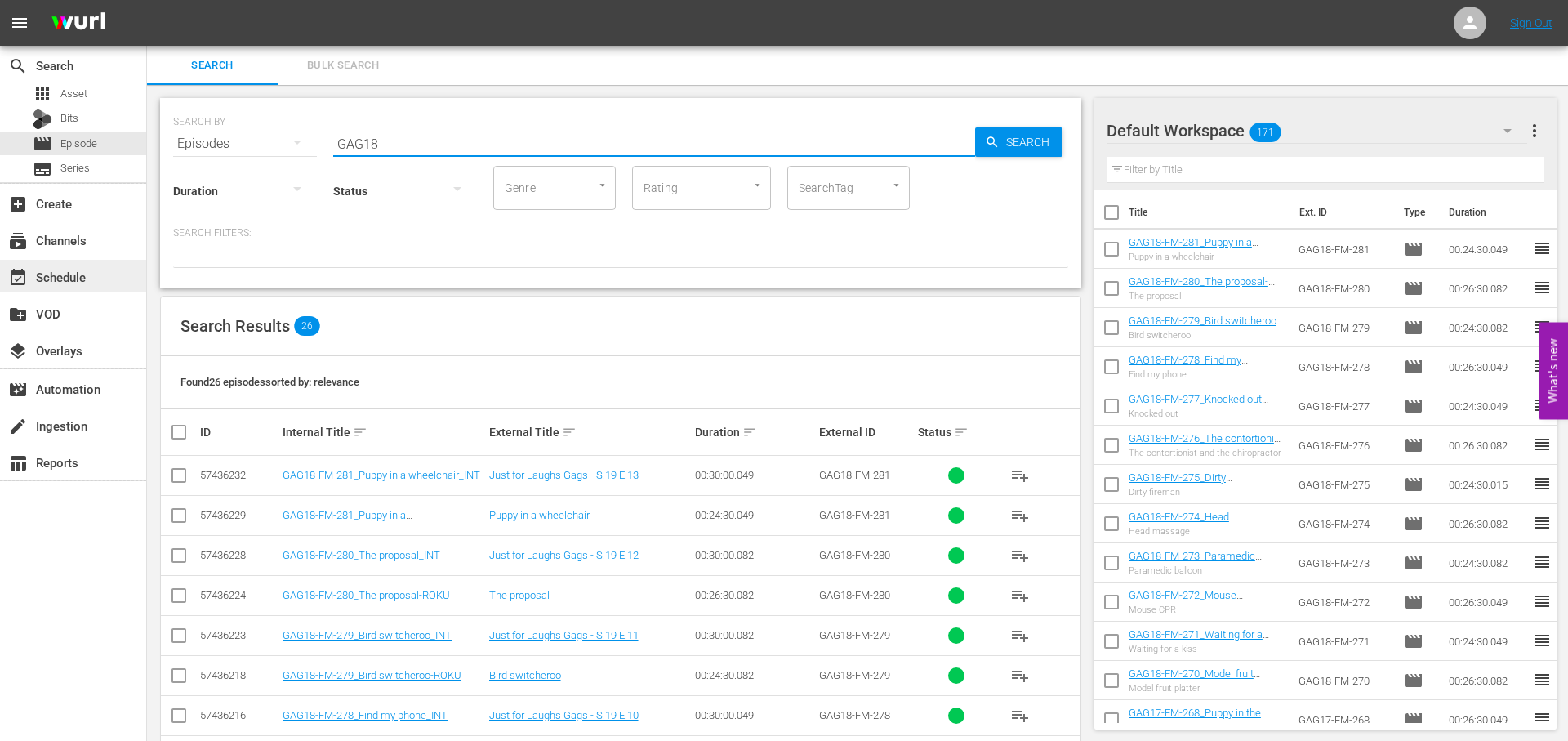
type input "GAG18"
click at [89, 279] on div "event_available Schedule" at bounding box center [45, 274] width 91 height 14
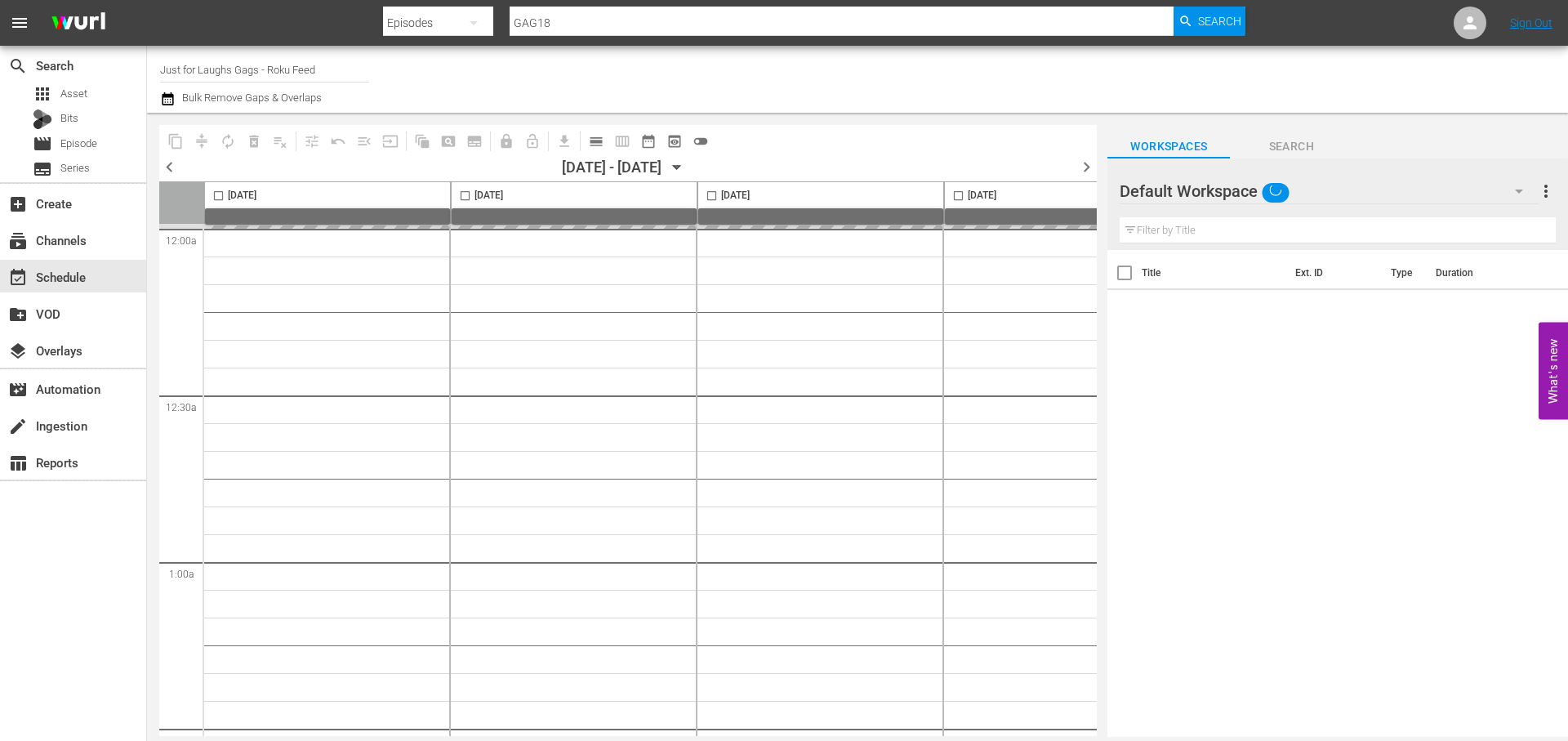
click at [681, 169] on icon "button" at bounding box center [677, 168] width 8 height 4
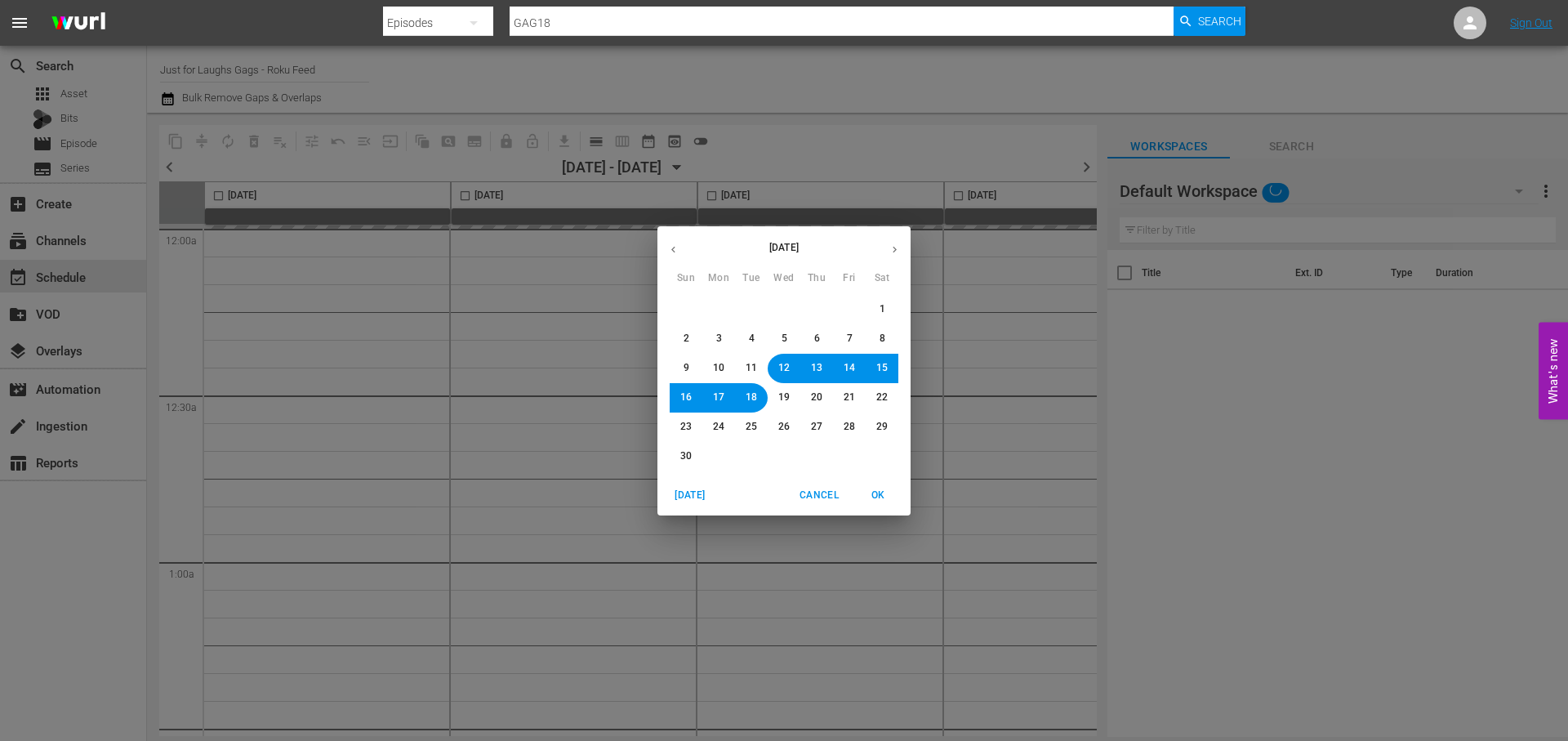
click at [677, 250] on icon "button" at bounding box center [673, 250] width 12 height 12
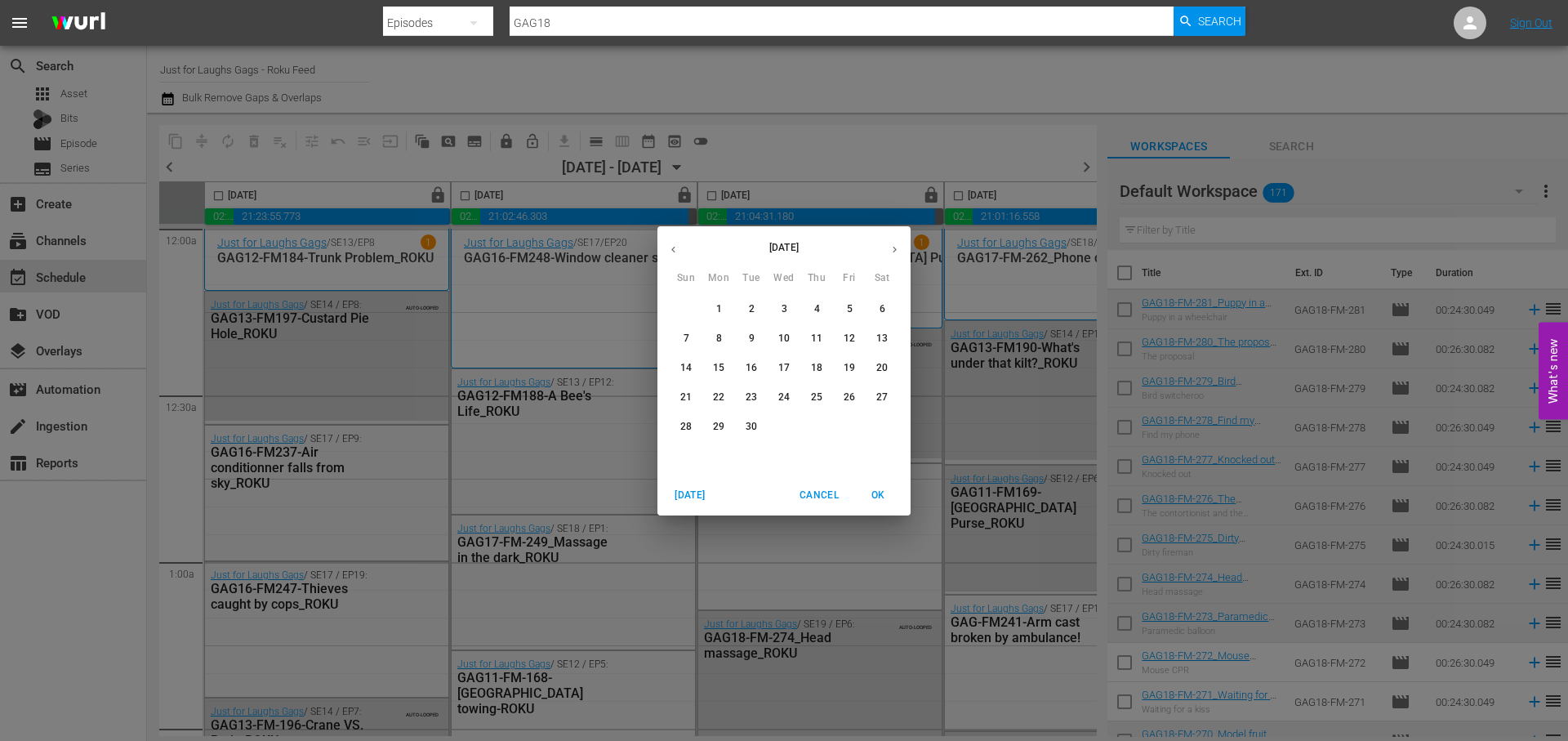
click at [814, 308] on span "4" at bounding box center [817, 309] width 6 height 14
click at [880, 495] on span "OK" at bounding box center [878, 496] width 39 height 17
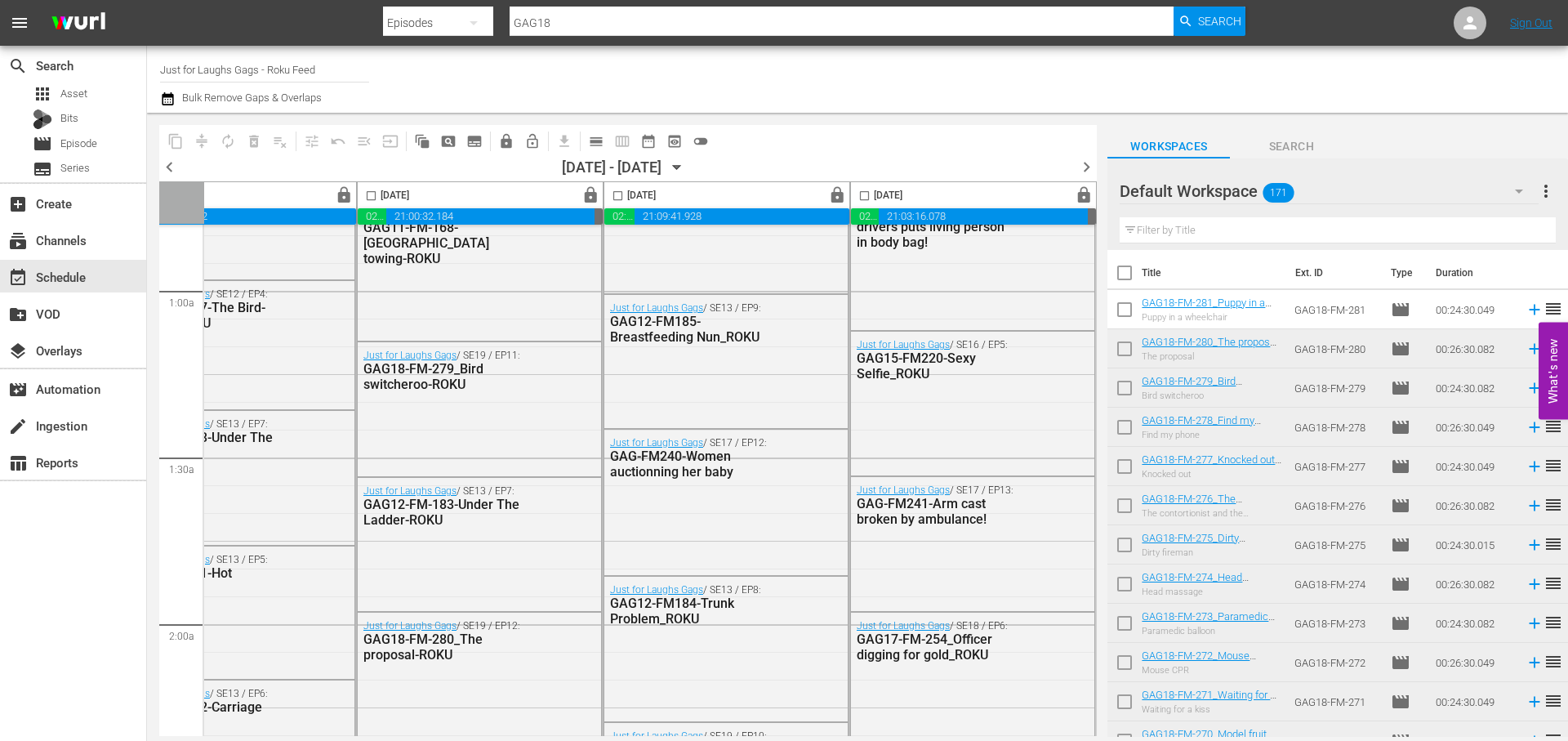
scroll to position [279, 841]
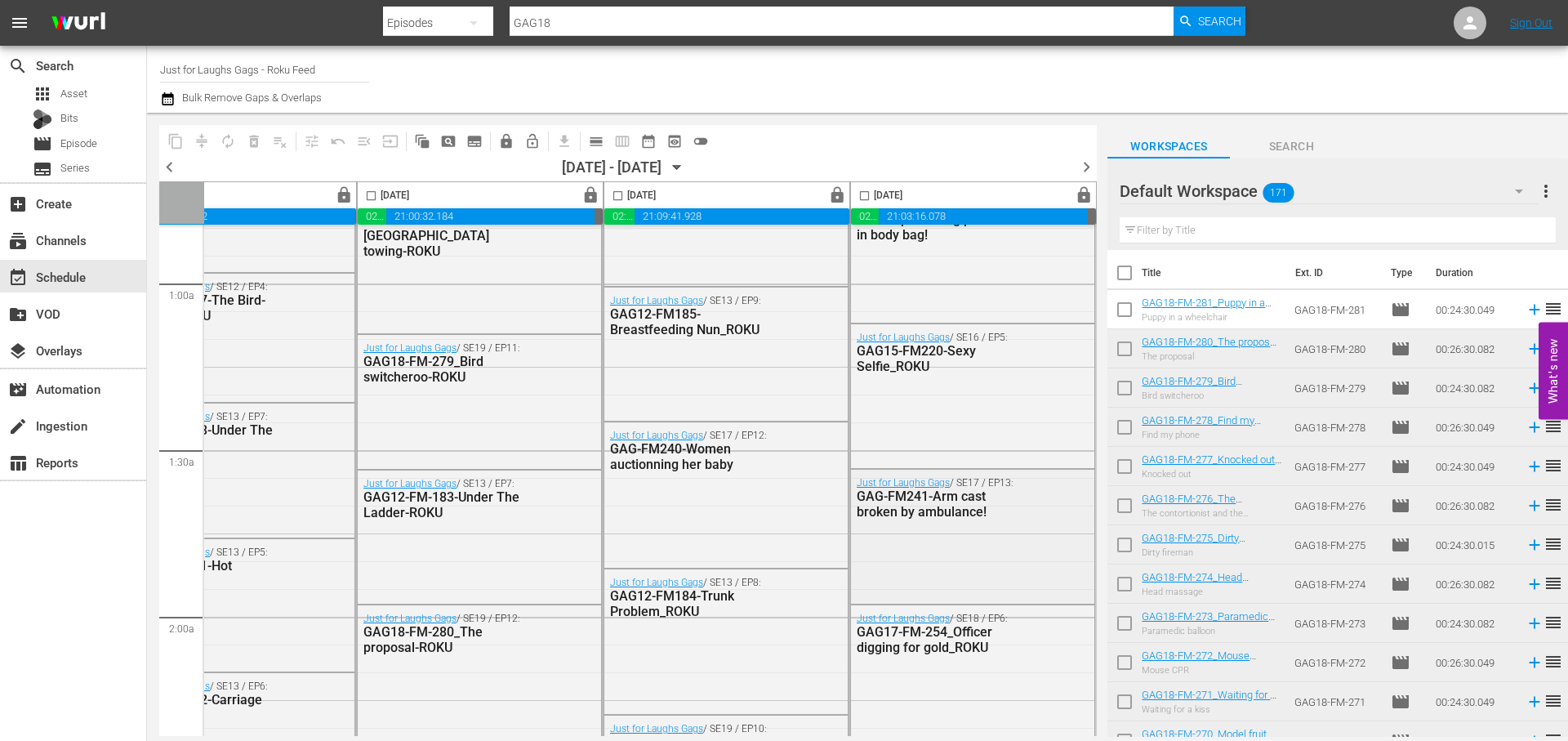
click at [991, 530] on div "Just for Laughs Gags / SE17 / EP13: GAG-FM241-Arm cast broken by ambulance!" at bounding box center [973, 535] width 244 height 131
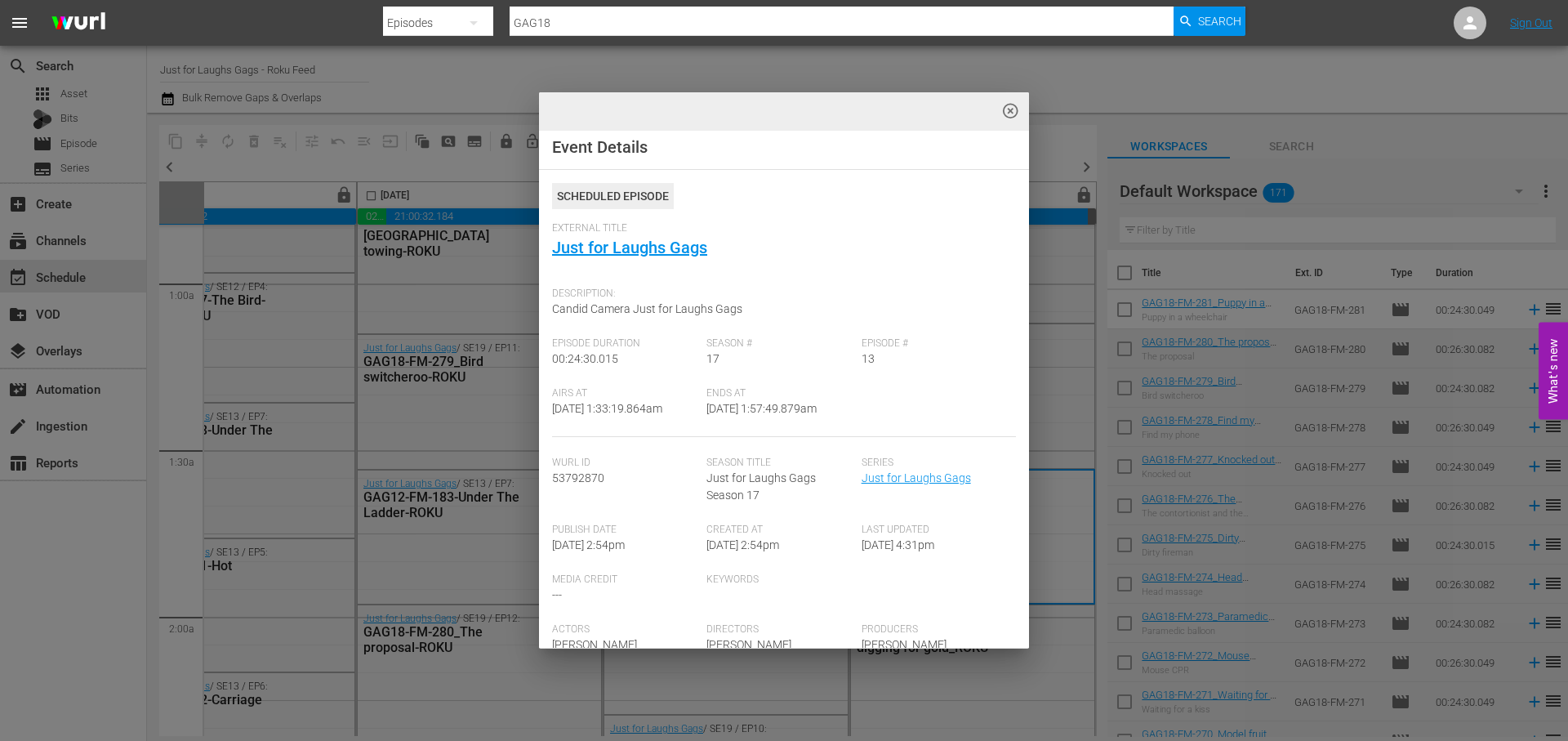
scroll to position [0, 0]
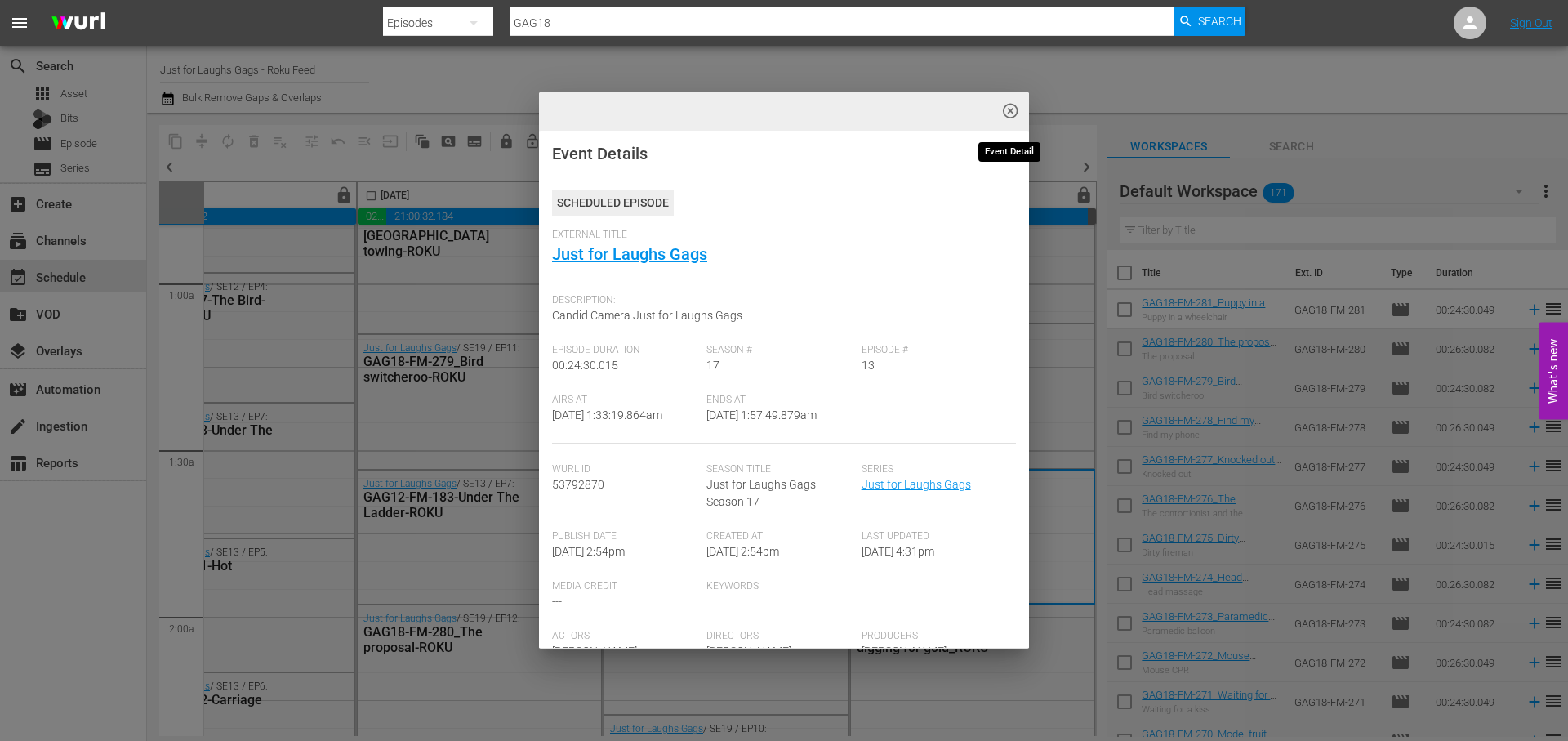
click at [1006, 108] on span "highlight_off_icon" at bounding box center [1011, 112] width 19 height 19
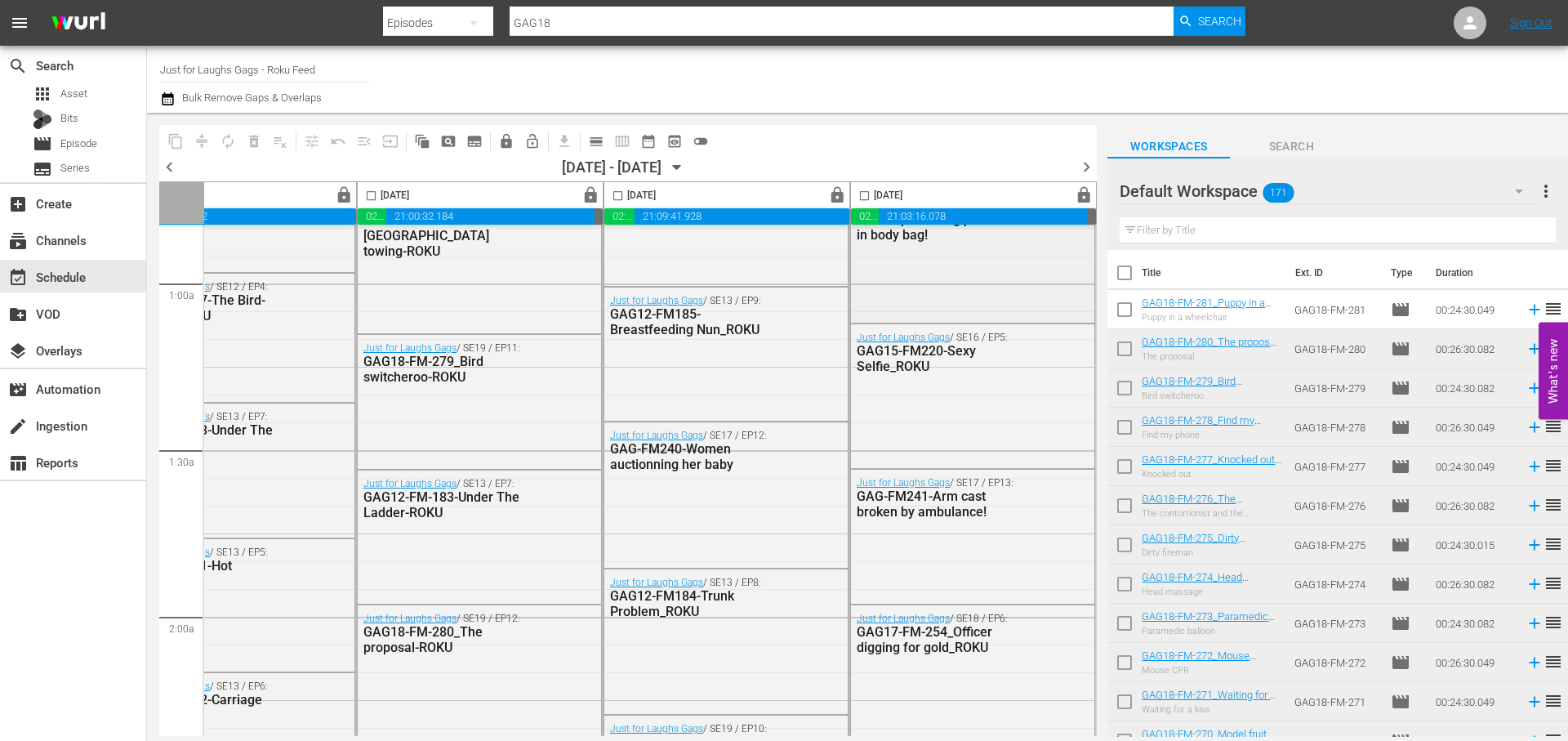
scroll to position [0, 841]
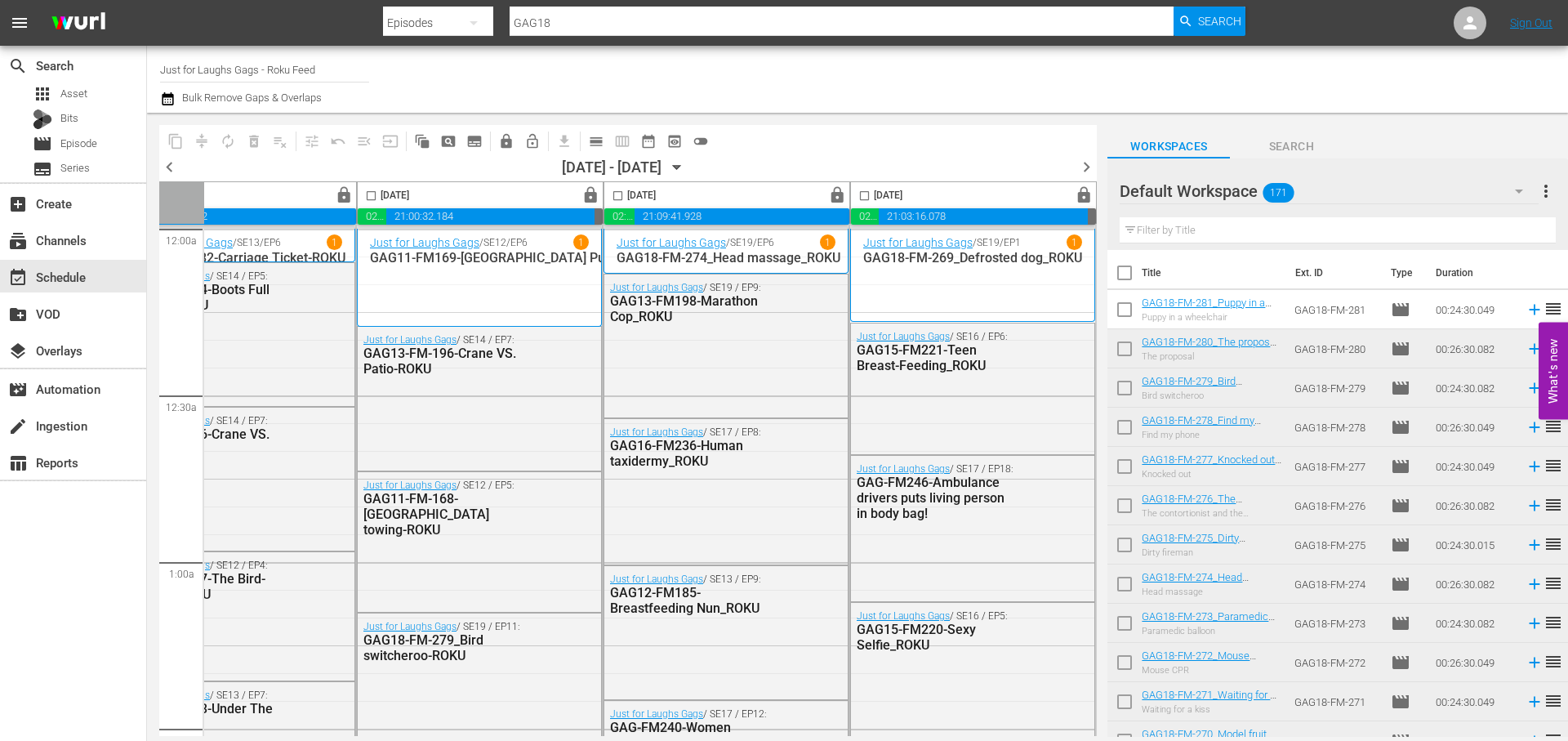
click at [1083, 162] on span "chevron_right" at bounding box center [1087, 167] width 20 height 20
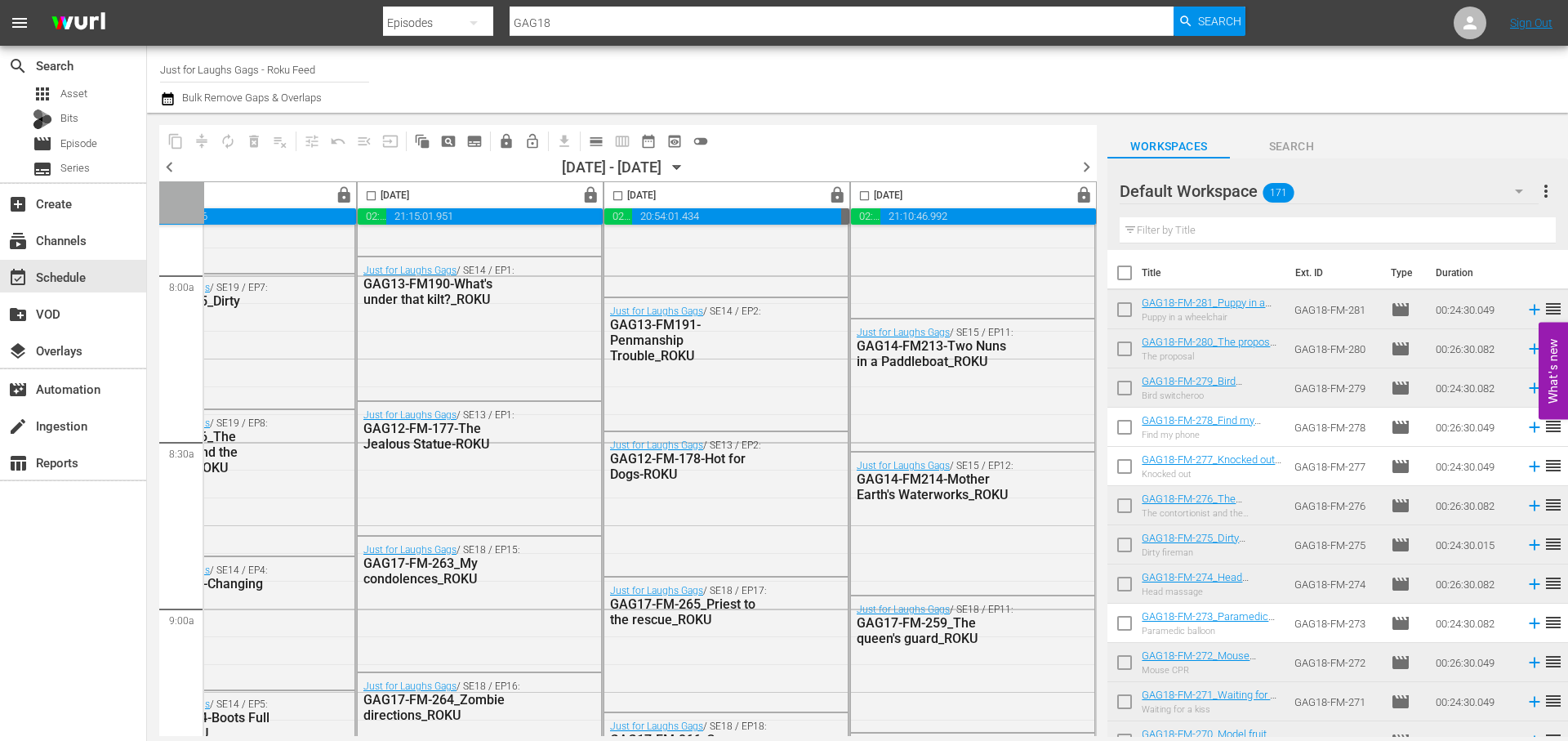
scroll to position [2760, 841]
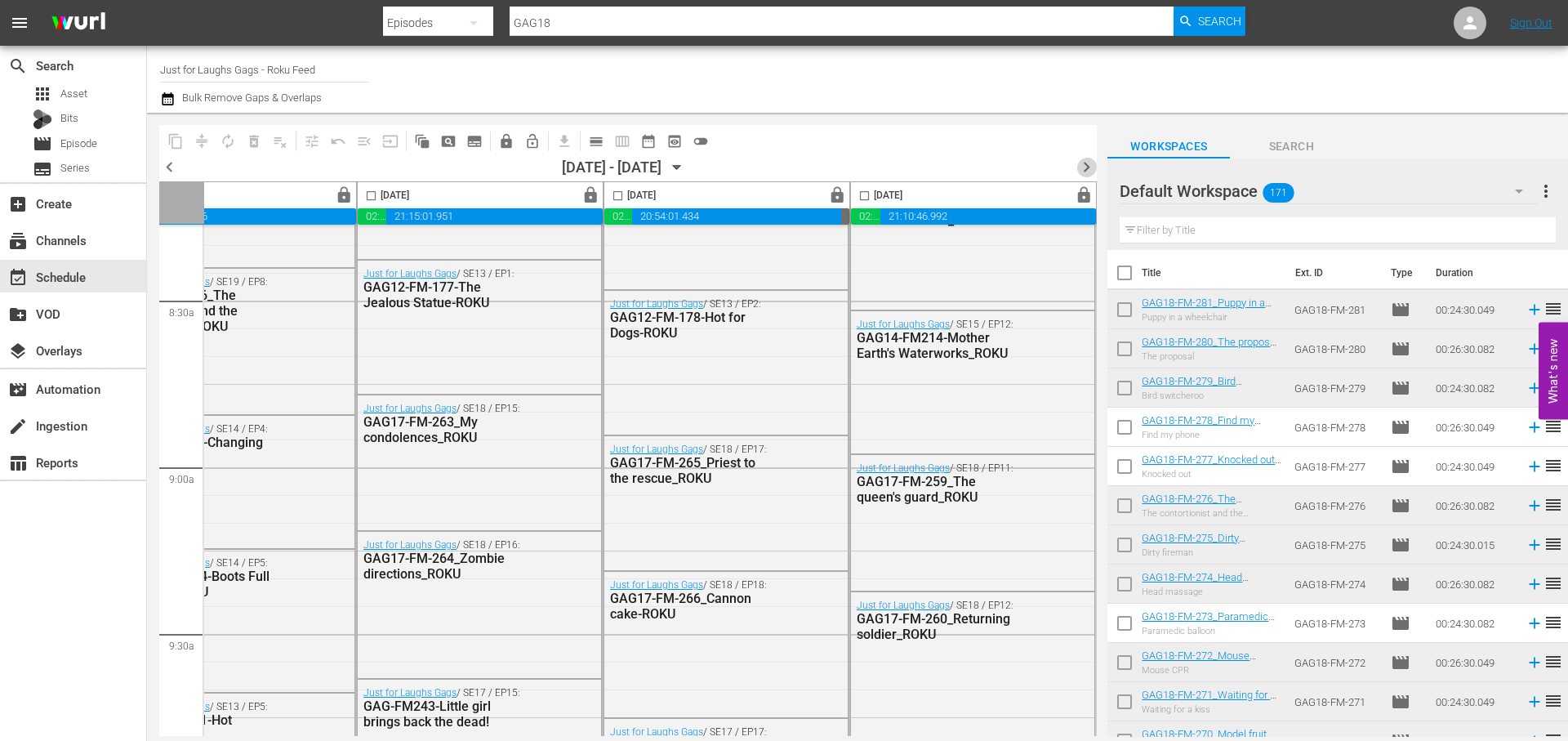
click at [1088, 164] on span "chevron_right" at bounding box center [1087, 167] width 20 height 20
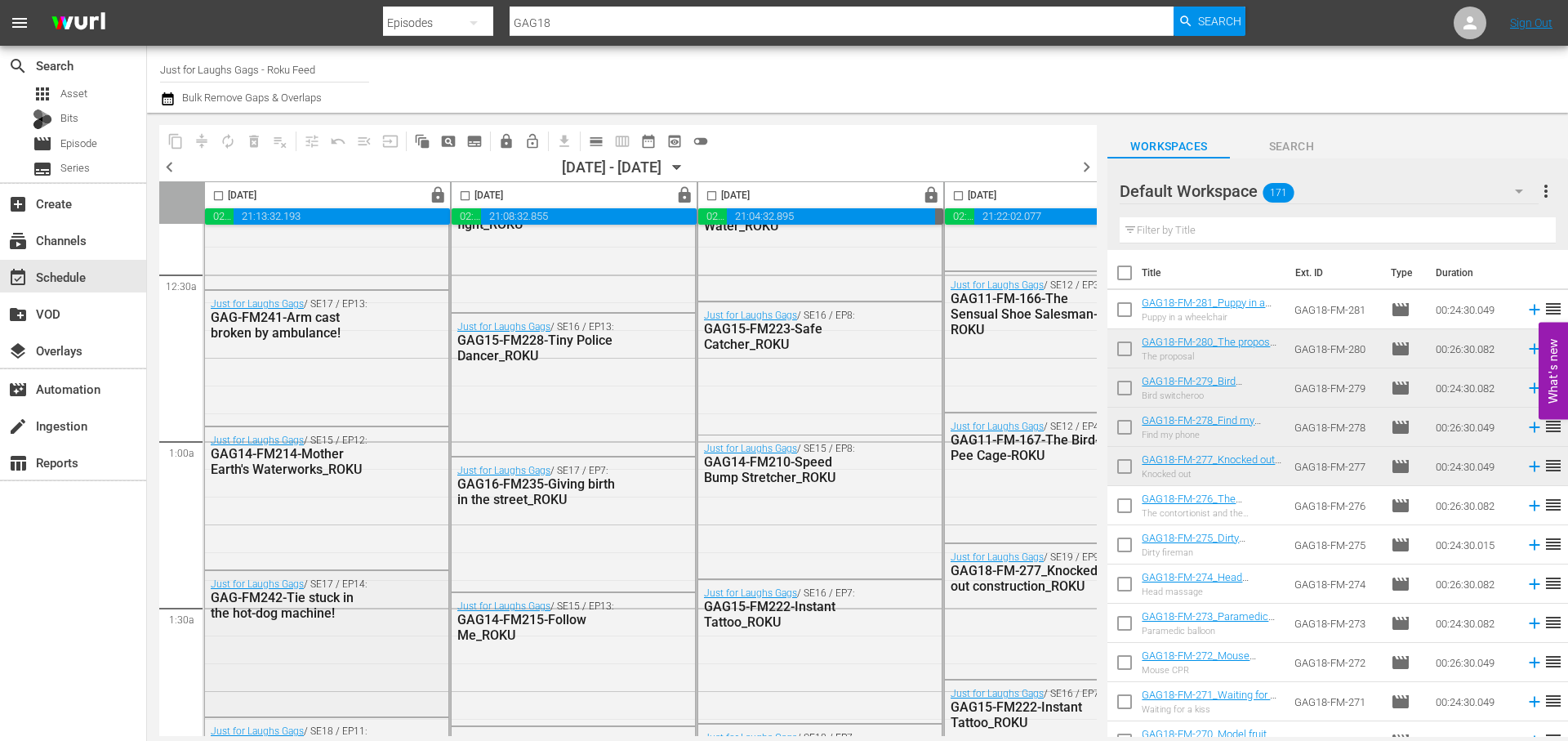
scroll to position [72, 0]
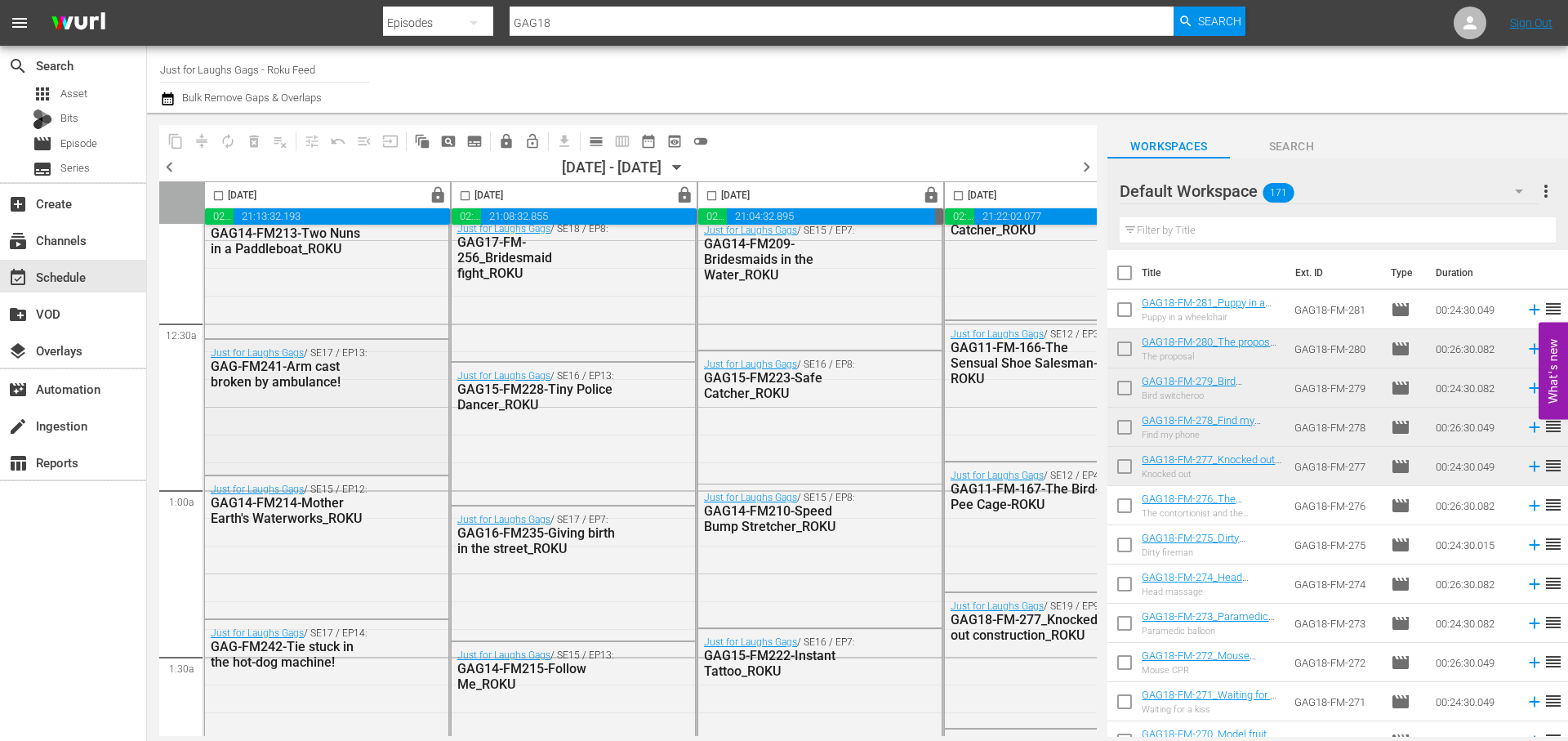
click at [392, 405] on div "Just for Laughs Gags / SE17 / EP13: GAG-FM241-Arm cast broken by ambulance!" at bounding box center [327, 405] width 244 height 131
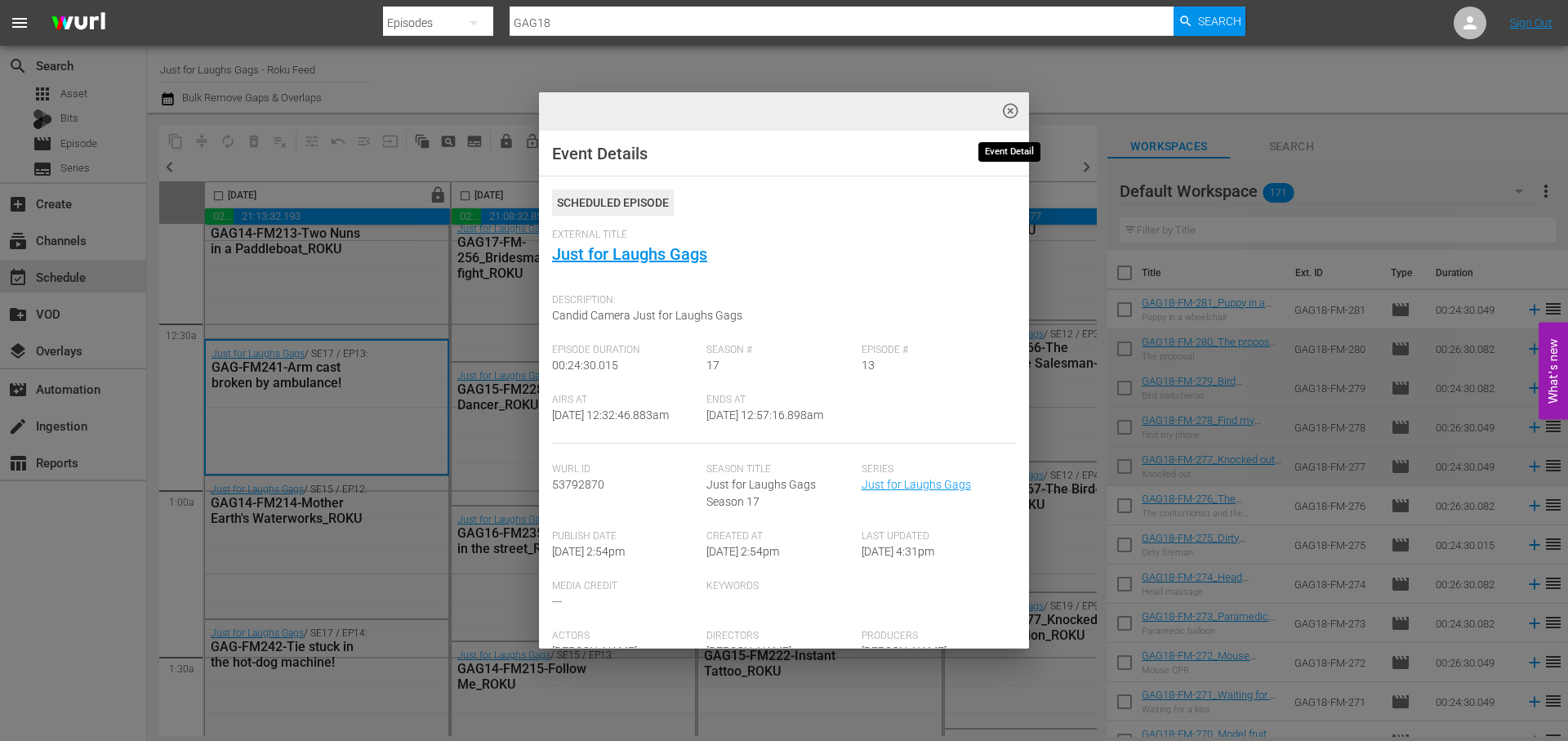
click at [1008, 108] on span "highlight_off_icon" at bounding box center [1011, 112] width 19 height 19
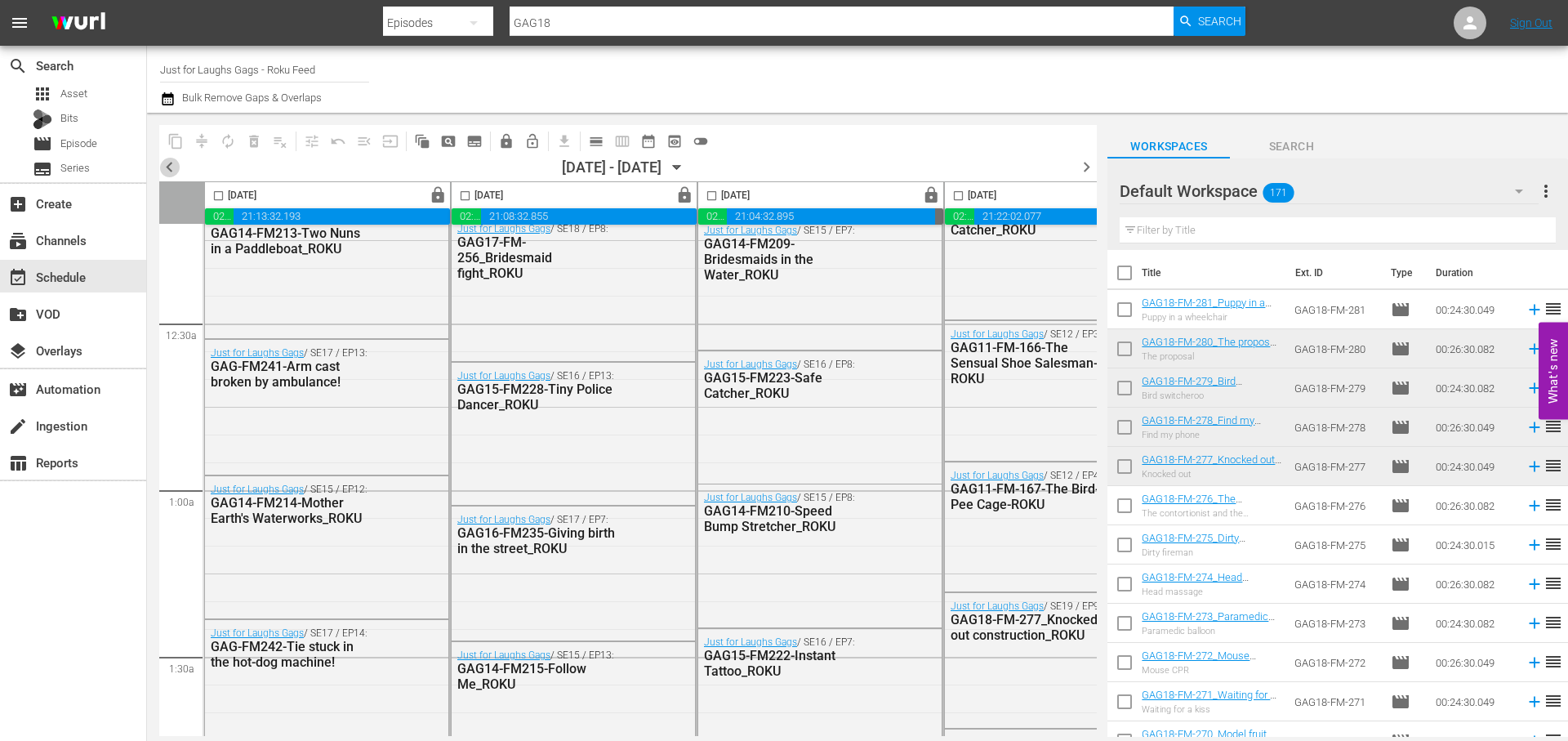
click at [166, 165] on span "chevron_left" at bounding box center [169, 167] width 20 height 20
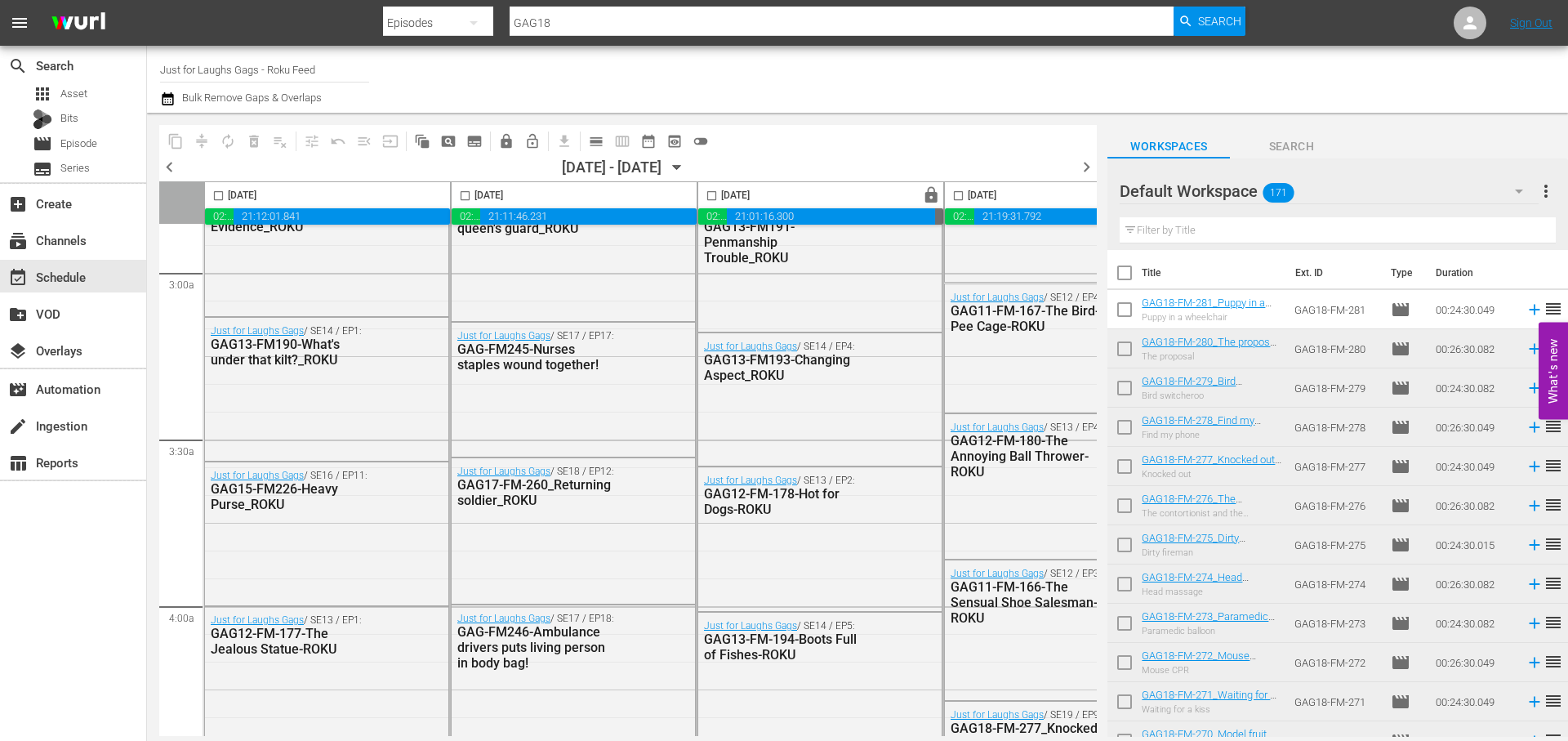
scroll to position [974, 0]
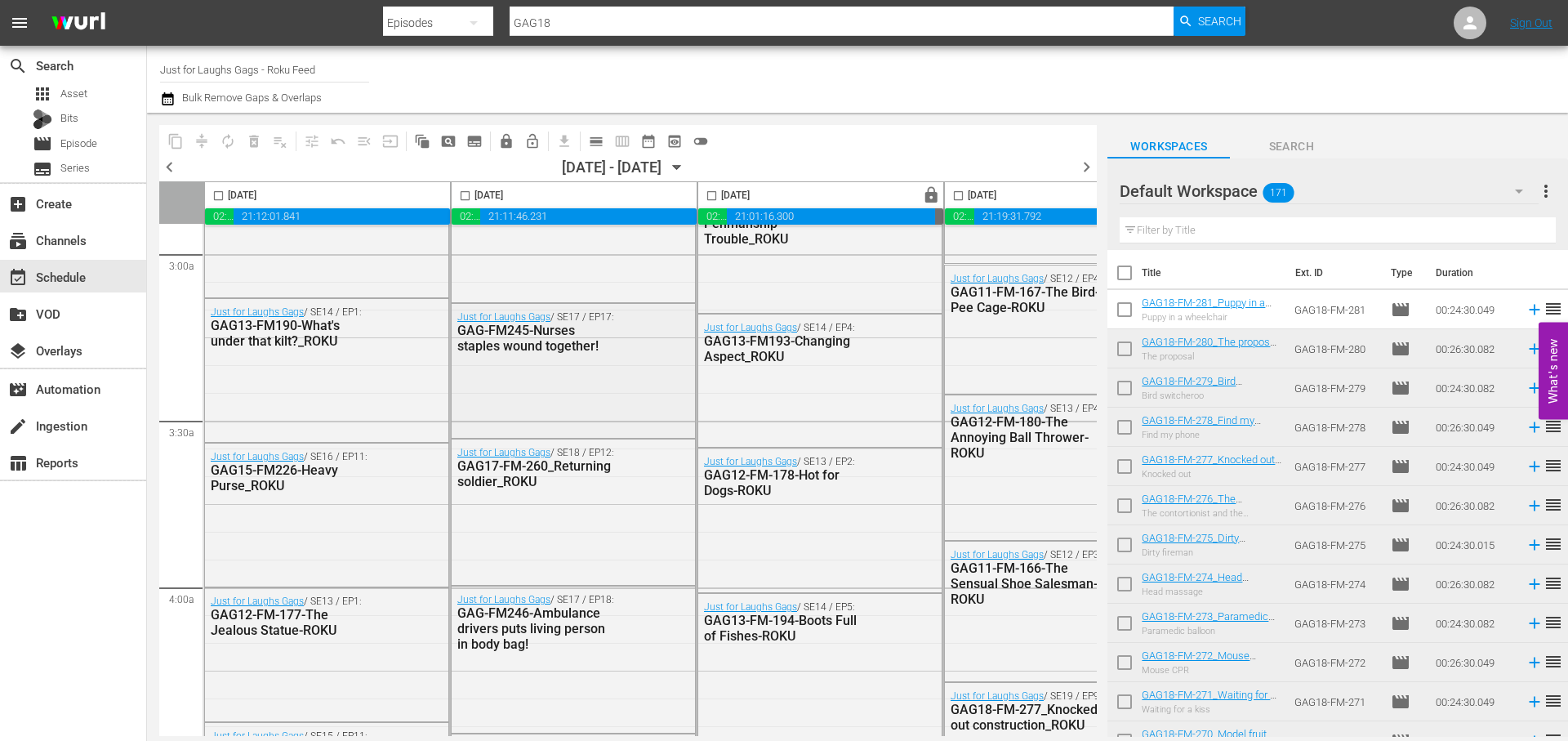
click at [632, 341] on div "Just for Laughs Gags / SE17 / EP17: GAG-FM245-Nurses staples wound together!" at bounding box center [573, 331] width 244 height 55
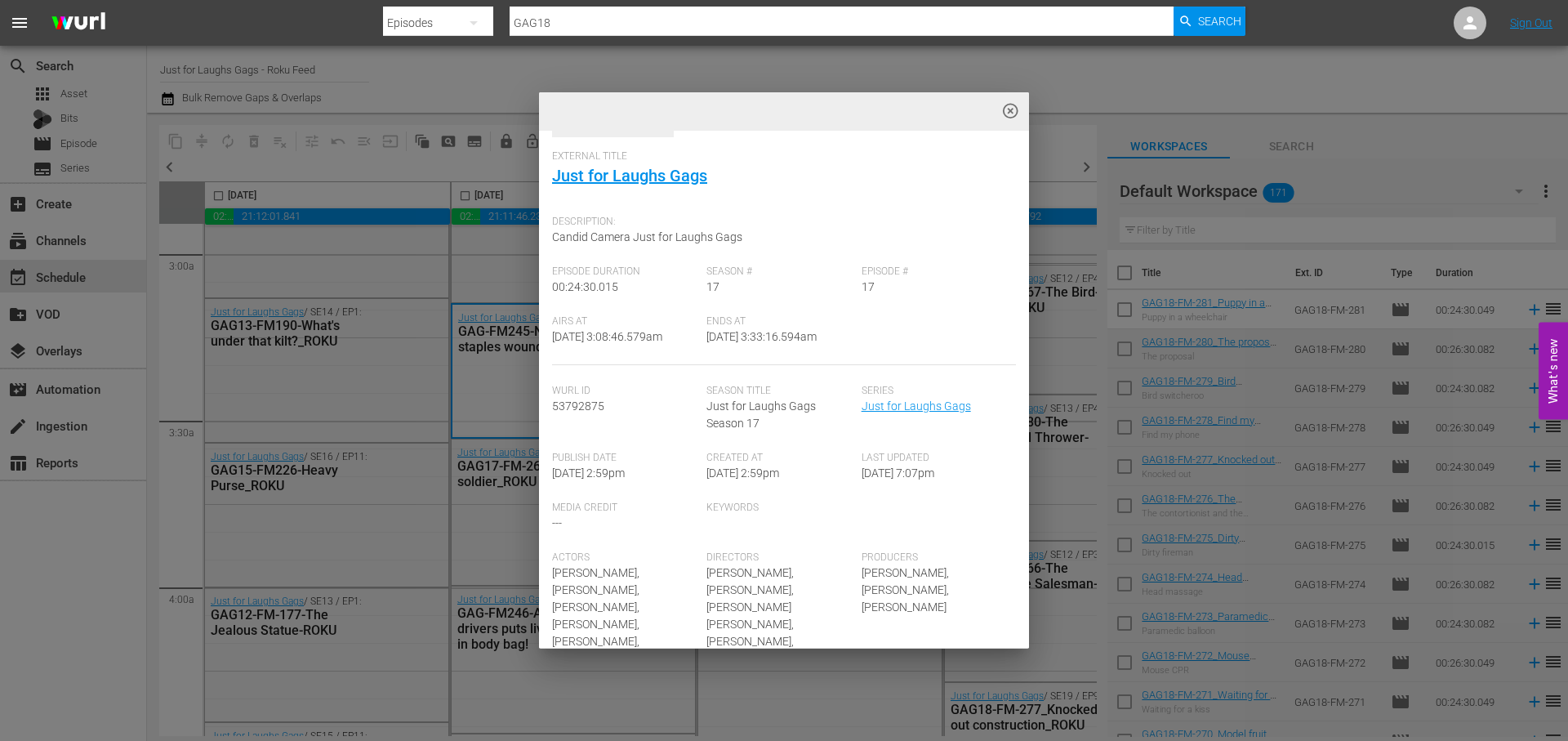
scroll to position [0, 0]
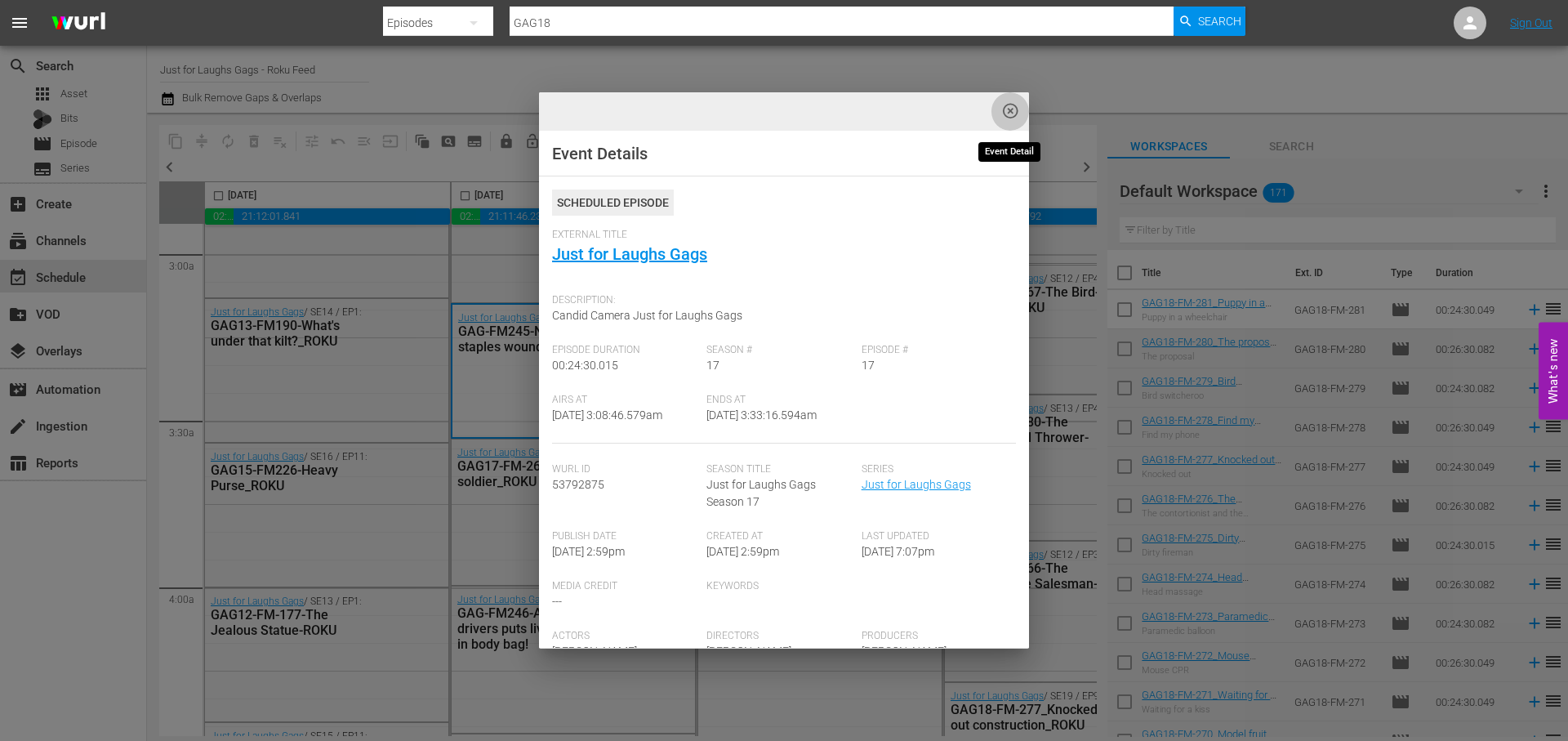
click at [1002, 106] on span "highlight_off_icon" at bounding box center [1011, 112] width 19 height 19
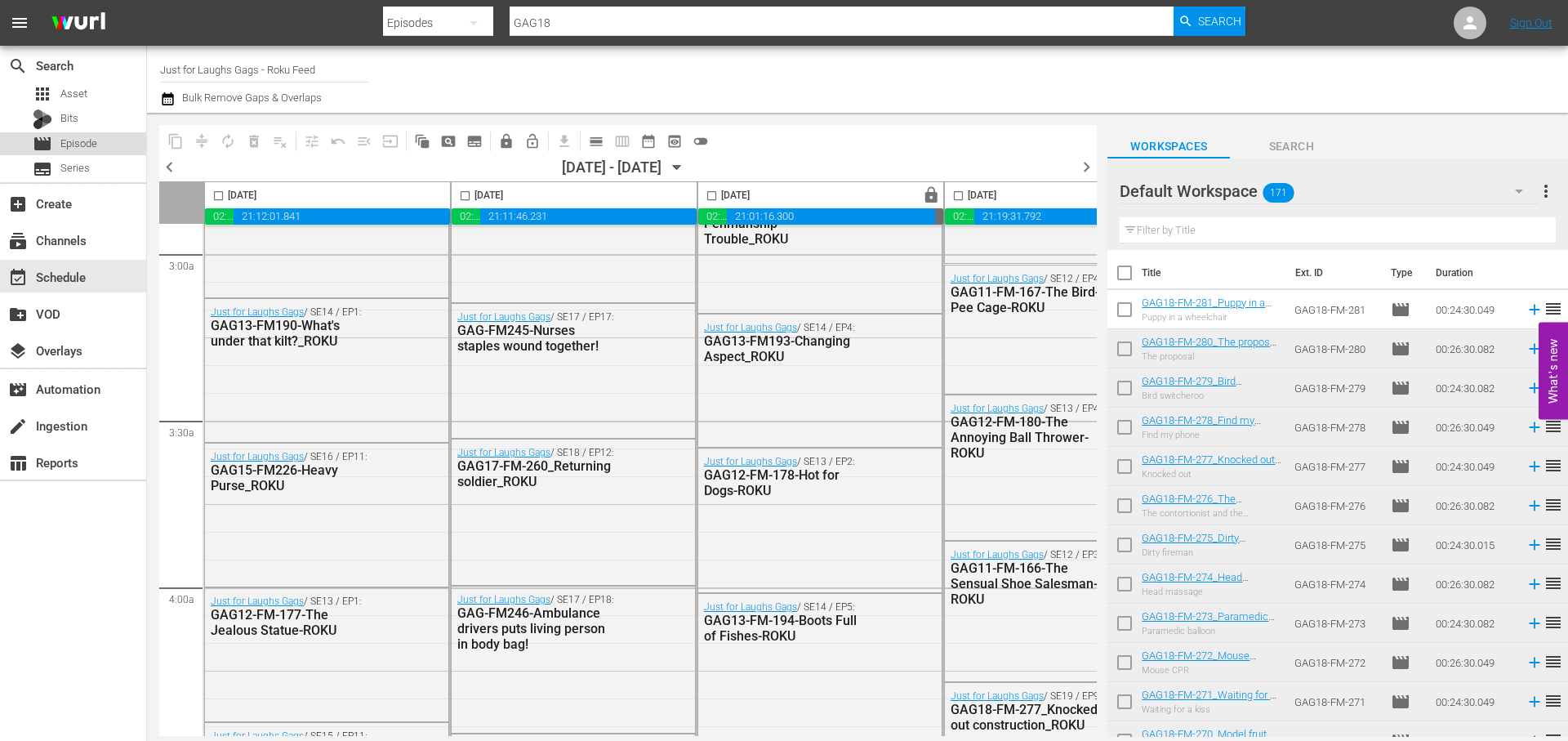
click at [92, 133] on div "movie Episode" at bounding box center [65, 143] width 65 height 23
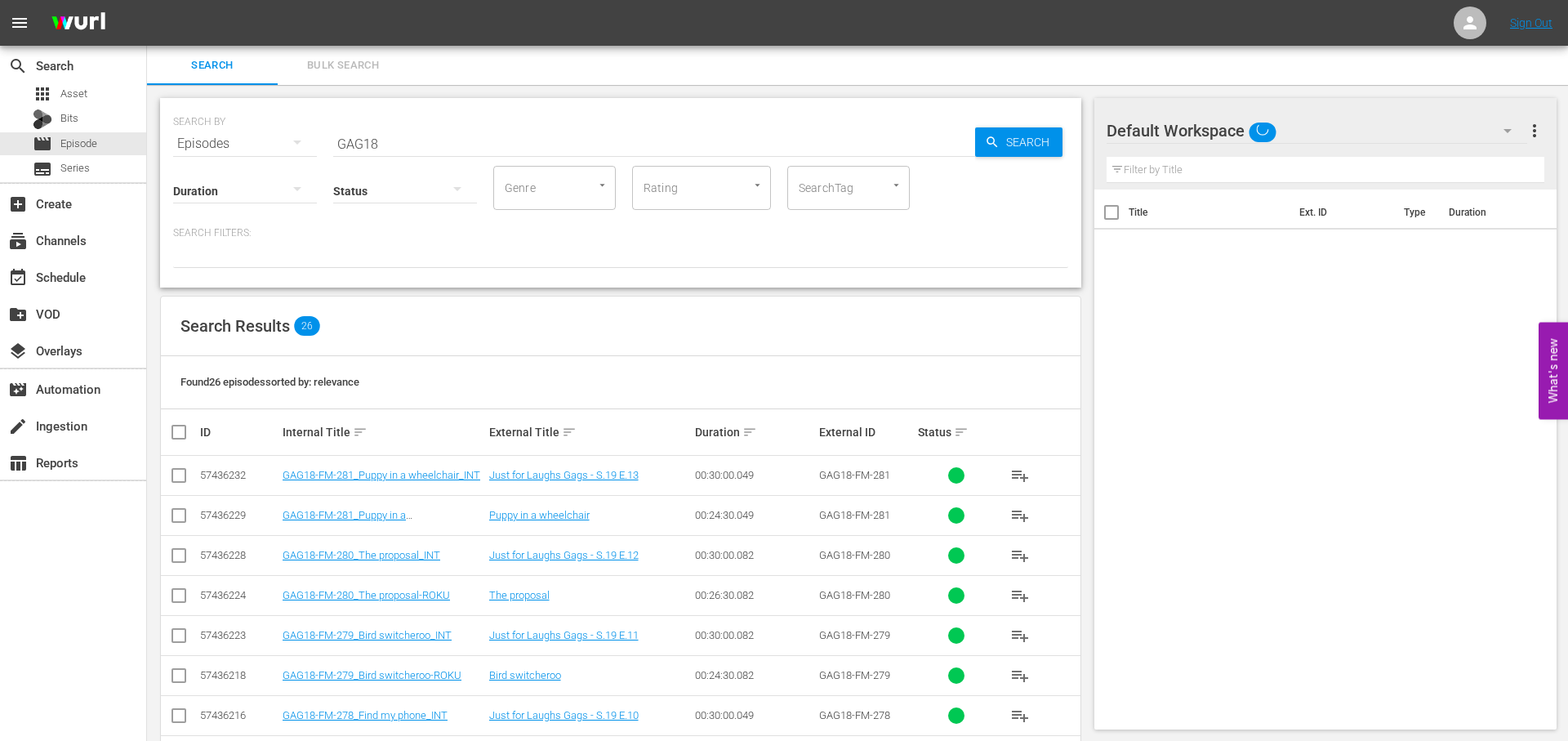
click at [382, 146] on input "GAG18" at bounding box center [654, 144] width 642 height 39
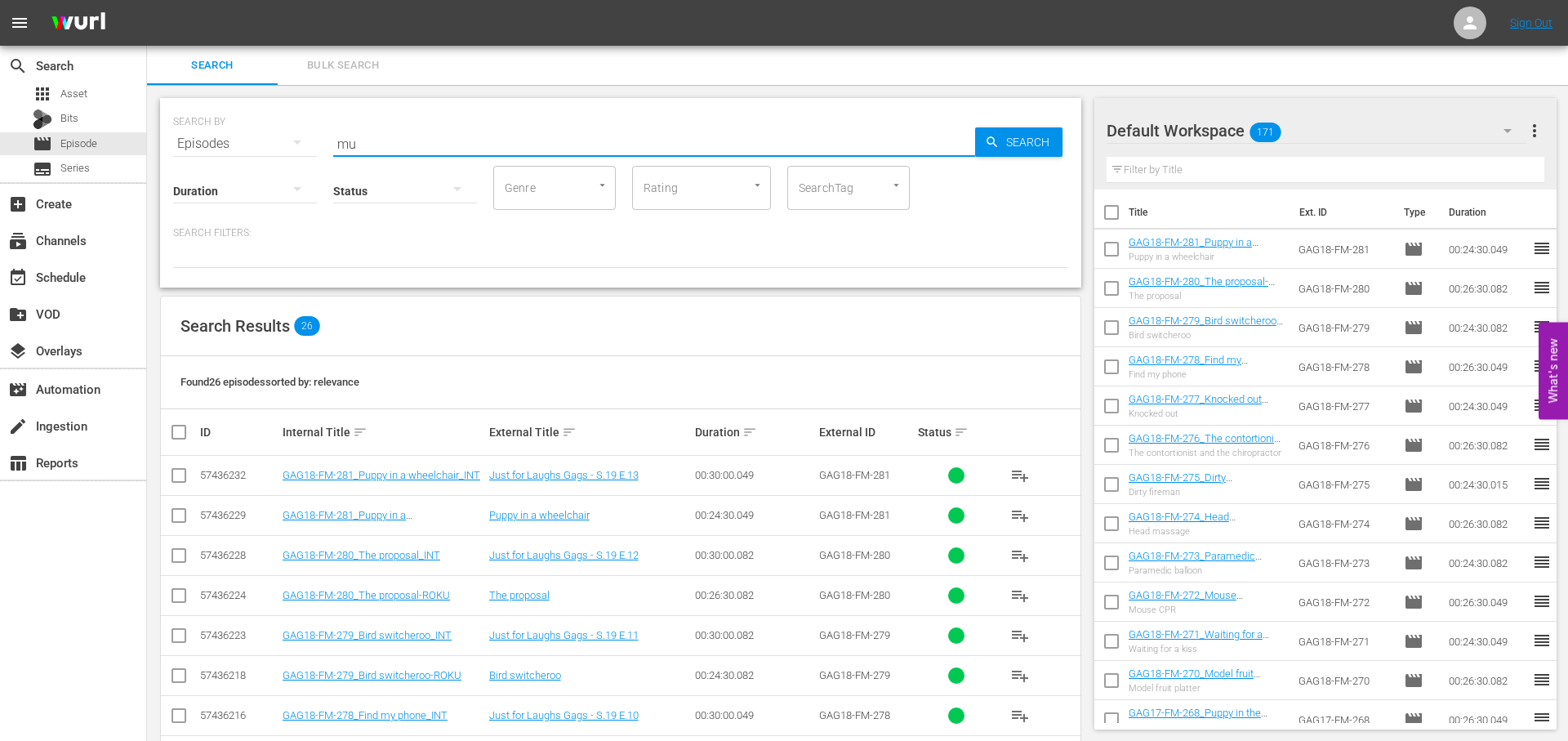
type input "m"
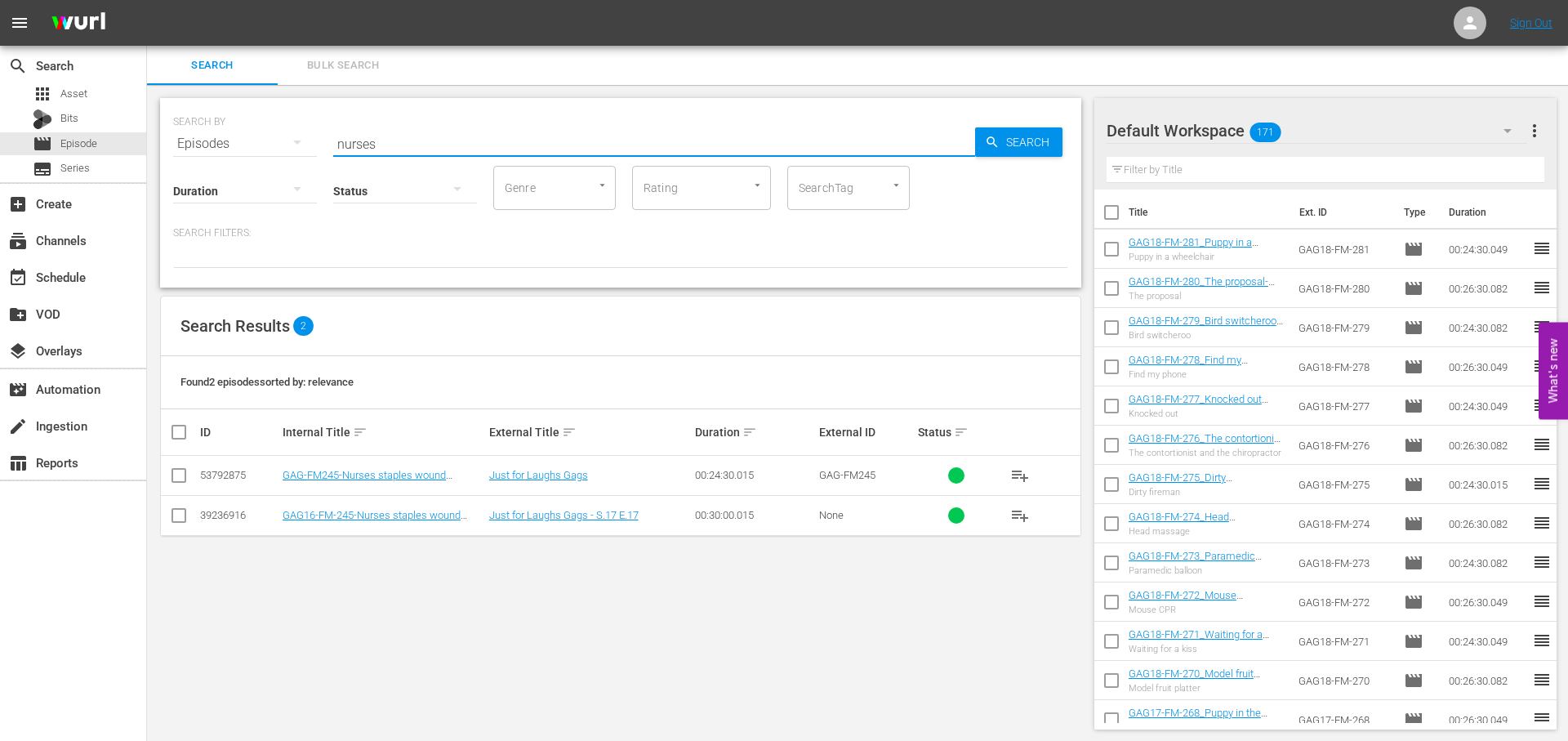
type input "nurses"
drag, startPoint x: 698, startPoint y: 473, endPoint x: 774, endPoint y: 472, distance: 76.0
click at [774, 472] on tr "53792875 GAG-FM245-Nurses staples wound together! Just for Laughs Gags 00:24:30…" at bounding box center [621, 475] width 920 height 40
drag, startPoint x: 765, startPoint y: 473, endPoint x: 723, endPoint y: 478, distance: 42.3
click at [760, 474] on div "00:24:30.015" at bounding box center [755, 474] width 119 height 12
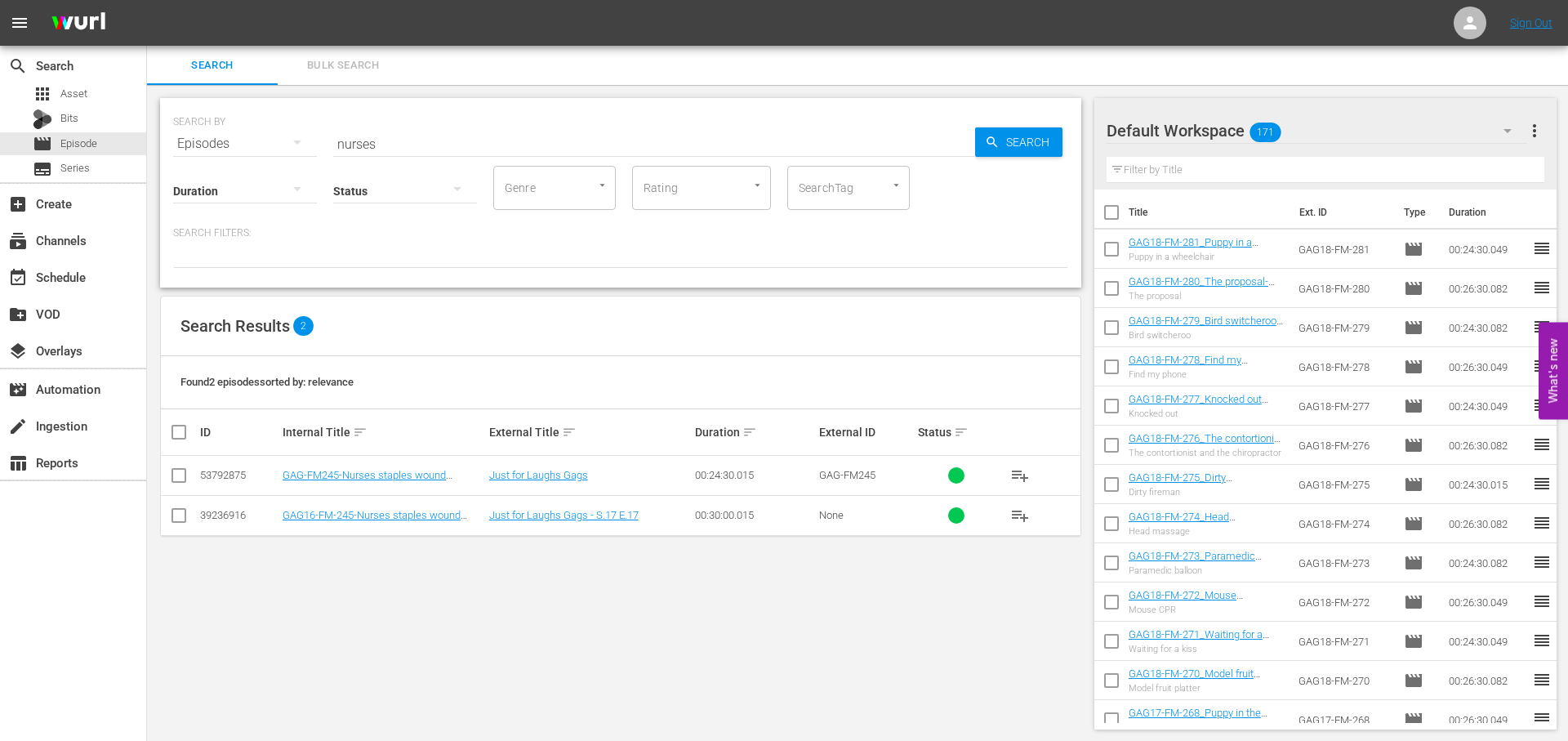
scroll to position [2, 0]
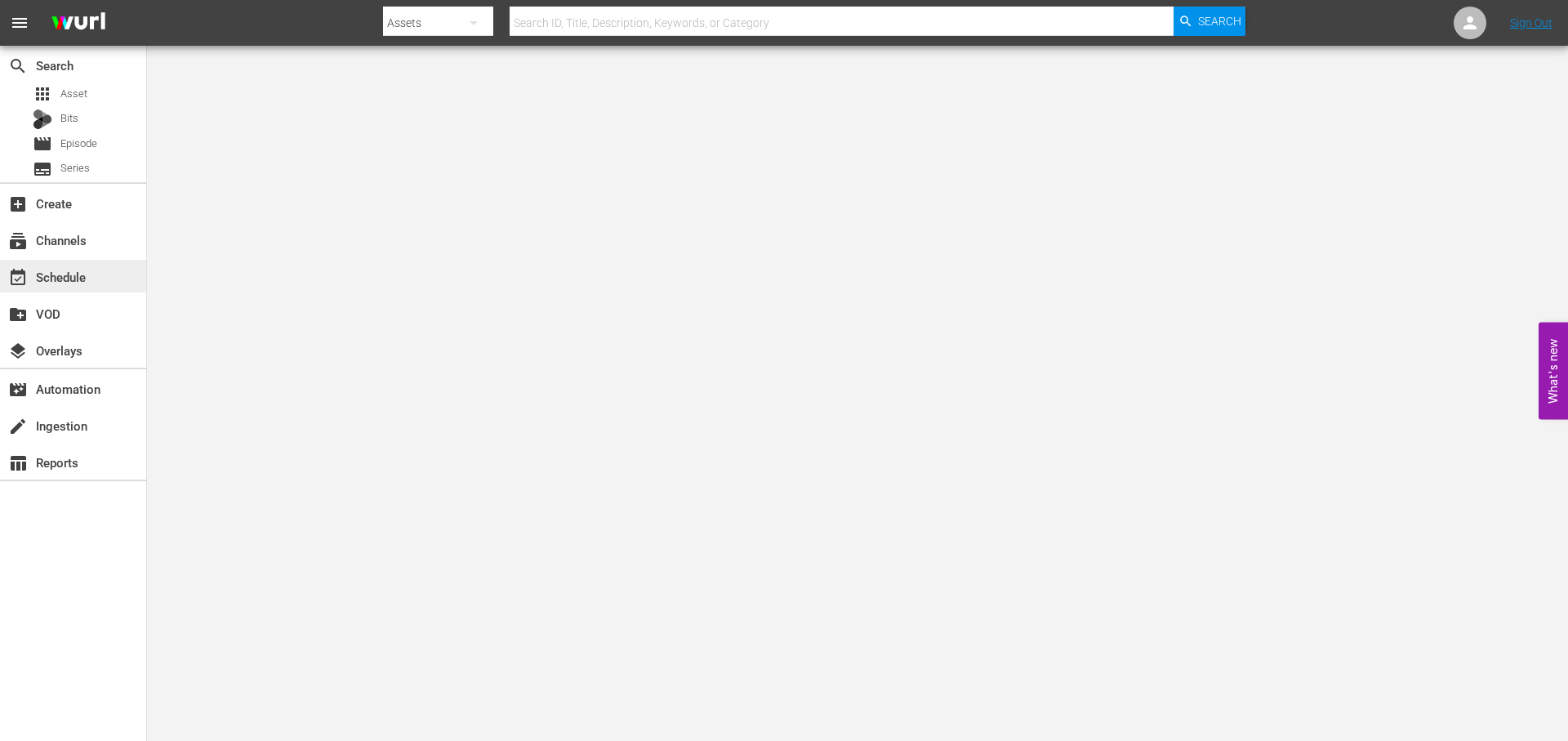
click at [100, 273] on div "event_available Schedule" at bounding box center [73, 276] width 146 height 32
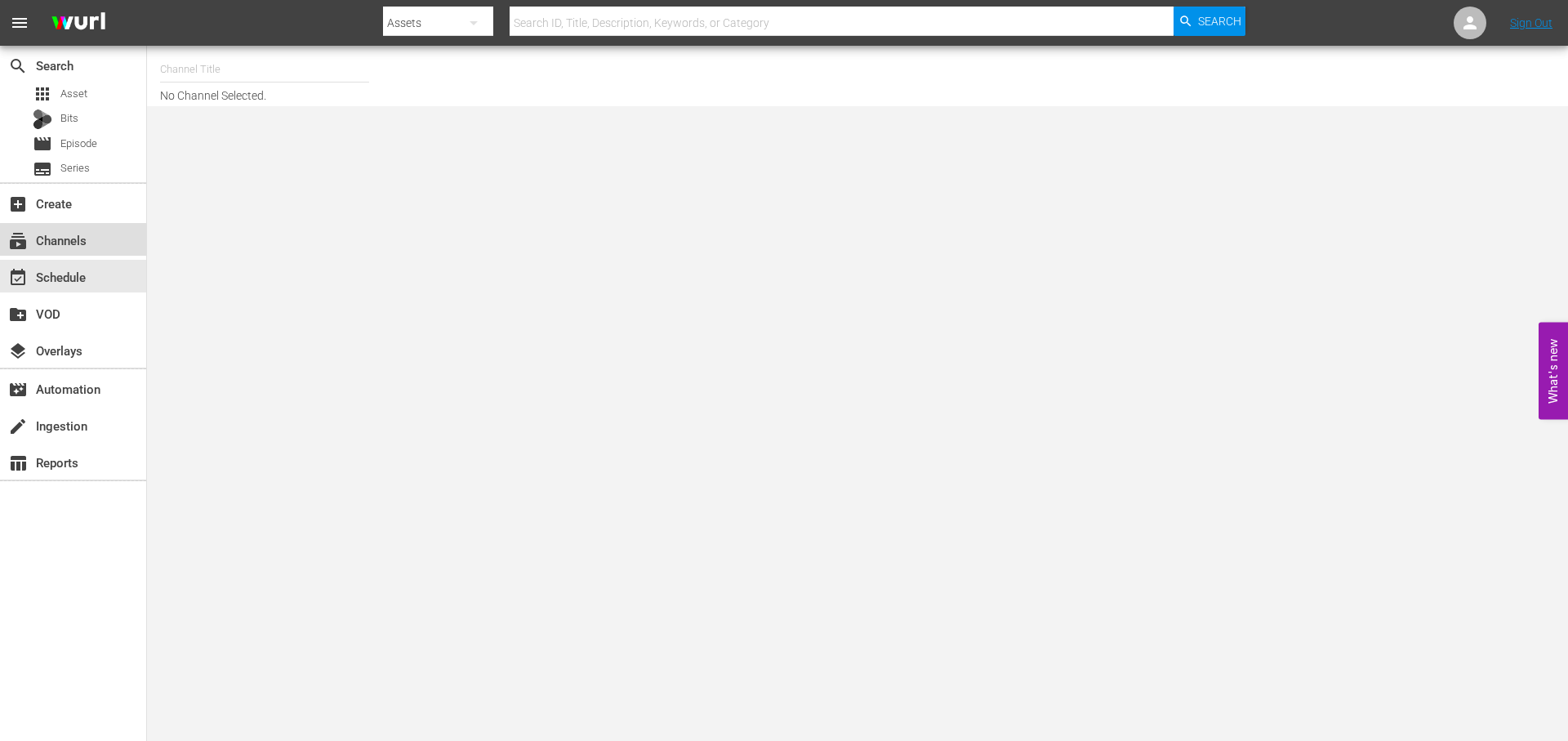
click at [103, 237] on div "subscriptions Channels" at bounding box center [73, 239] width 146 height 32
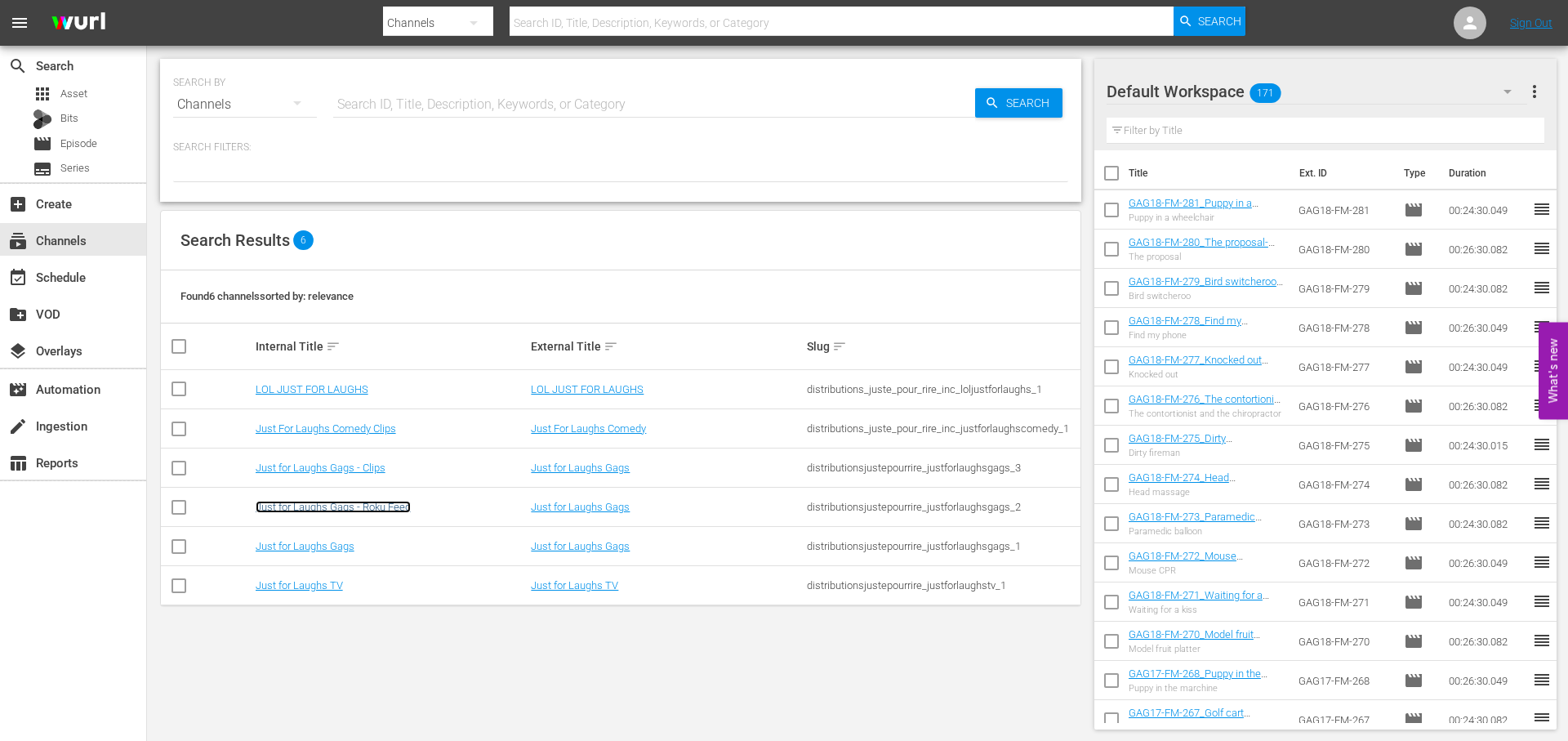
click at [353, 507] on link "Just for Laughs Gags - Roku Feed" at bounding box center [333, 507] width 155 height 12
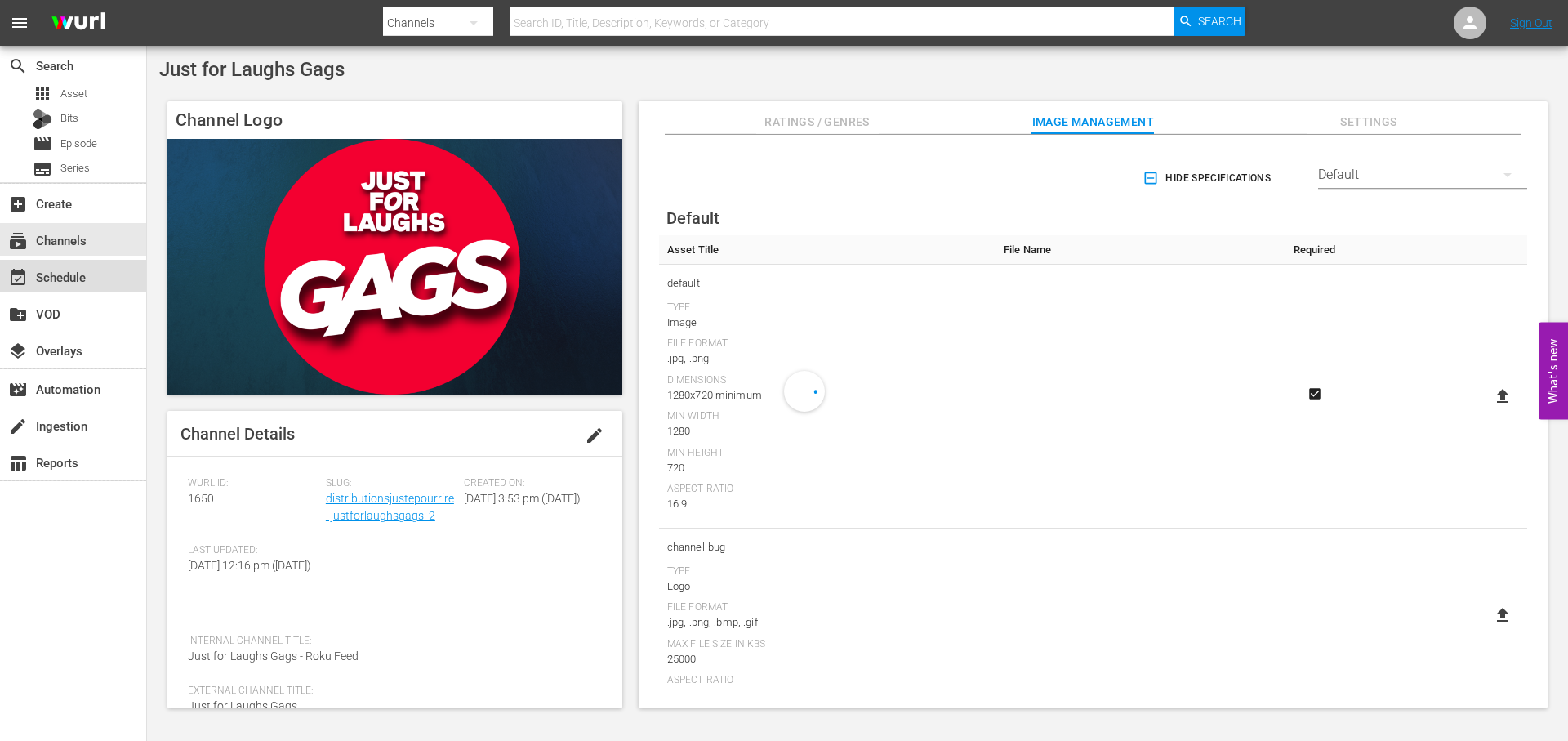
click at [105, 279] on div "event_available Schedule" at bounding box center [73, 276] width 146 height 32
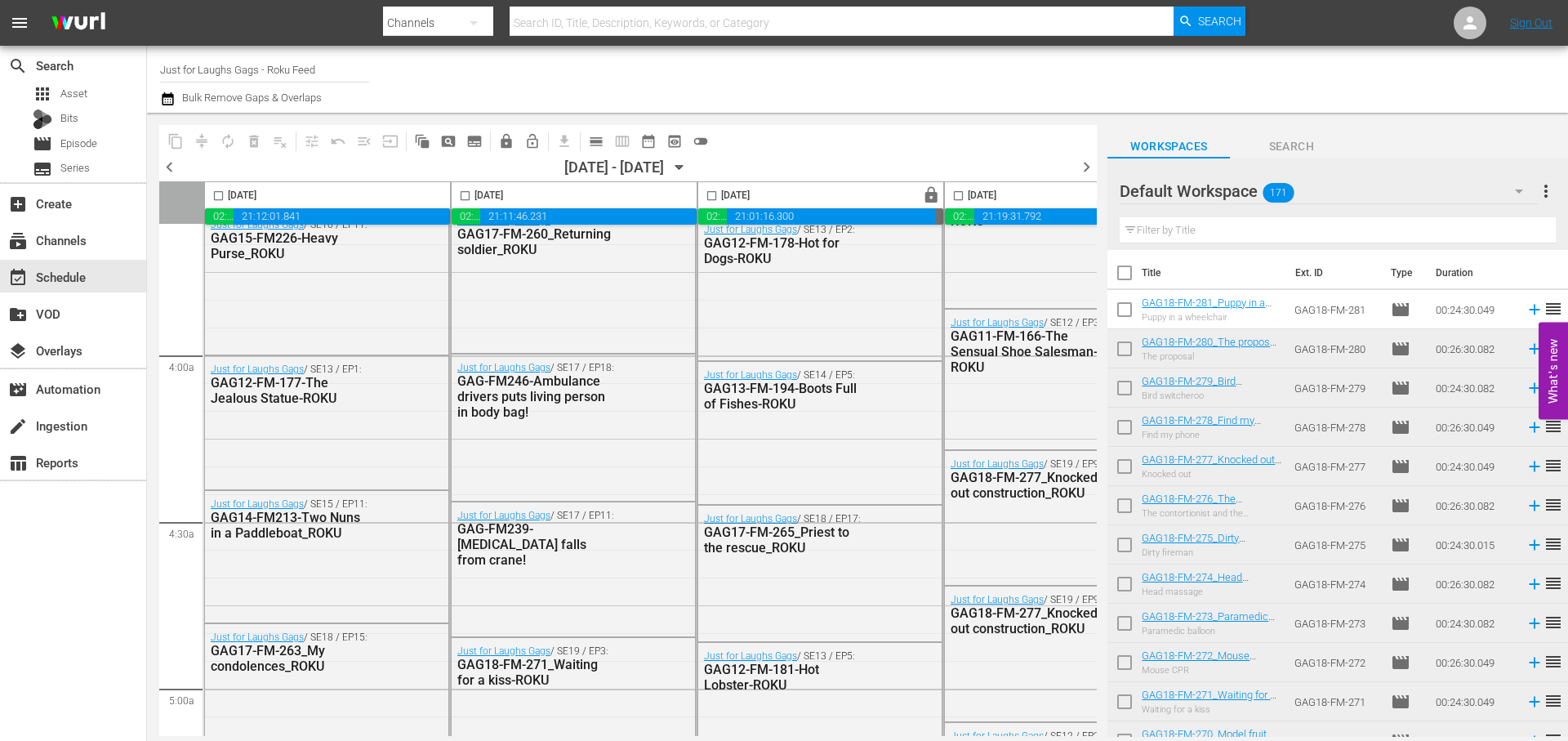
scroll to position [1381, 0]
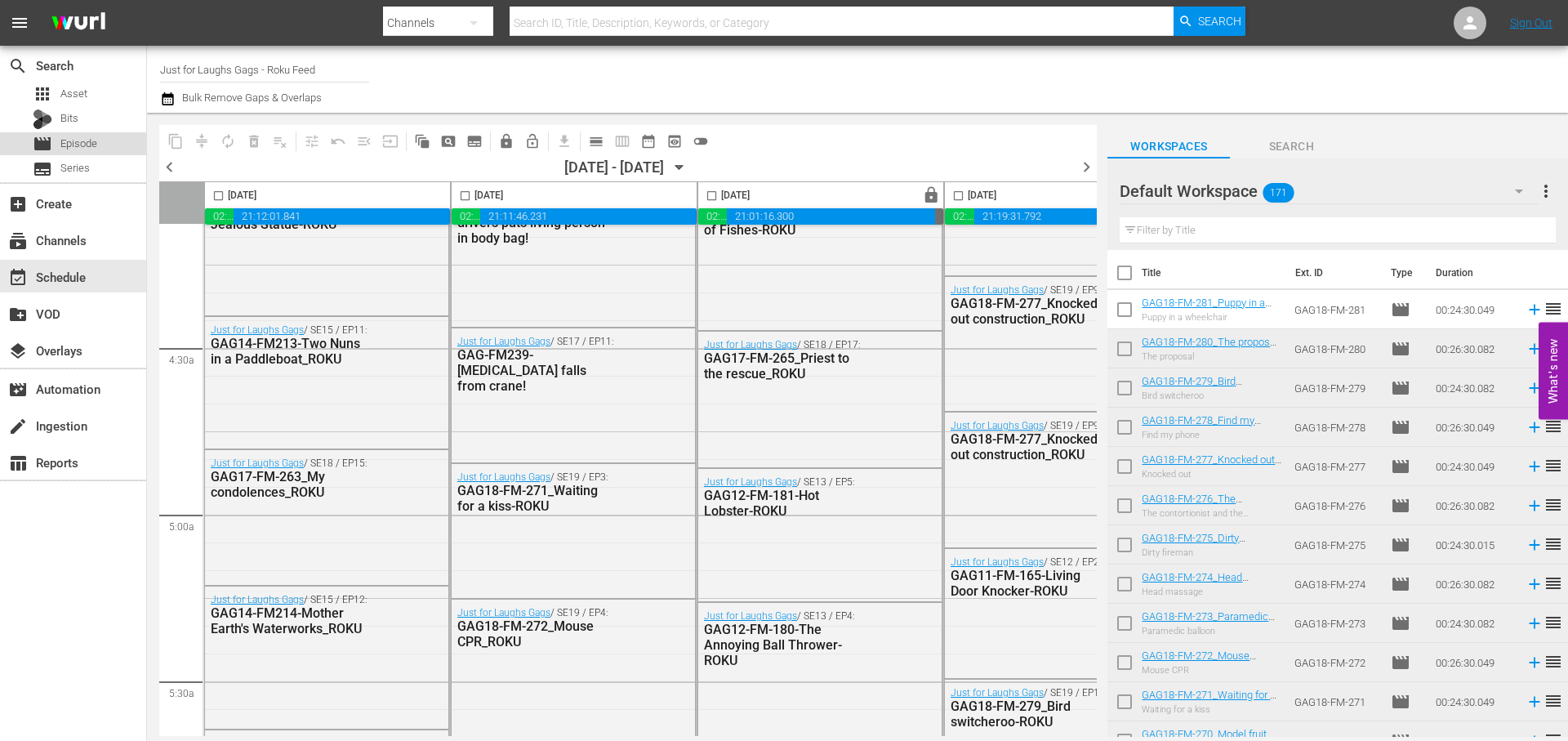
click at [74, 141] on span "Episode" at bounding box center [78, 143] width 37 height 16
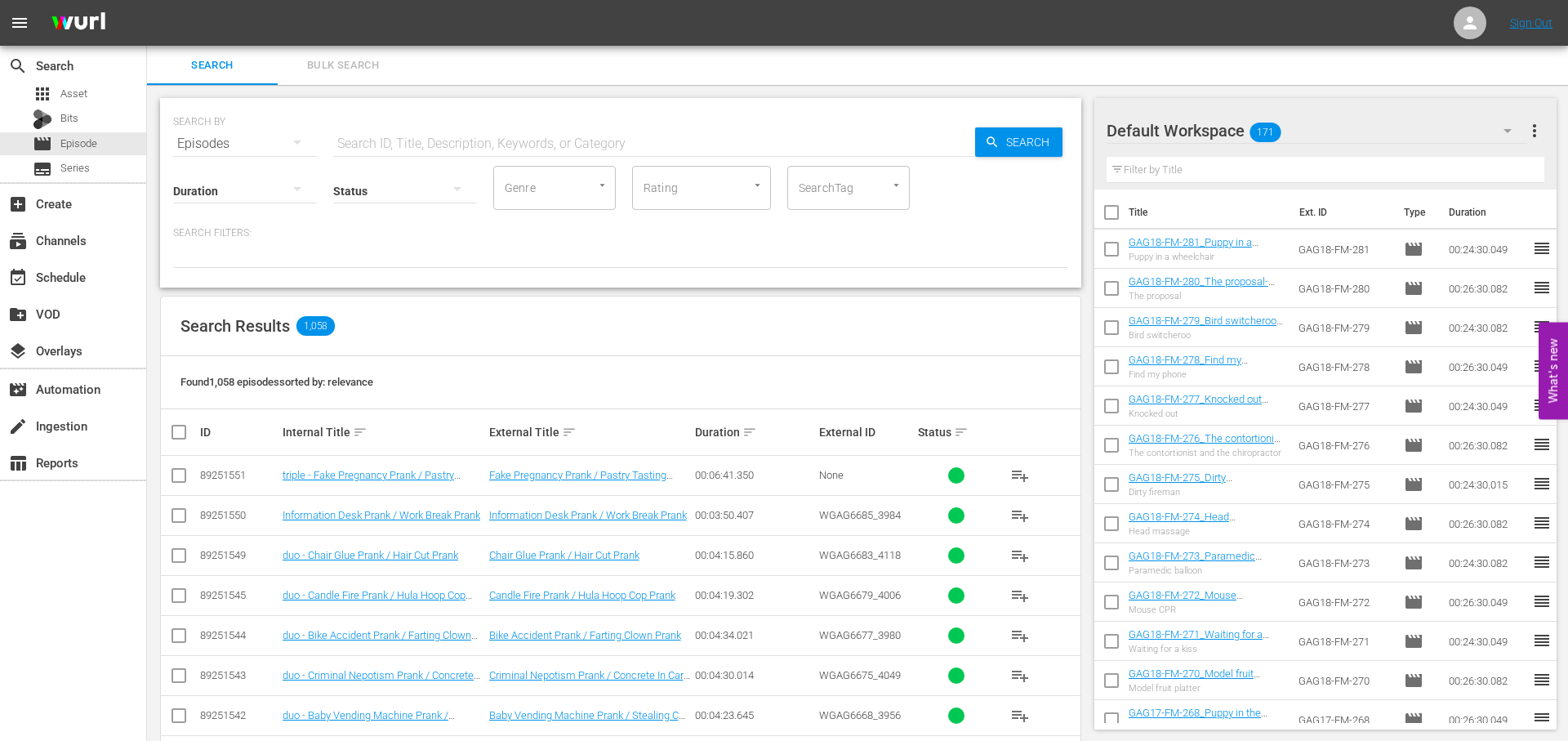
click at [263, 190] on div at bounding box center [244, 191] width 144 height 46
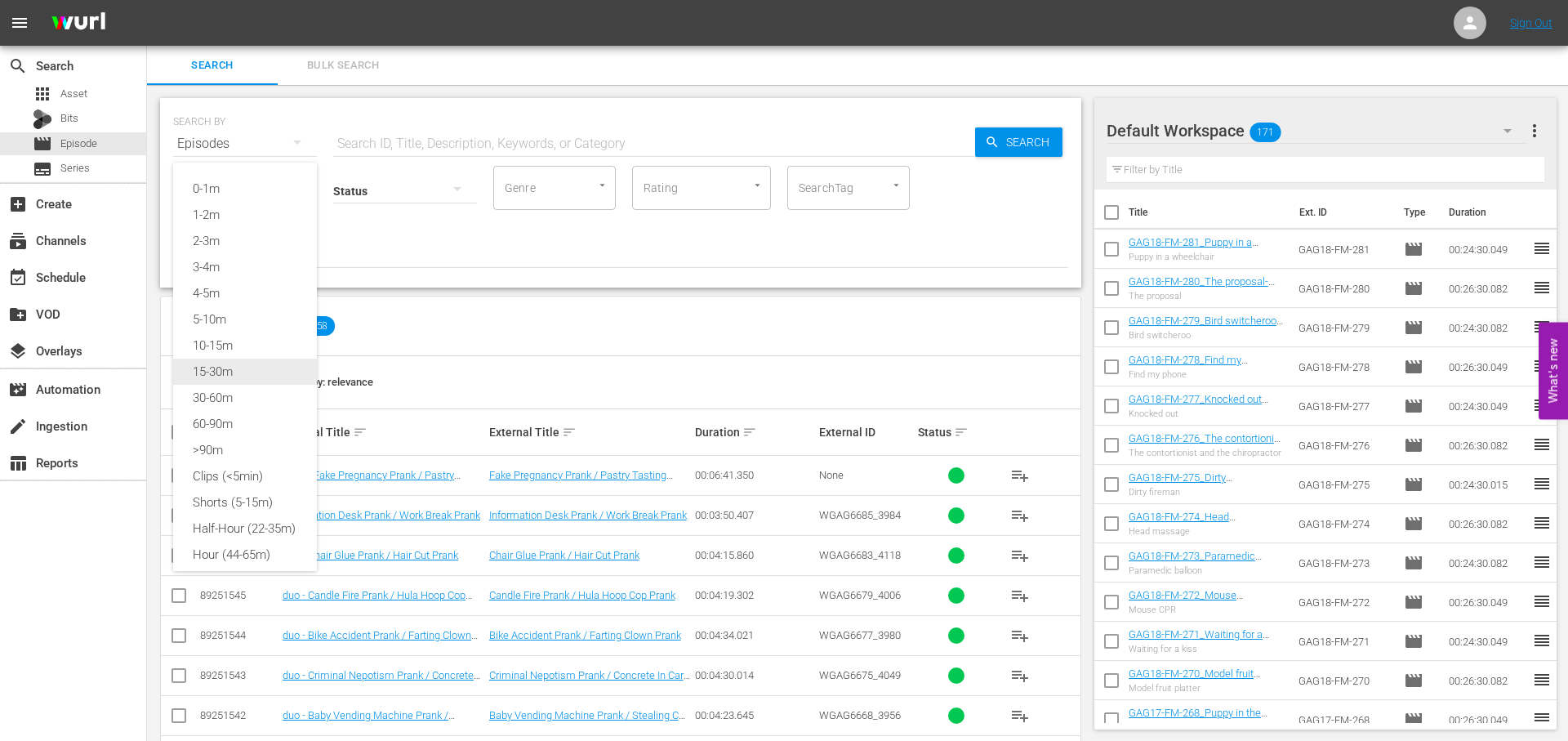
click at [250, 370] on div "15-30m" at bounding box center [244, 371] width 144 height 26
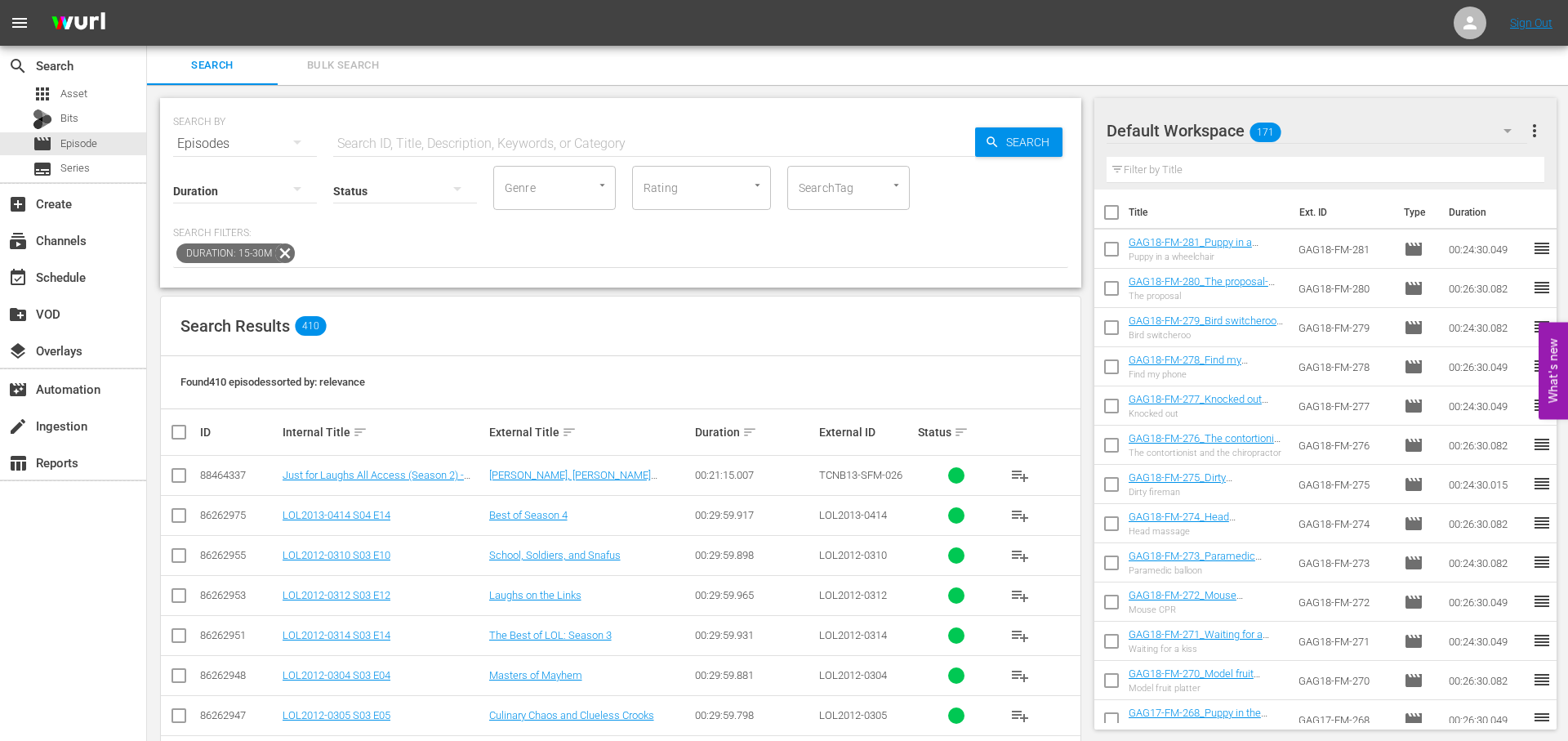
click at [445, 134] on input "text" at bounding box center [654, 144] width 642 height 39
type input "r"
type input "GAG"
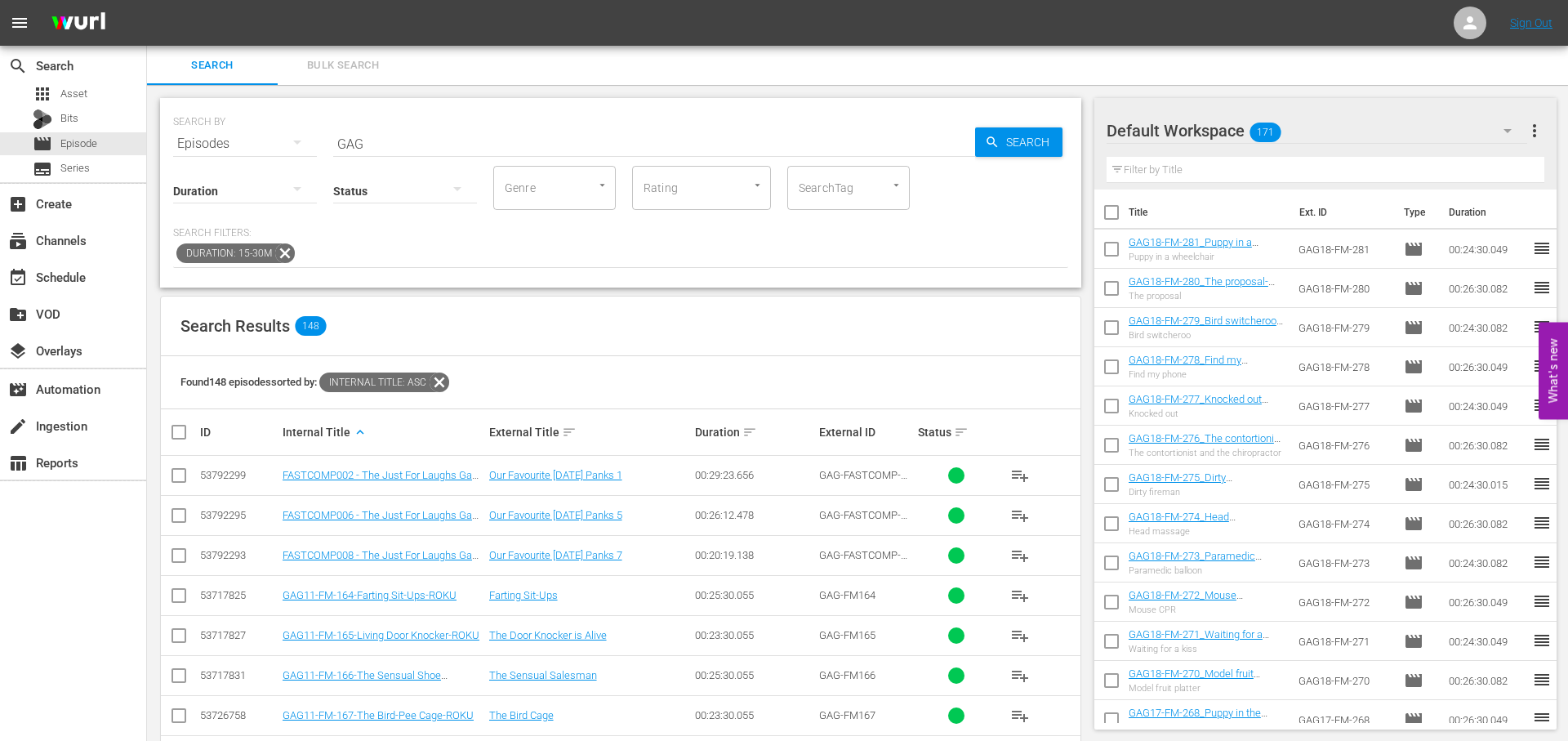
click at [445, 384] on icon at bounding box center [439, 382] width 20 height 20
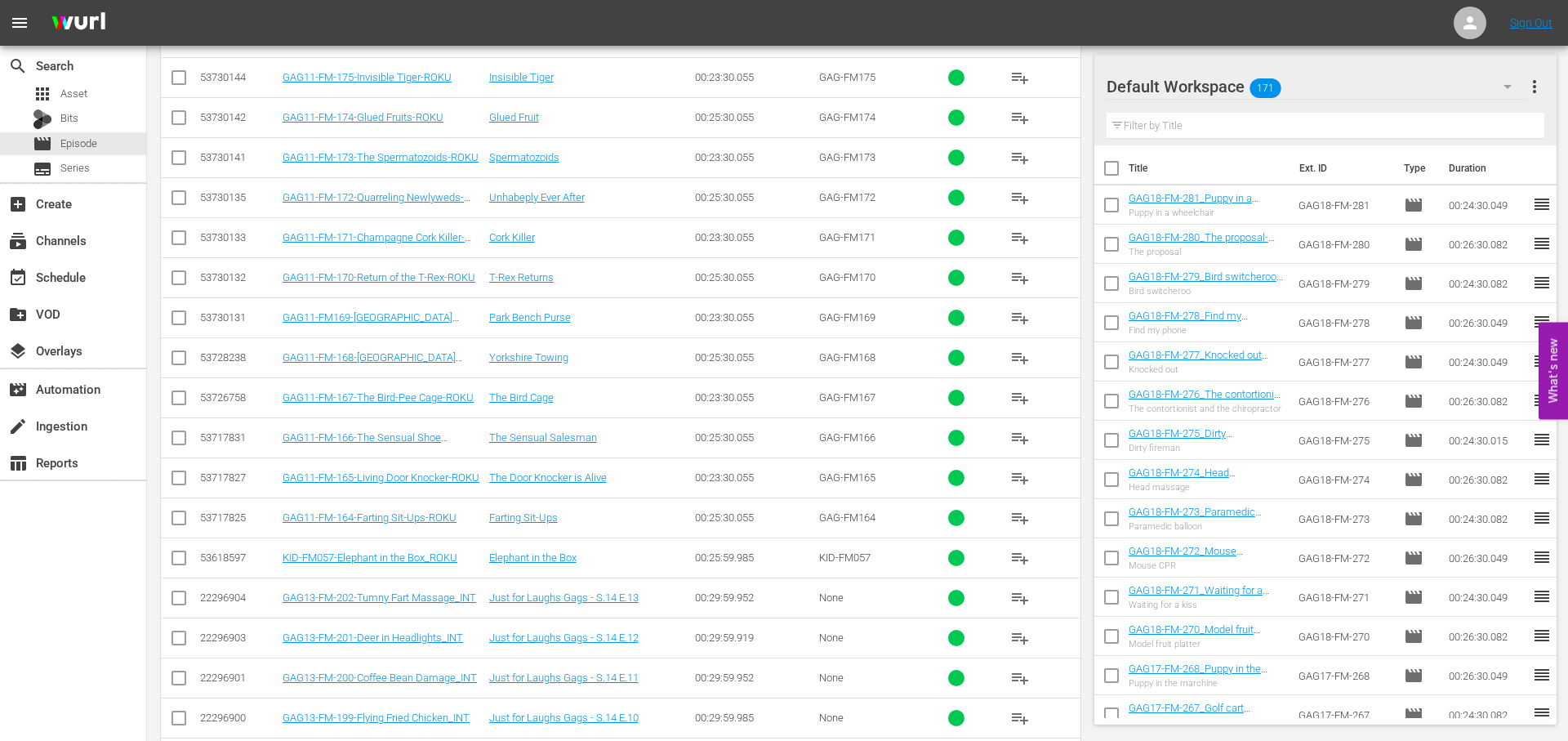
scroll to position [4759, 0]
click at [663, 260] on td "T-Rex Returns" at bounding box center [590, 278] width 207 height 40
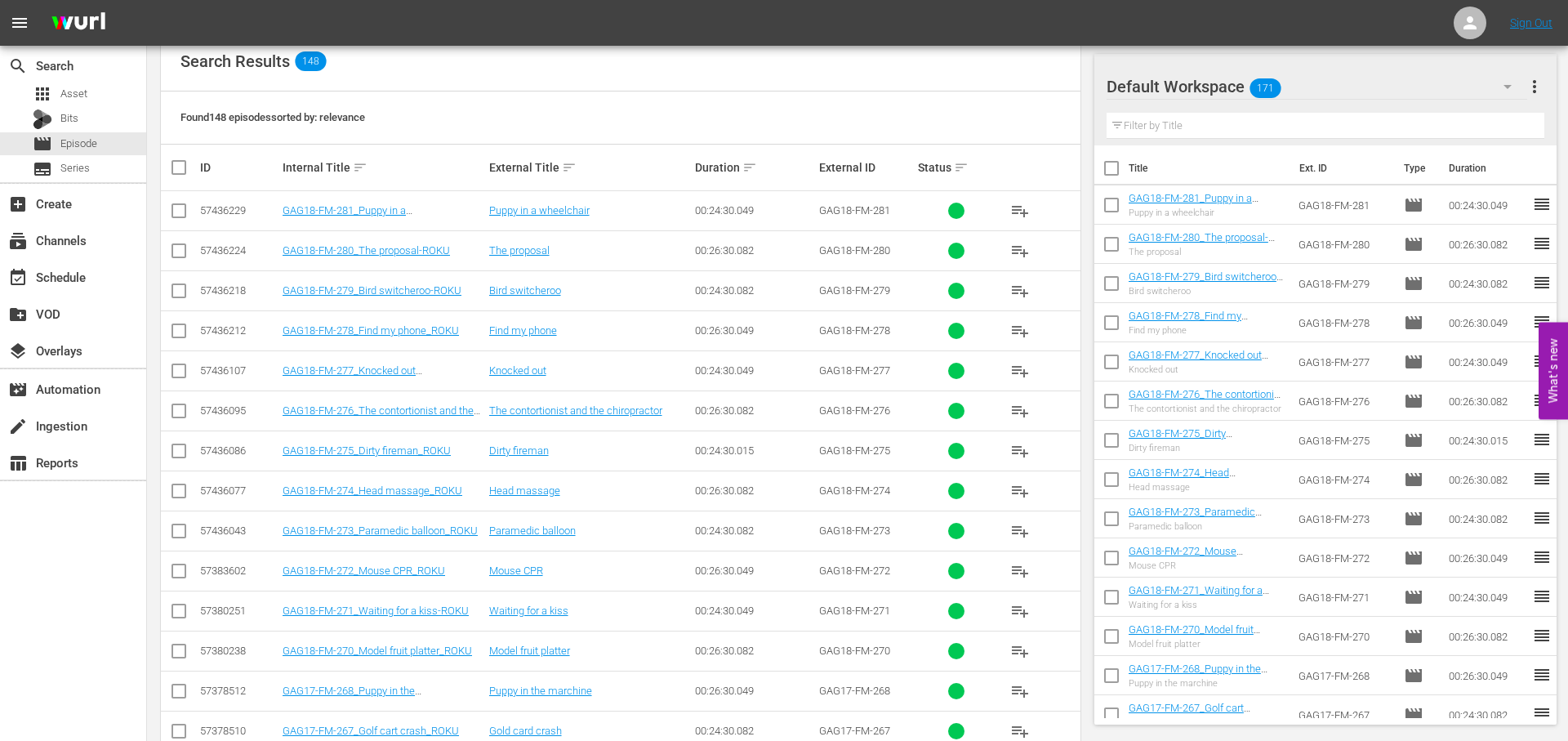
scroll to position [273, 0]
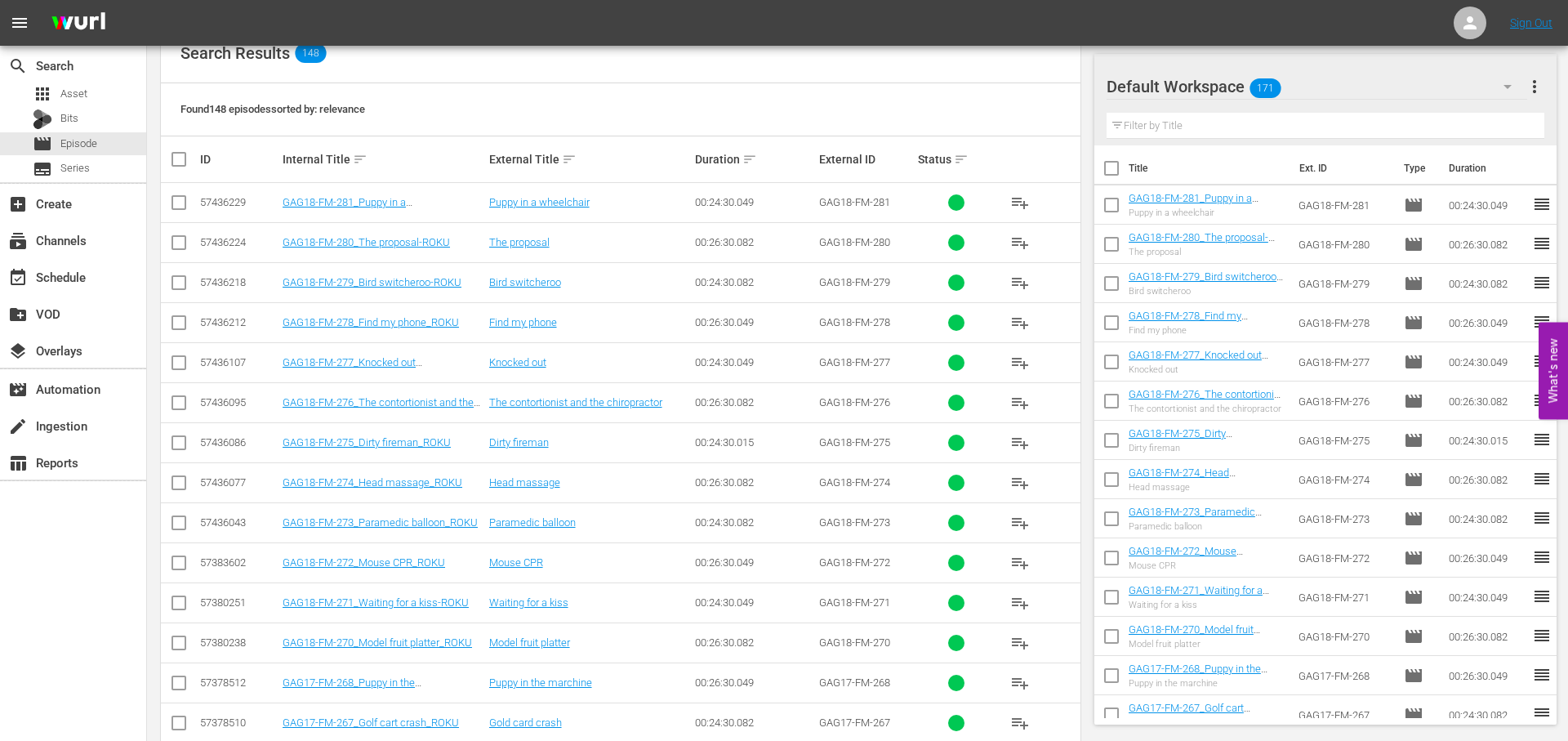
click at [723, 296] on td "00:24:30.082" at bounding box center [755, 282] width 124 height 40
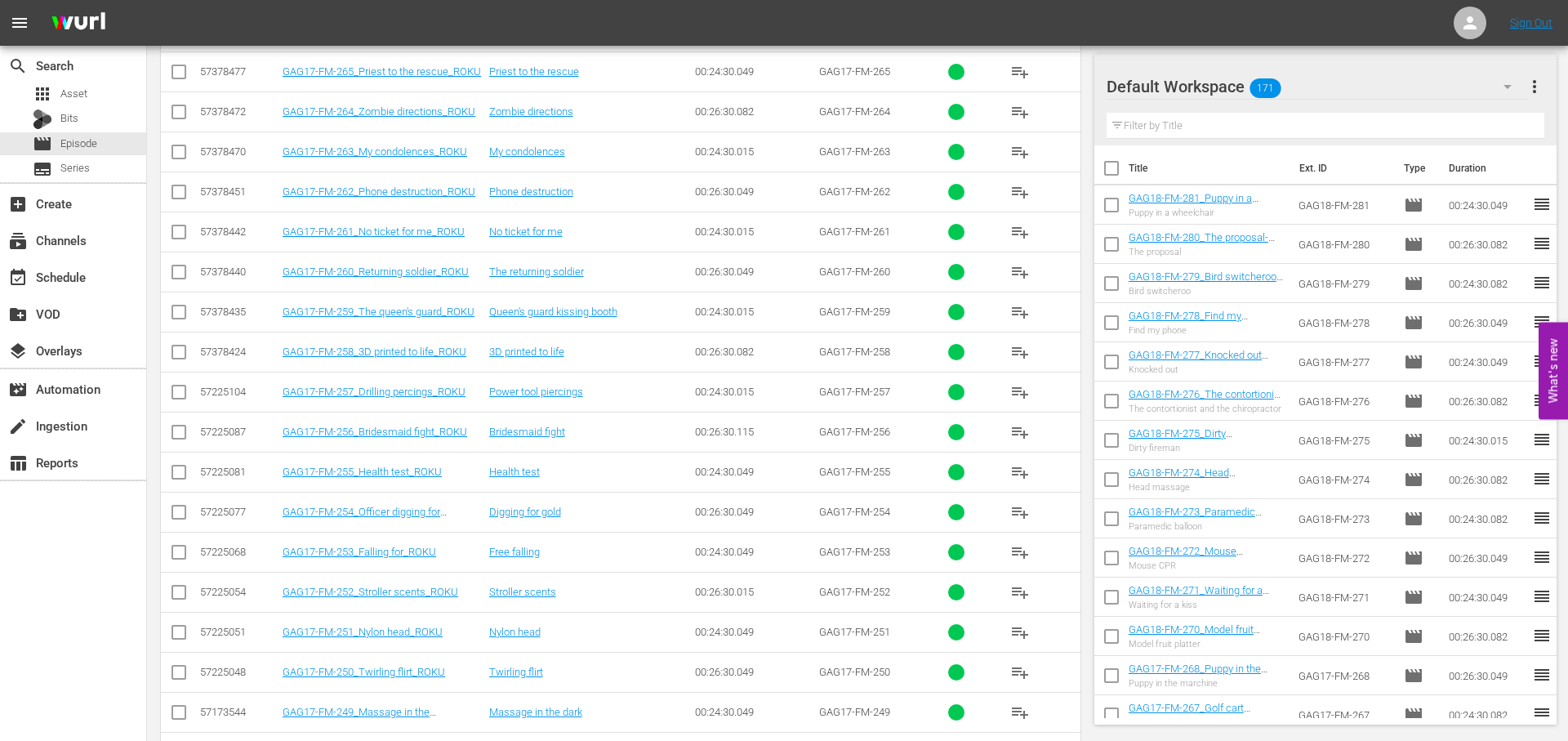
scroll to position [1003, 0]
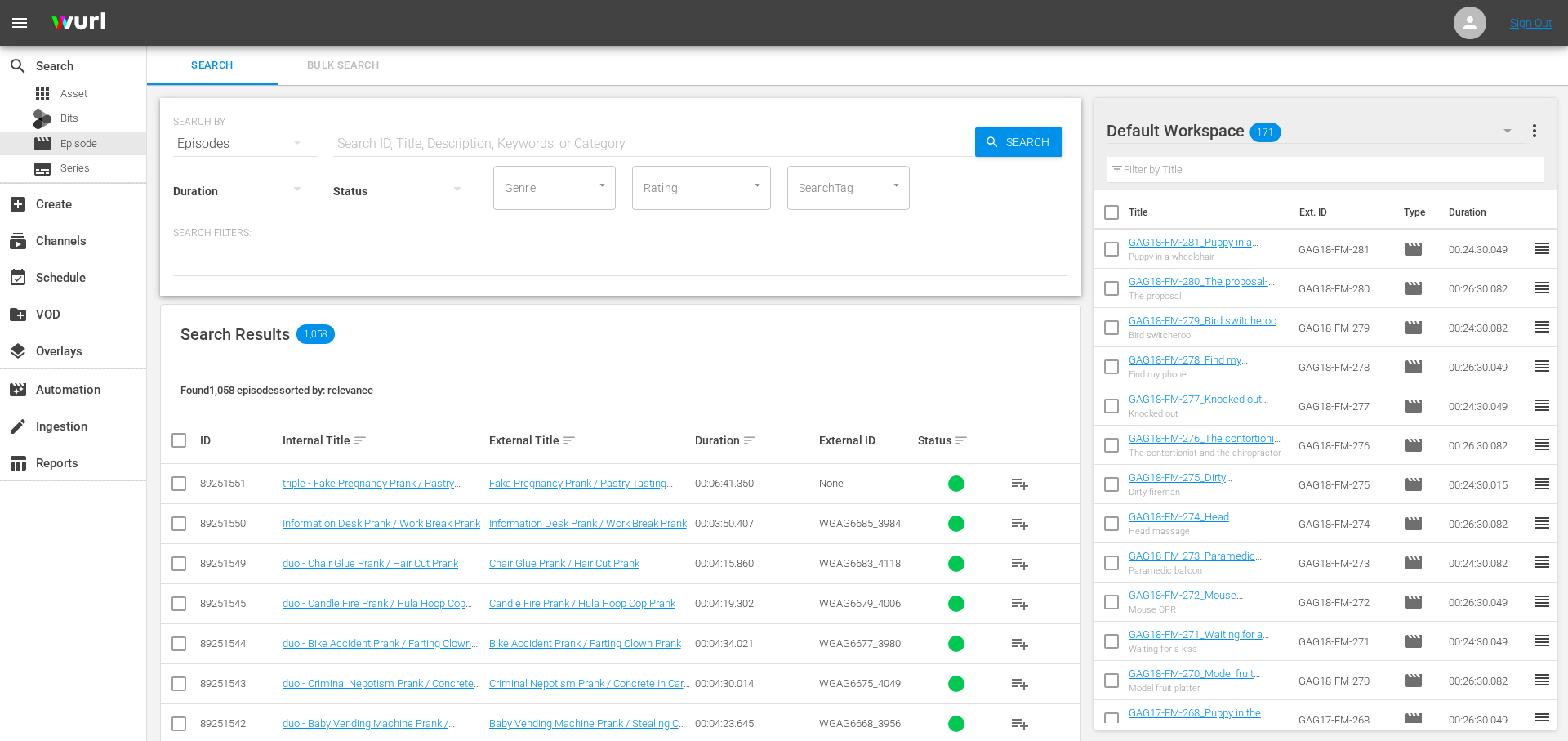
click at [534, 135] on input "text" at bounding box center [654, 144] width 642 height 39
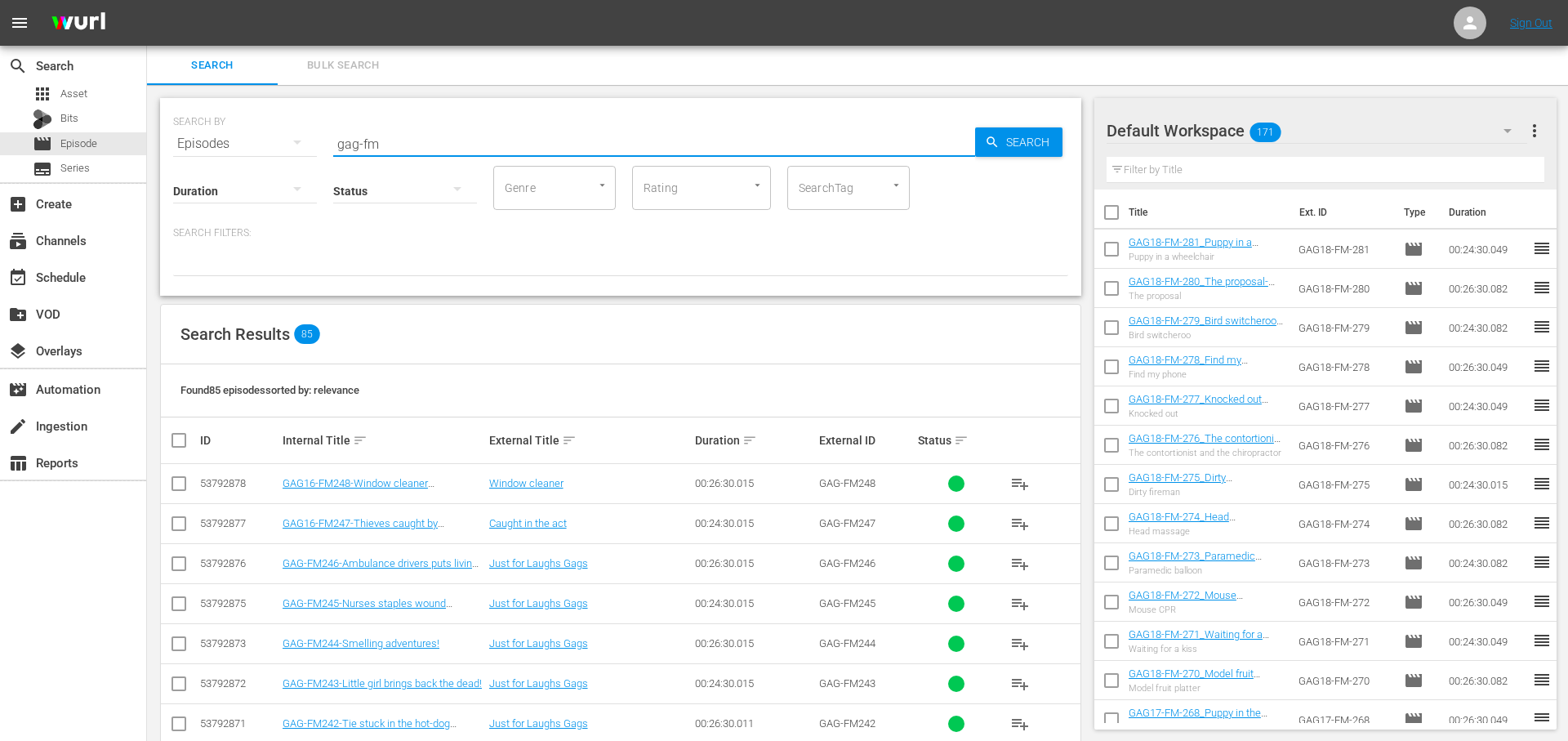
type input "gag-fm"
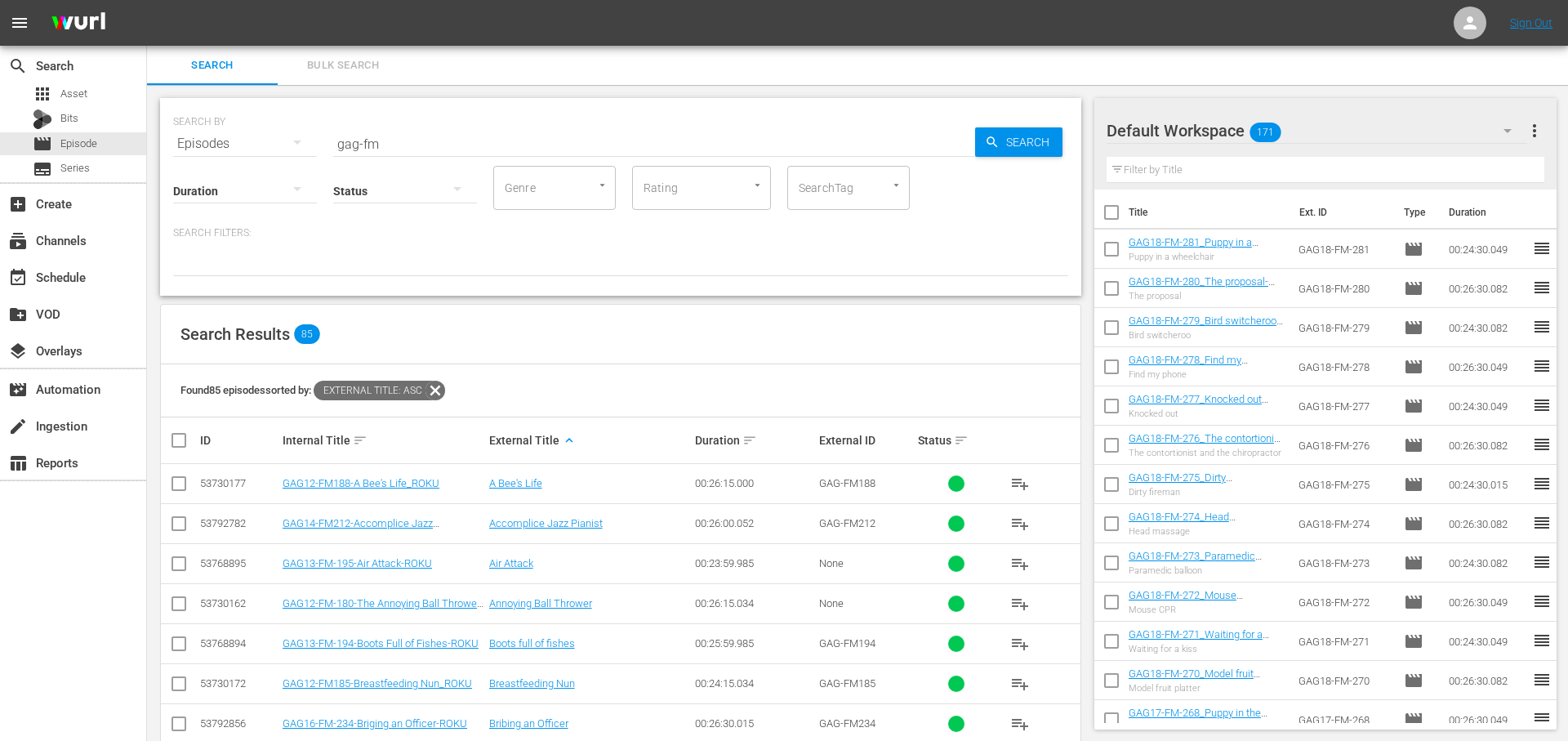
click at [442, 388] on icon at bounding box center [435, 390] width 20 height 20
click at [345, 389] on span "Found 85 episodes sorted by: relevance" at bounding box center [270, 390] width 179 height 12
drag, startPoint x: 481, startPoint y: 258, endPoint x: 457, endPoint y: 281, distance: 33.2
click at [481, 258] on div at bounding box center [620, 262] width 895 height 28
click at [387, 267] on div at bounding box center [620, 262] width 895 height 28
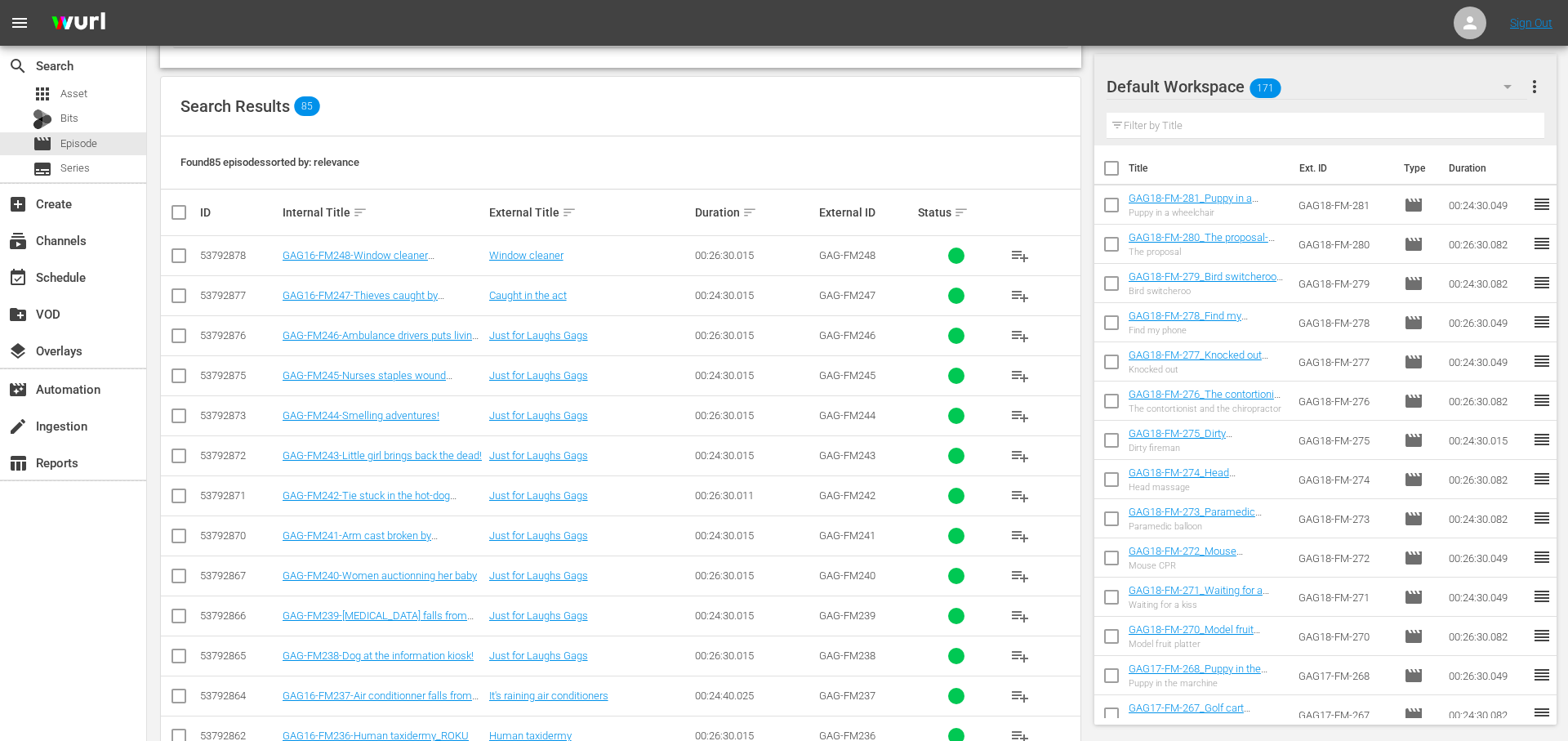
scroll to position [232, 0]
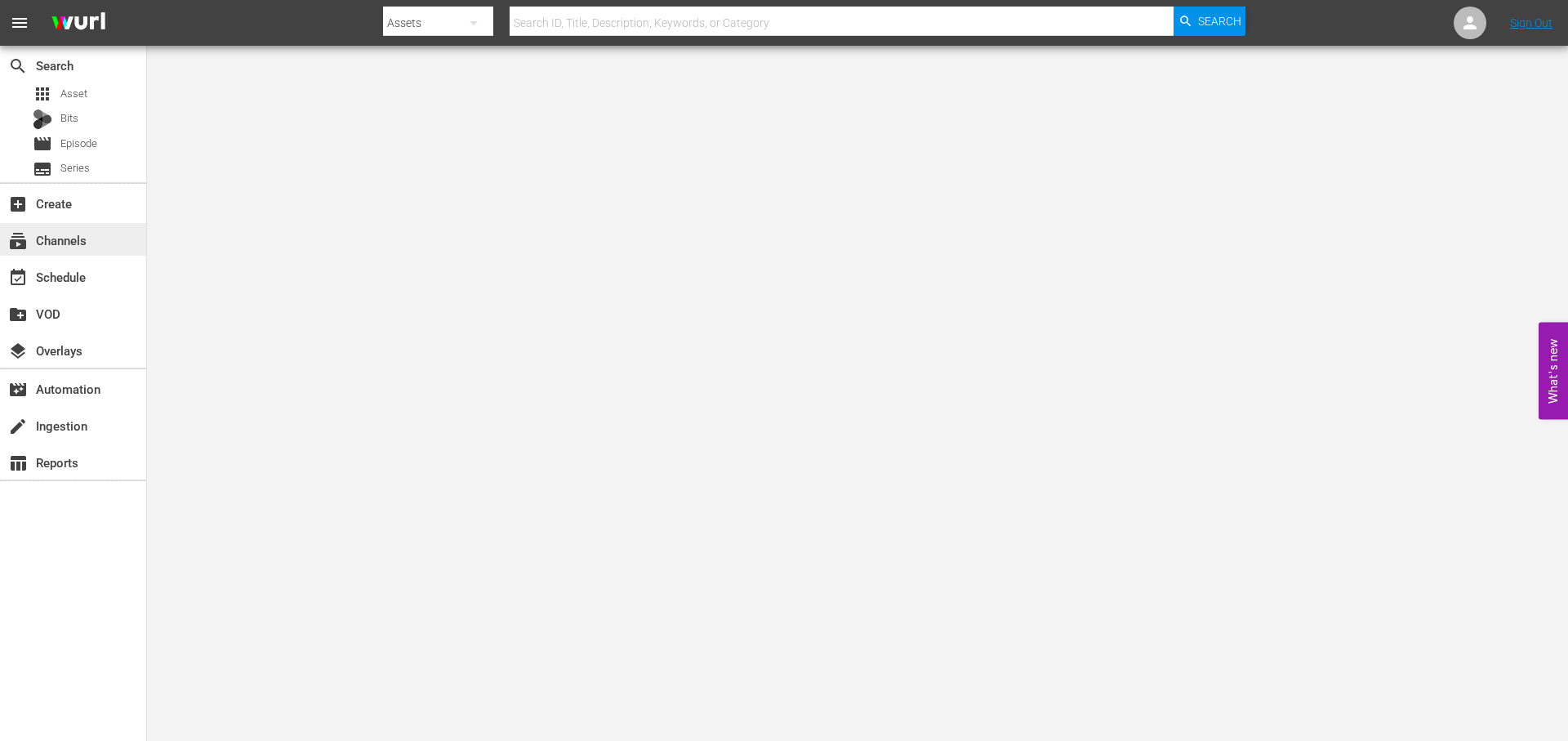
click at [70, 238] on div "subscriptions Channels" at bounding box center [45, 237] width 91 height 14
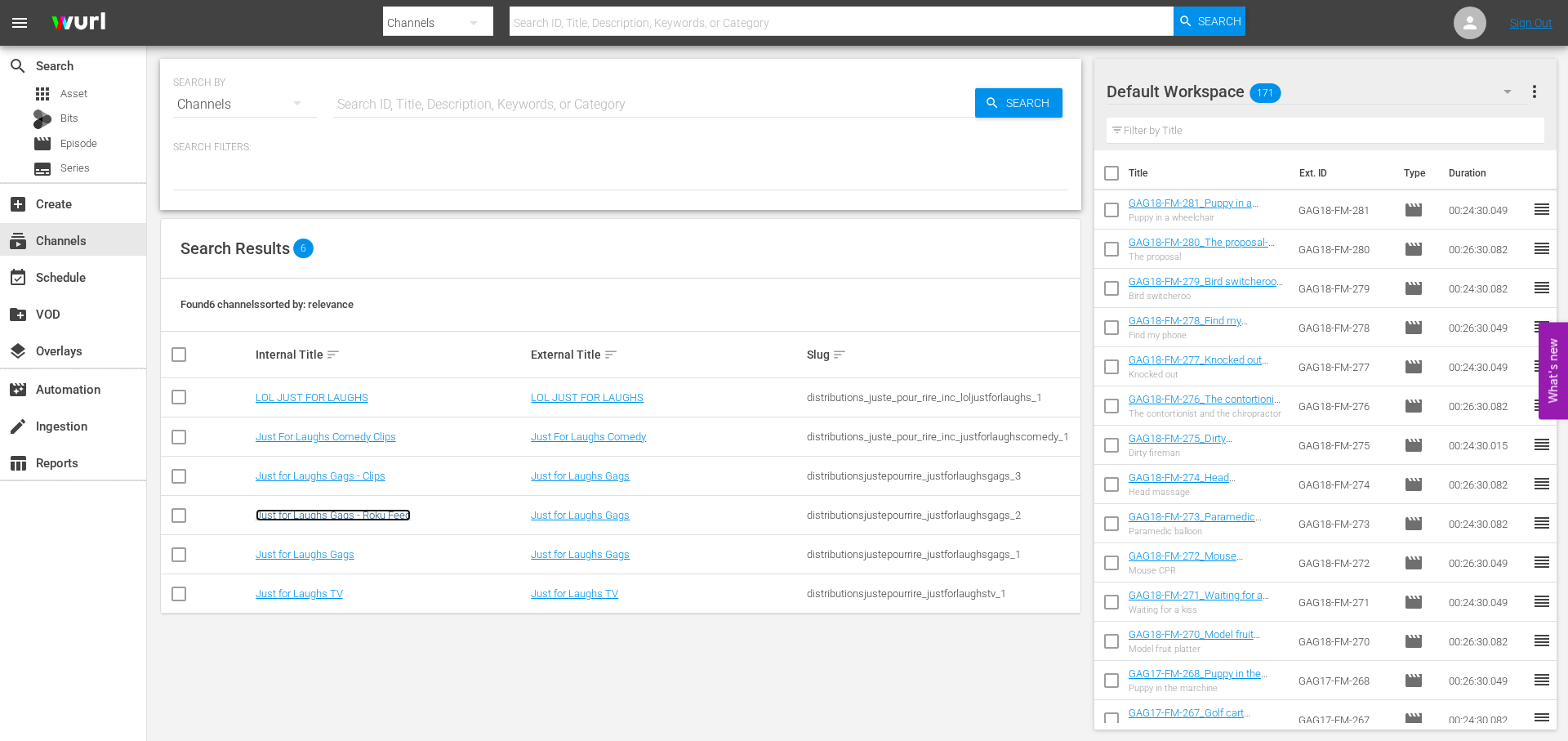
click at [371, 513] on link "Just for Laughs Gags - Roku Feed" at bounding box center [333, 514] width 155 height 12
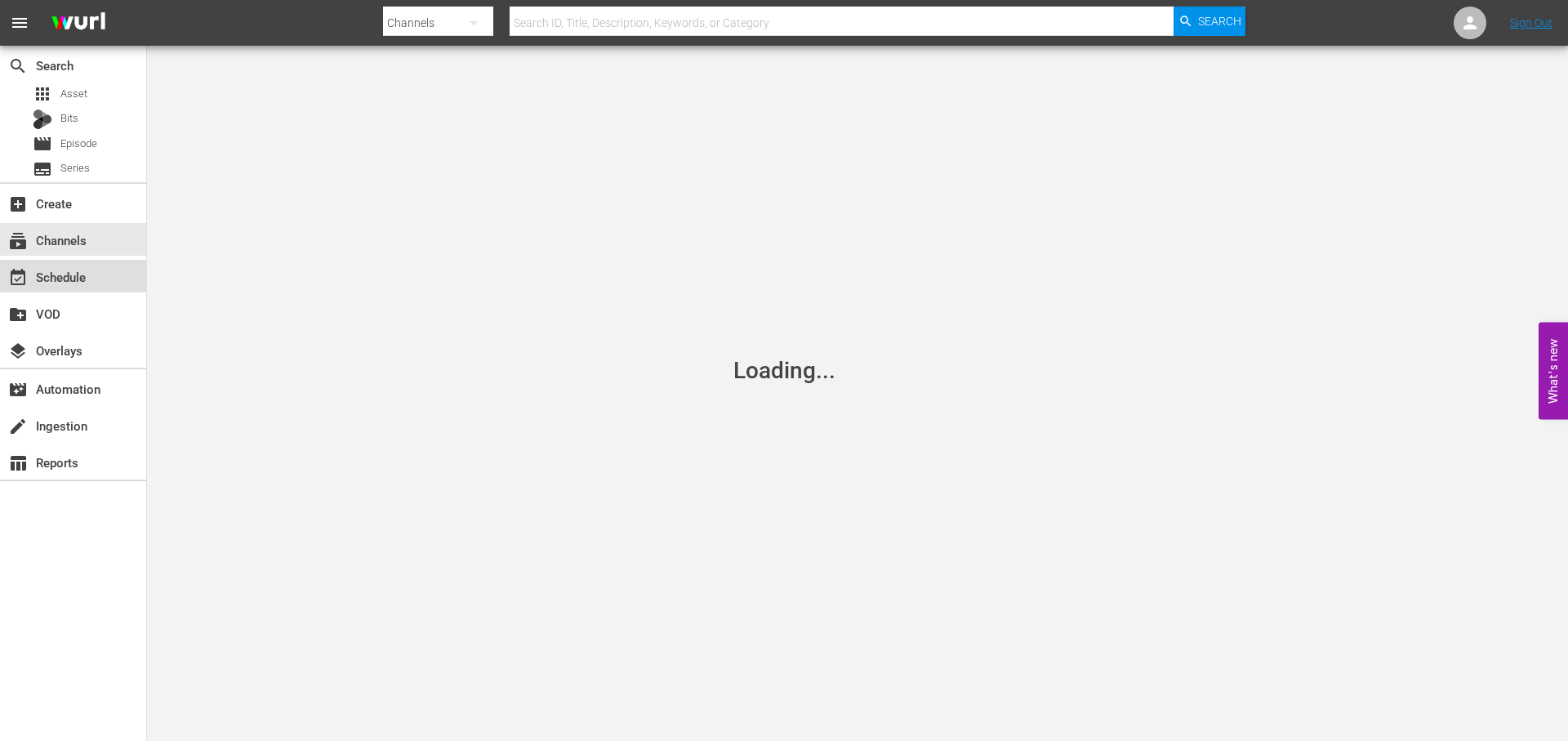
click at [50, 279] on div "event_available Schedule" at bounding box center [45, 274] width 91 height 14
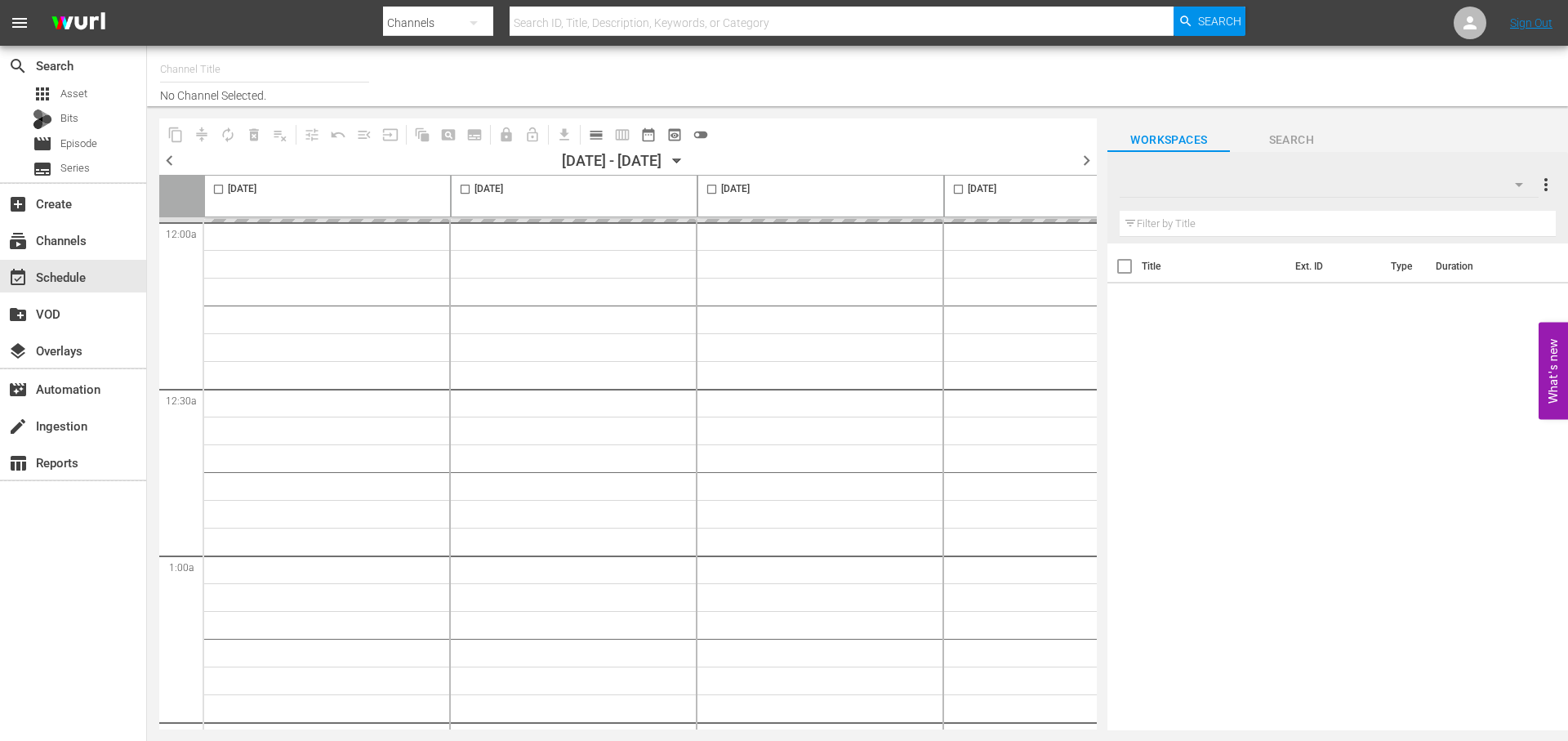
type input "Just for Laughs Gags - Roku Feed (1650)"
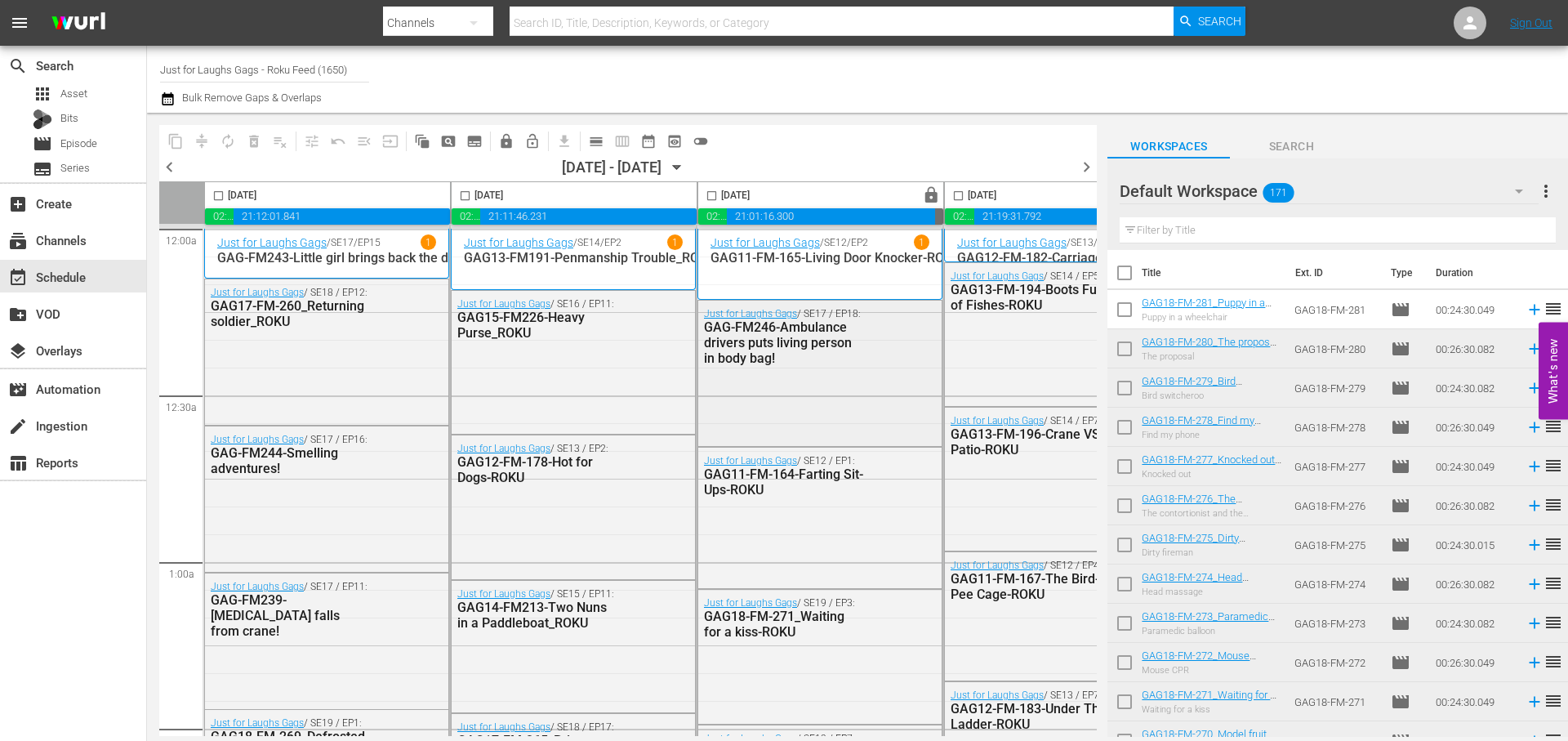
click at [807, 361] on div "GAG-FM246-Ambulance drivers puts living person in body bag!" at bounding box center [784, 342] width 160 height 47
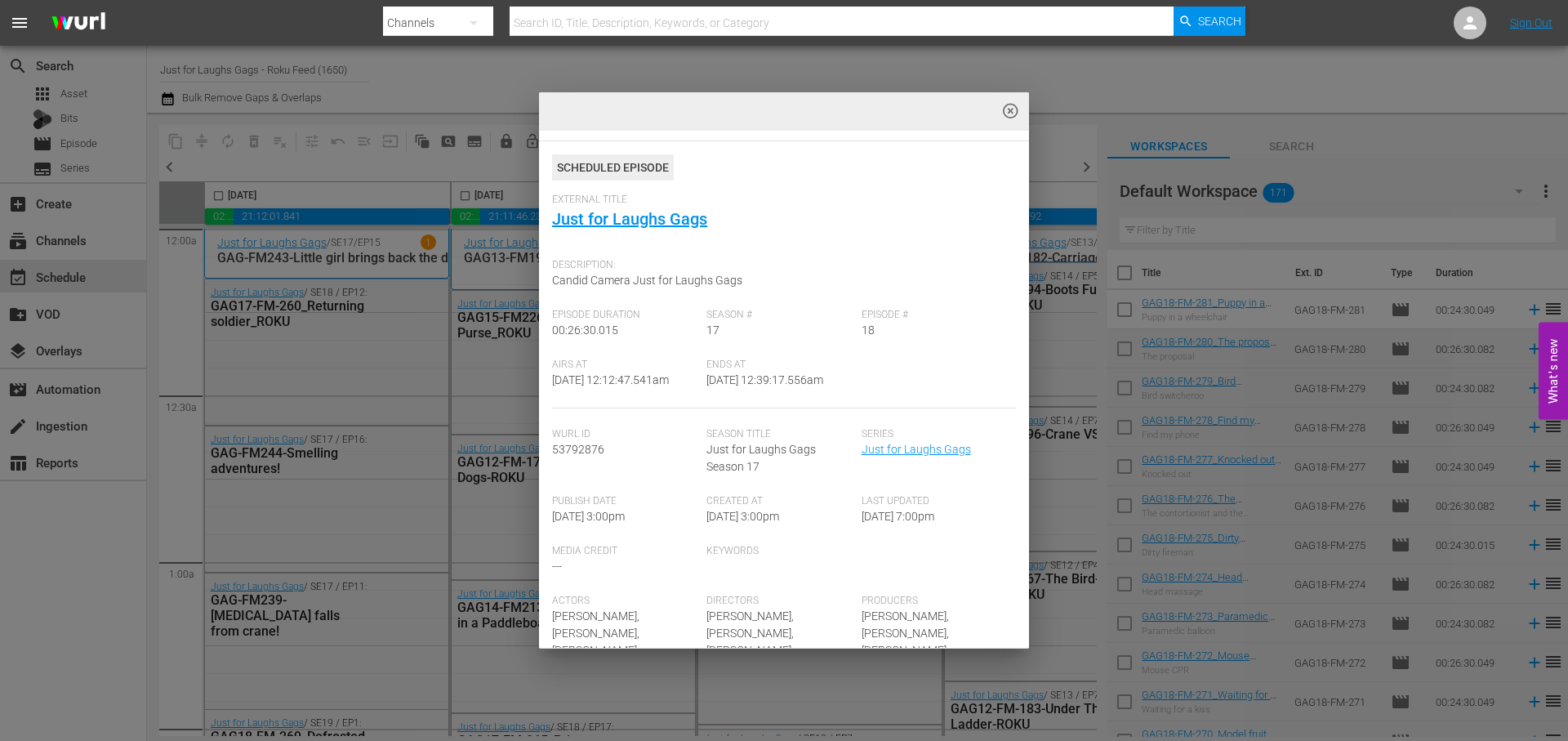
scroll to position [36, 0]
click at [1009, 102] on span "highlight_off_icon" at bounding box center [1011, 112] width 19 height 19
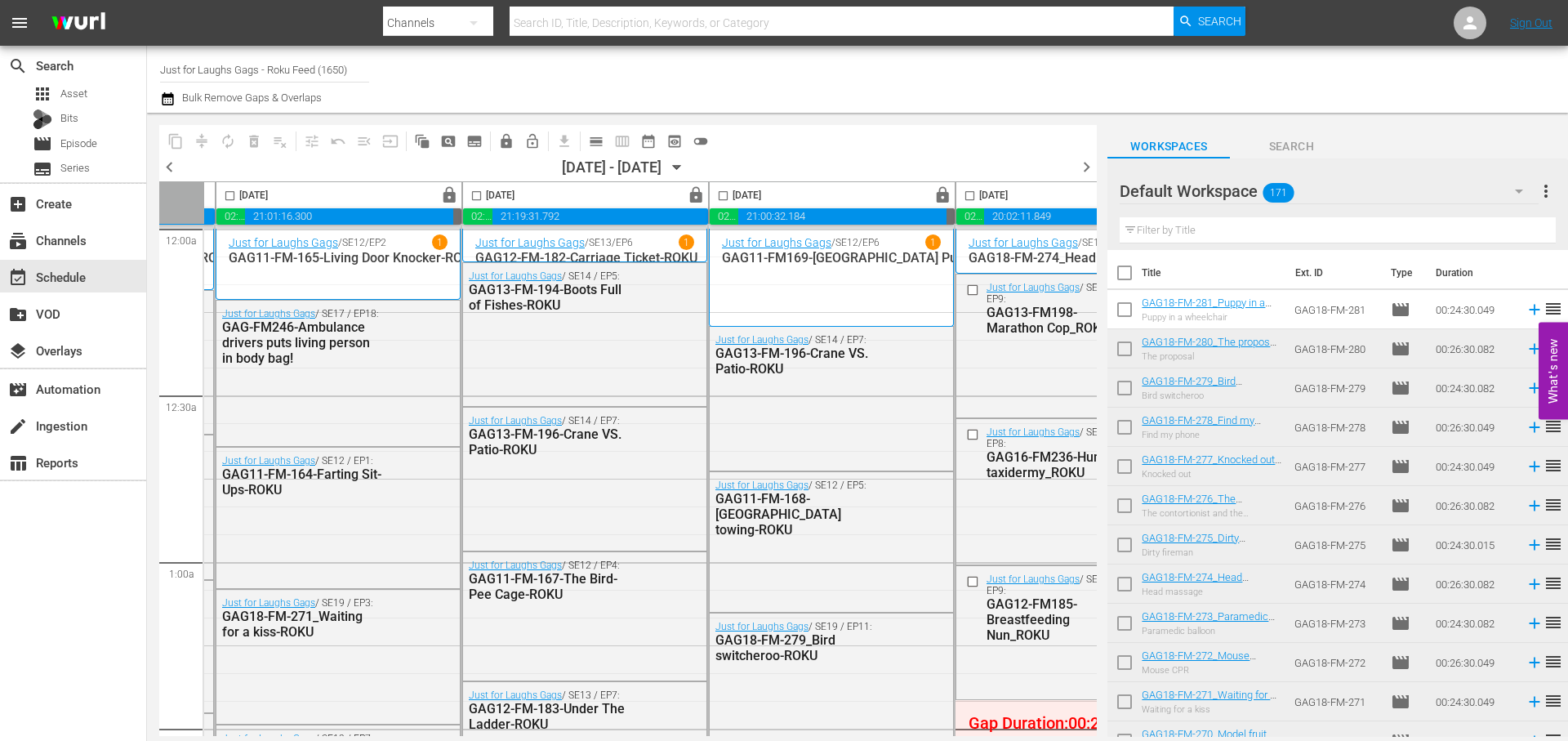
scroll to position [0, 487]
